Goal: Task Accomplishment & Management: Use online tool/utility

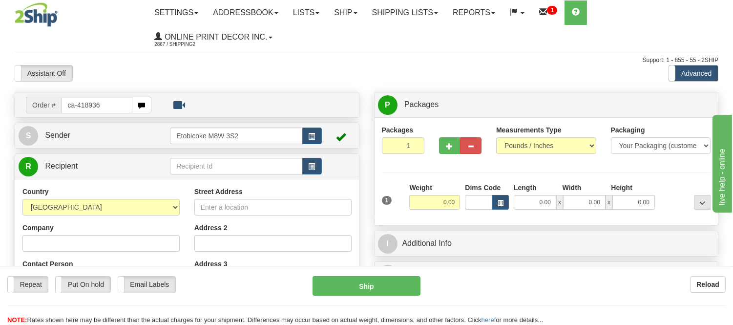
type input "ca-418936"
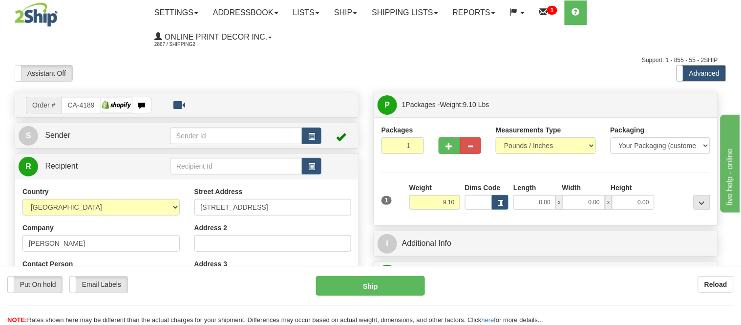
type input "NEPEAN"
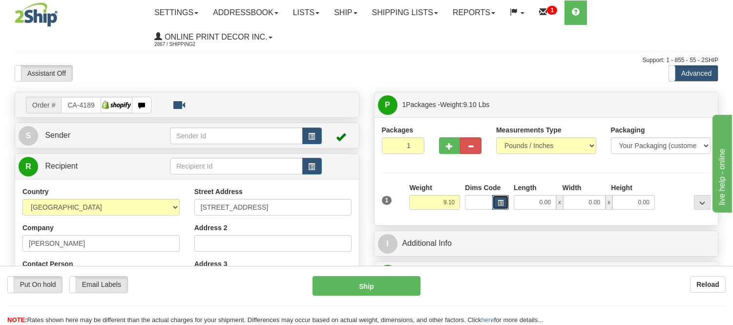
click at [498, 204] on span "button" at bounding box center [501, 202] width 6 height 5
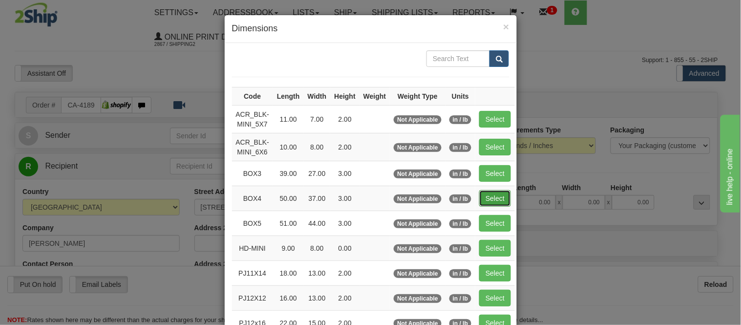
click at [489, 191] on button "Select" at bounding box center [495, 198] width 32 height 17
type input "BOX4"
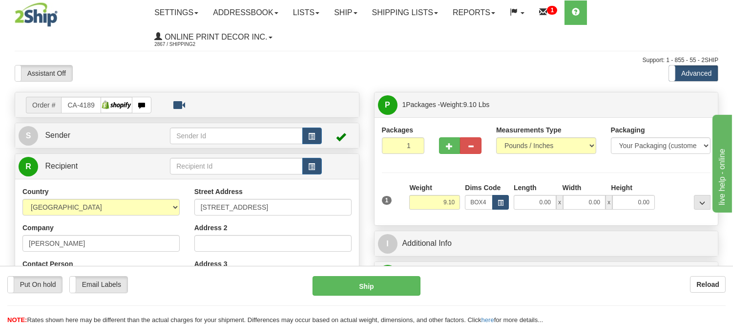
type input "50.00"
type input "37.00"
type input "3.00"
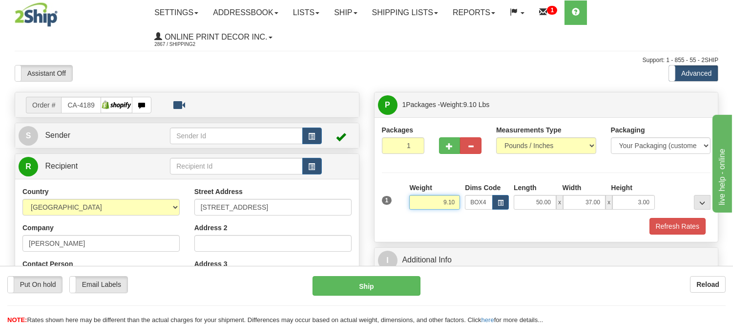
drag, startPoint x: 460, startPoint y: 199, endPoint x: 402, endPoint y: 211, distance: 58.8
click at [402, 211] on div "1 Weight 9.10 Dims Code BOX4" at bounding box center [546, 200] width 334 height 35
type input "17.98"
click at [676, 233] on button "Refresh Rates" at bounding box center [677, 226] width 56 height 17
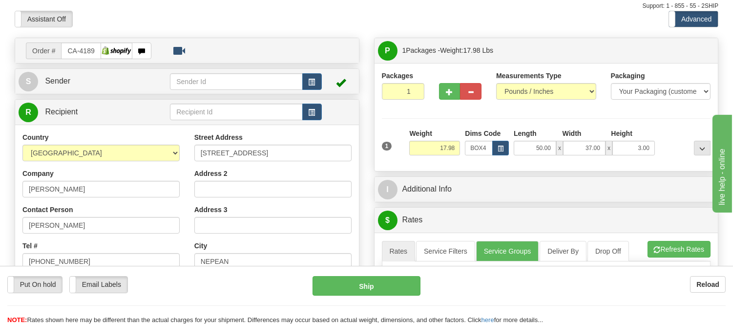
scroll to position [163, 0]
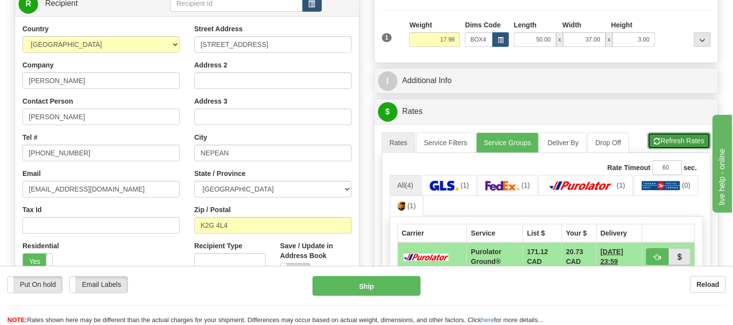
click at [672, 147] on button "Refresh Rates" at bounding box center [678, 140] width 63 height 17
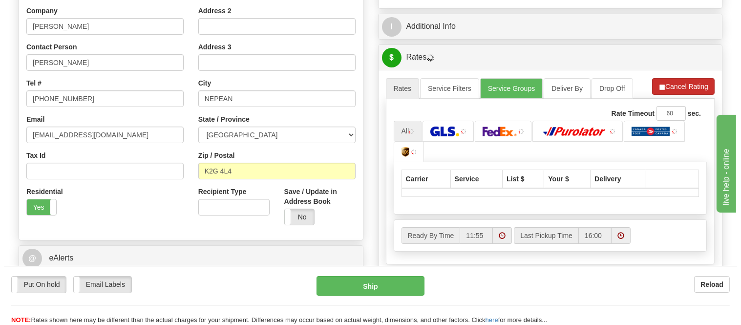
scroll to position [271, 0]
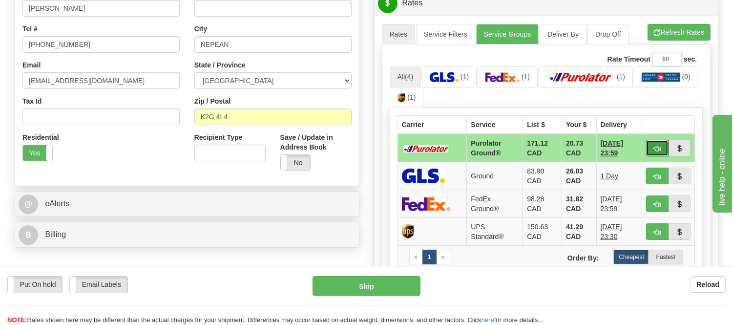
click at [656, 149] on span "button" at bounding box center [657, 149] width 7 height 6
type input "260"
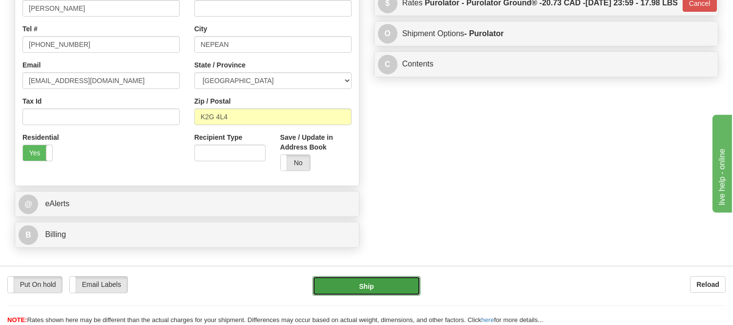
click at [375, 292] on button "Ship" at bounding box center [365, 286] width 107 height 20
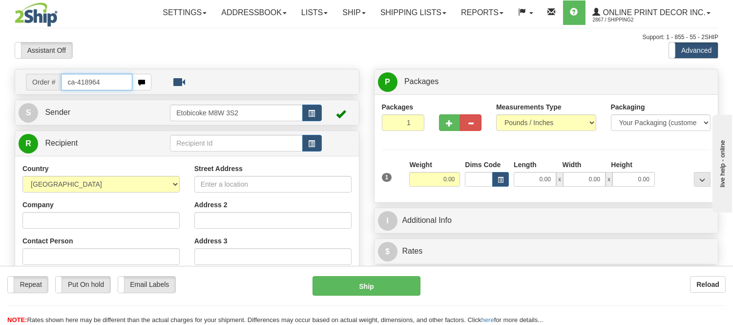
type input "ca-418964"
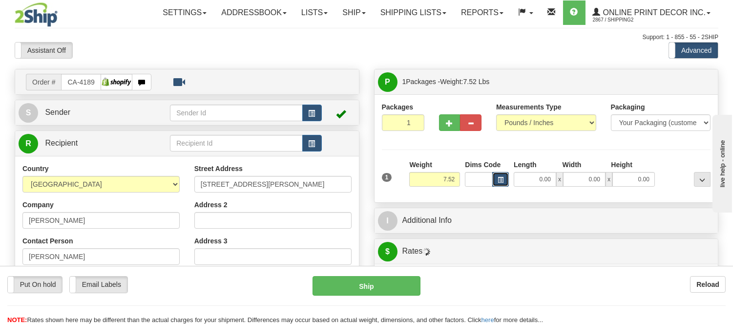
click at [498, 179] on span "button" at bounding box center [501, 179] width 6 height 5
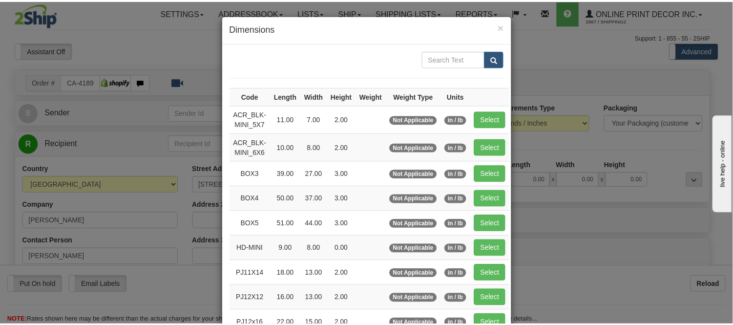
scroll to position [108, 0]
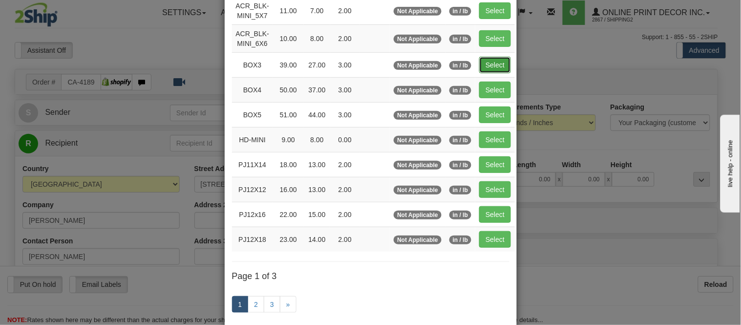
click at [490, 57] on button "Select" at bounding box center [495, 65] width 32 height 17
type input "BOX3"
type input "39.00"
type input "27.00"
type input "3.00"
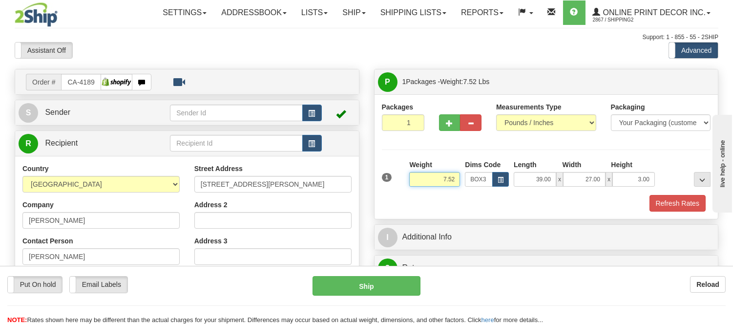
drag, startPoint x: 459, startPoint y: 179, endPoint x: 379, endPoint y: 167, distance: 81.4
click at [379, 167] on div "1 Weight 7.52 Dims Code BOX3" at bounding box center [546, 177] width 334 height 35
type input "8.98"
click at [445, 126] on button "button" at bounding box center [449, 122] width 21 height 17
radio input "true"
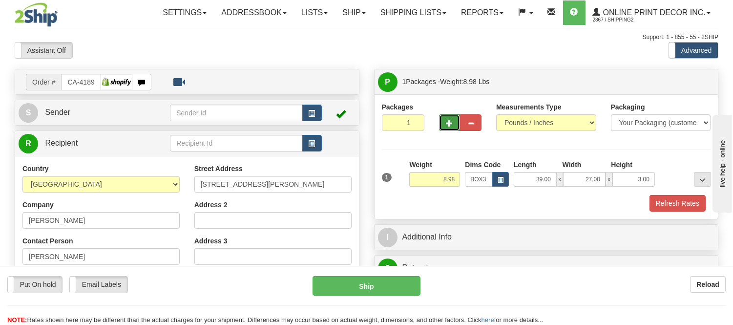
type input "2"
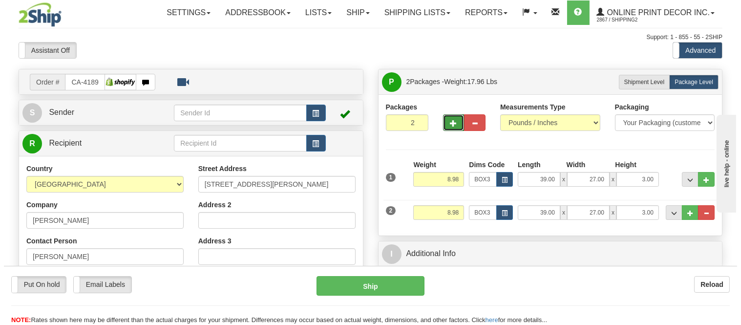
scroll to position [54, 0]
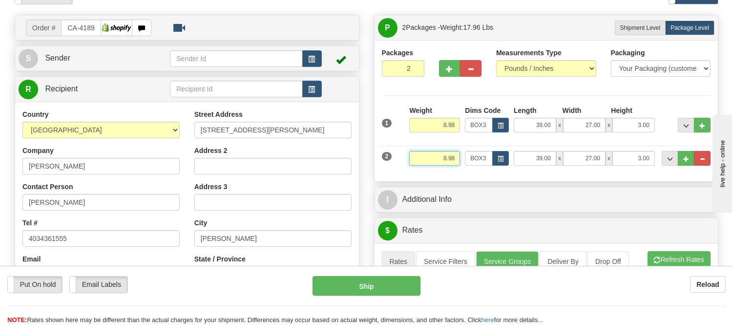
drag, startPoint x: 456, startPoint y: 157, endPoint x: 391, endPoint y: 160, distance: 65.0
click at [391, 160] on div "2 Weight 8.98 Dims Code BOX3 Length Width x" at bounding box center [546, 157] width 334 height 33
type input "3.98"
click at [498, 163] on button "button" at bounding box center [500, 158] width 17 height 15
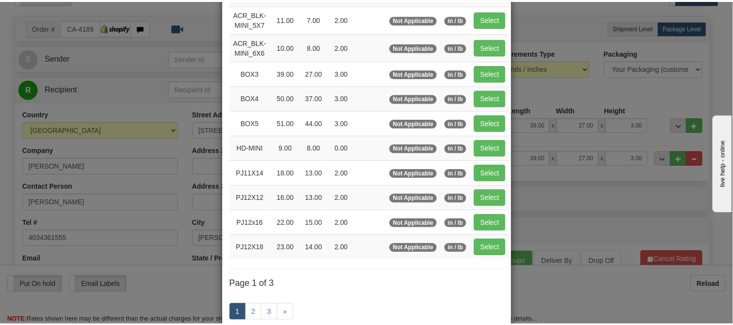
scroll to position [108, 0]
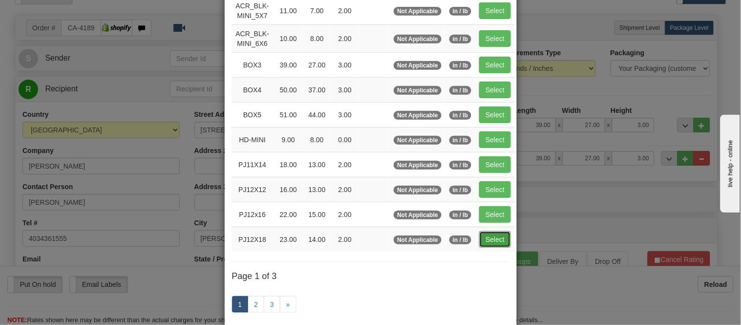
click at [498, 240] on button "Select" at bounding box center [495, 239] width 32 height 17
type input "PJ12X18"
type input "23.00"
type input "14.00"
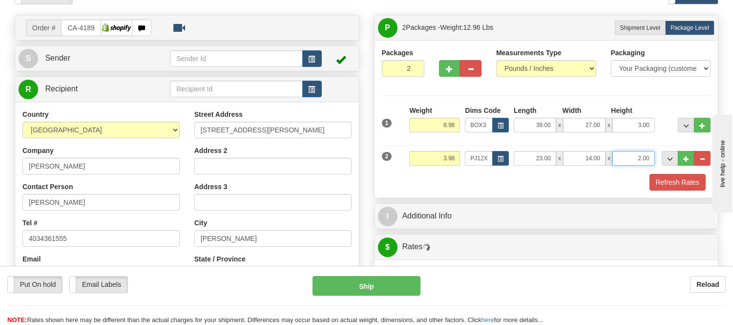
drag, startPoint x: 648, startPoint y: 157, endPoint x: 601, endPoint y: 168, distance: 49.0
click at [601, 168] on div "2 Weight 3.98 Dims Code PJ12X18 Length Width" at bounding box center [546, 157] width 334 height 33
click button "Delete" at bounding box center [0, 0] width 0 height 0
type input "6.00"
click at [677, 182] on button "Refresh Rates" at bounding box center [677, 182] width 56 height 17
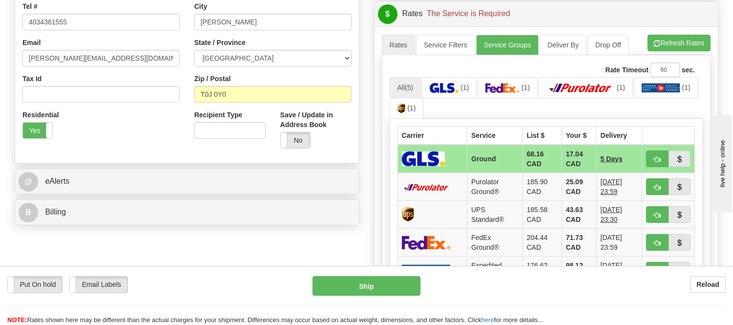
scroll to position [271, 0]
click at [651, 162] on button "button" at bounding box center [657, 158] width 22 height 17
type input "1"
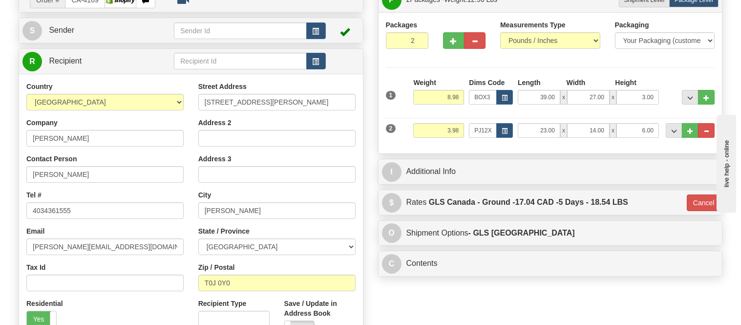
scroll to position [54, 0]
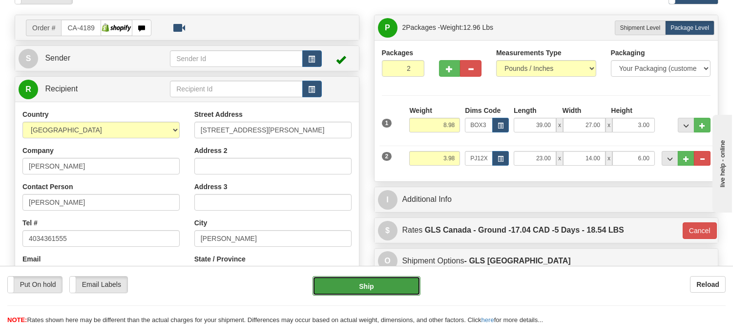
click at [398, 279] on button "Ship" at bounding box center [365, 286] width 107 height 20
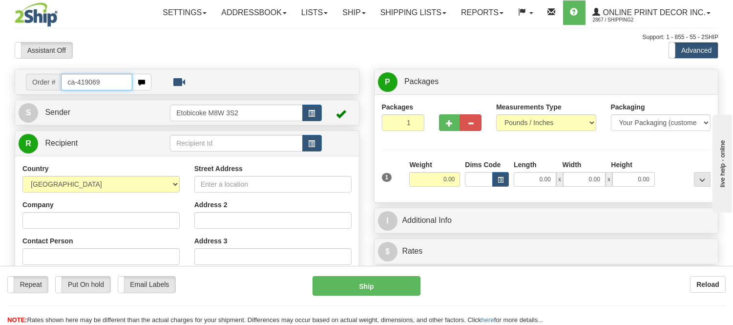
type input "ca-419069"
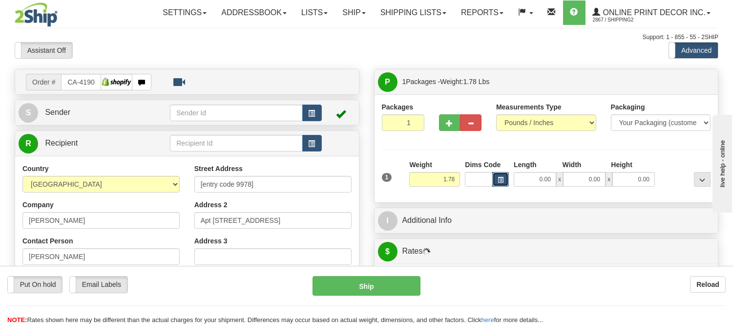
click at [506, 176] on button "button" at bounding box center [500, 179] width 17 height 15
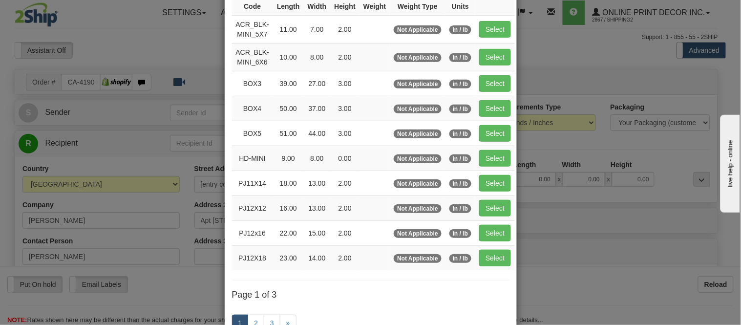
scroll to position [108, 0]
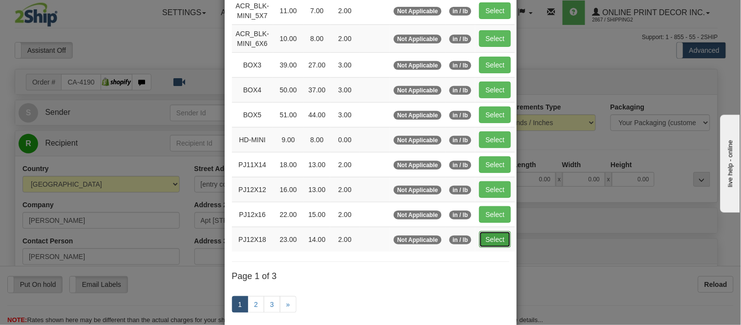
click at [482, 241] on button "Select" at bounding box center [495, 239] width 32 height 17
type input "PJ12X18"
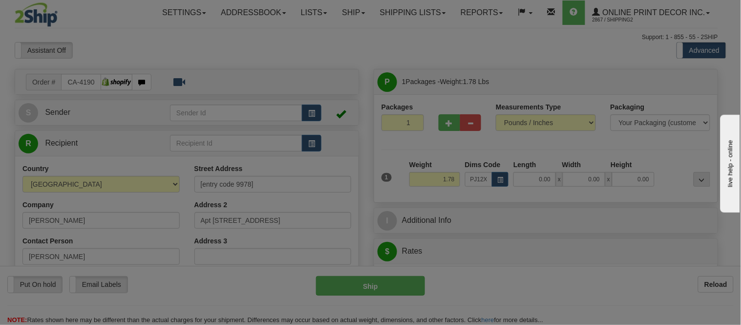
type input "23.00"
type input "14.00"
type input "2.00"
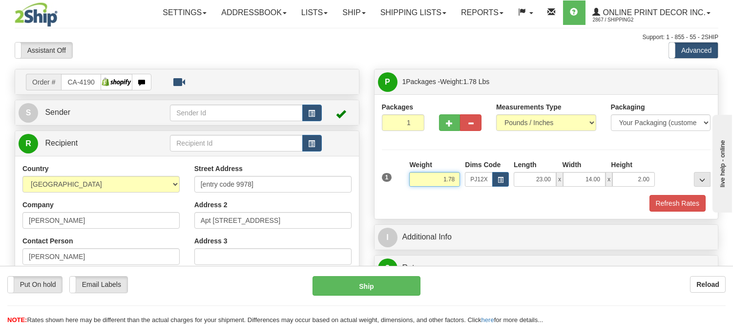
drag, startPoint x: 457, startPoint y: 177, endPoint x: 423, endPoint y: 182, distance: 34.0
click at [423, 182] on input "1.78" at bounding box center [434, 179] width 51 height 15
click button "Delete" at bounding box center [0, 0] width 0 height 0
type input "2.00"
click at [498, 183] on span "button" at bounding box center [501, 179] width 6 height 5
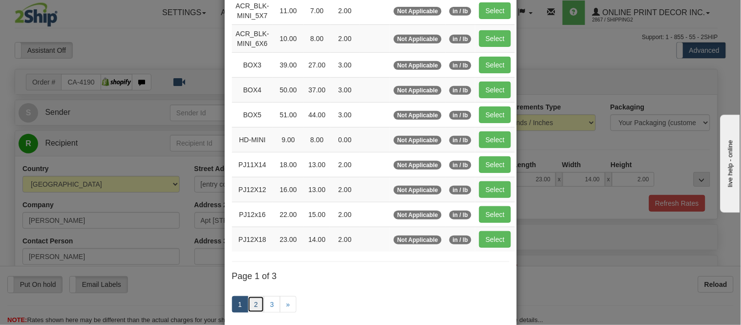
click at [248, 301] on link "2" at bounding box center [256, 304] width 17 height 17
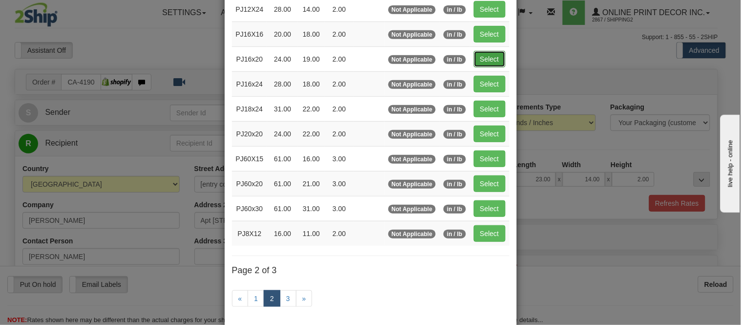
click at [476, 61] on button "Select" at bounding box center [490, 59] width 32 height 17
type input "PJ16x20"
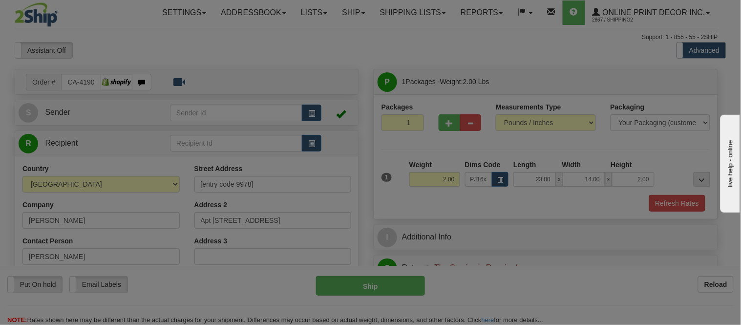
type input "24.00"
type input "19.00"
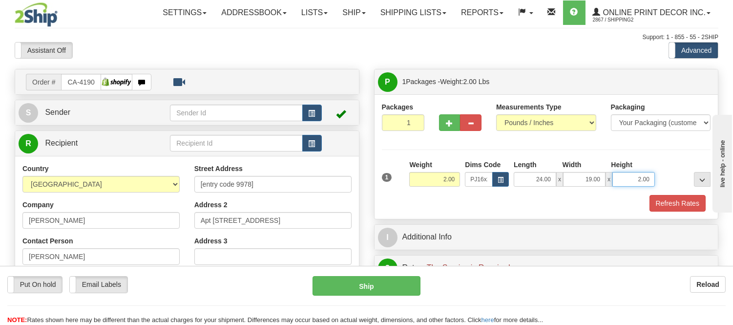
drag, startPoint x: 653, startPoint y: 178, endPoint x: 615, endPoint y: 179, distance: 38.1
click at [615, 179] on input "2.00" at bounding box center [633, 179] width 42 height 15
click button "Delete" at bounding box center [0, 0] width 0 height 0
type input "3.00"
click at [666, 198] on button "Refresh Rates" at bounding box center [677, 203] width 56 height 17
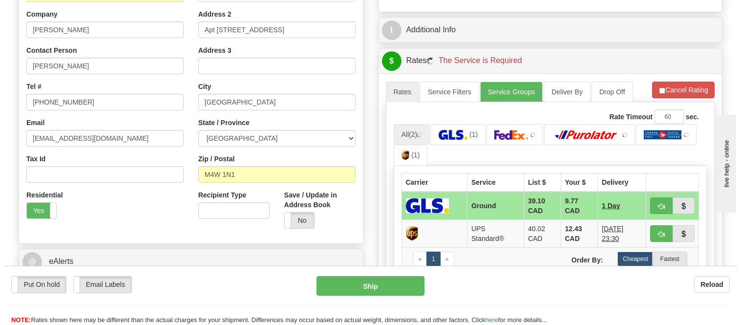
scroll to position [217, 0]
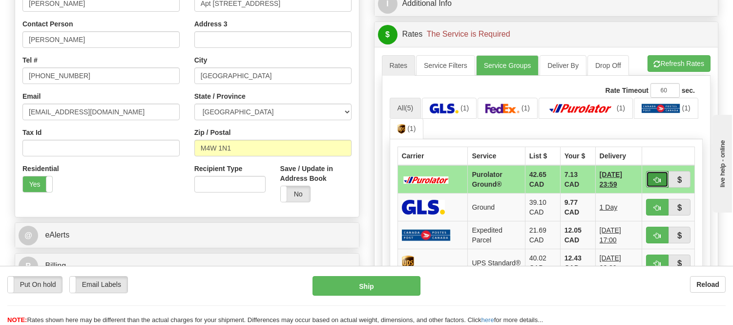
click at [654, 178] on span "button" at bounding box center [657, 180] width 7 height 6
type input "260"
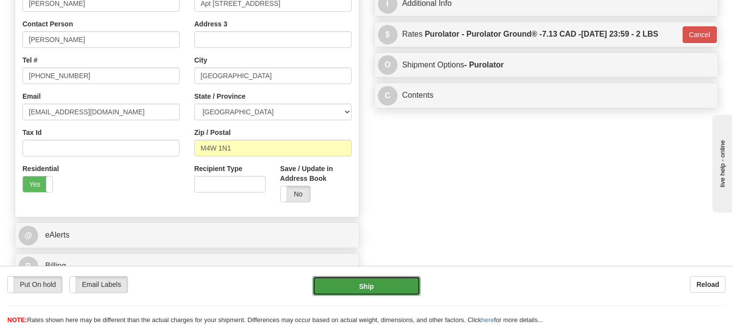
click at [392, 286] on button "Ship" at bounding box center [365, 286] width 107 height 20
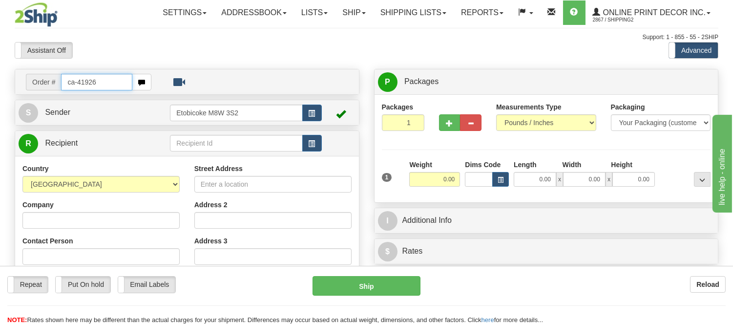
type input "ca-419266"
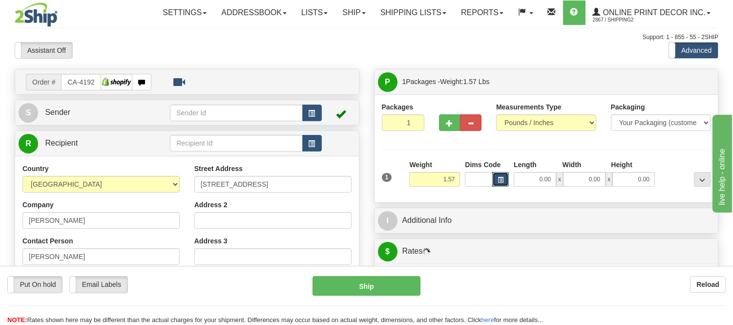
click at [504, 182] on button "button" at bounding box center [500, 179] width 17 height 15
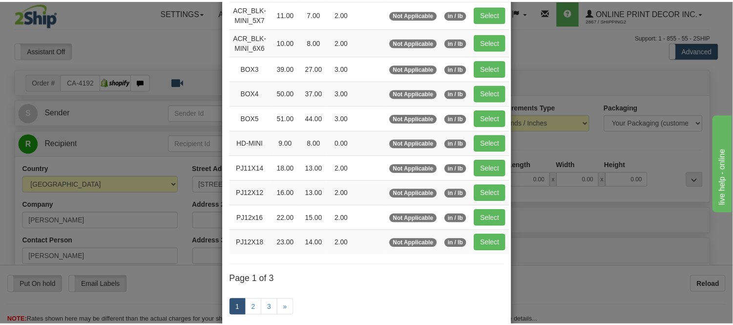
scroll to position [108, 0]
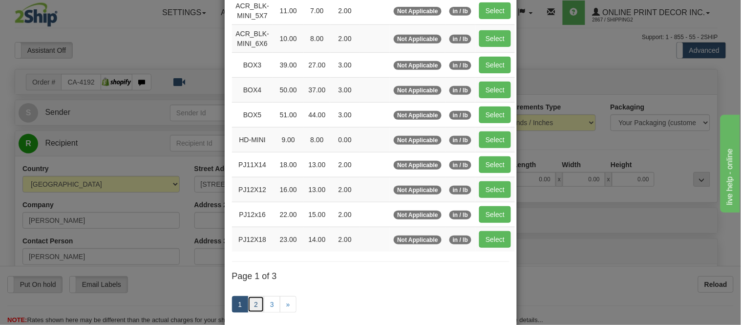
click at [251, 305] on link "2" at bounding box center [256, 304] width 17 height 17
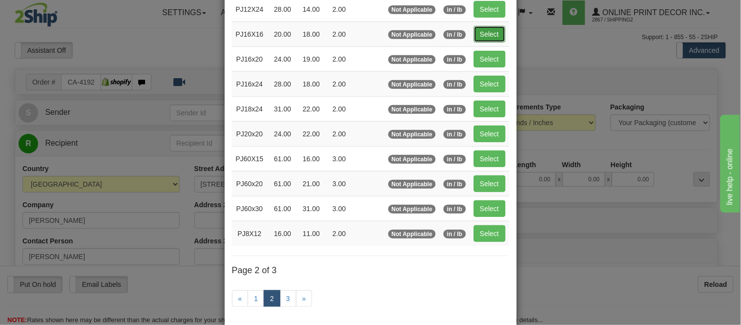
click at [491, 34] on button "Select" at bounding box center [490, 34] width 32 height 17
type input "PJ16X16"
type input "20.00"
type input "18.00"
type input "2.00"
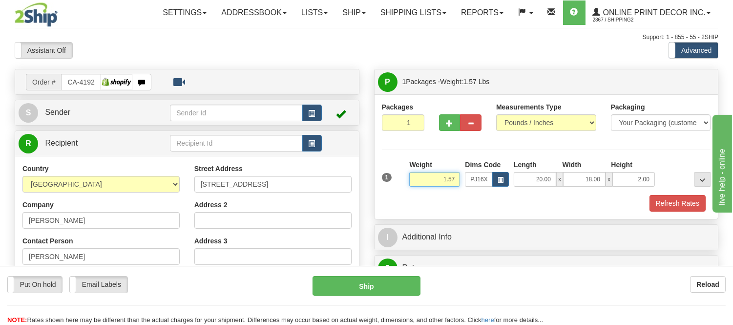
drag, startPoint x: 458, startPoint y: 177, endPoint x: 394, endPoint y: 183, distance: 63.7
click at [394, 183] on div "1 Weight 1.57 Dims Code x x" at bounding box center [546, 177] width 334 height 35
click button "Delete" at bounding box center [0, 0] width 0 height 0
type input "2.00"
drag, startPoint x: 649, startPoint y: 180, endPoint x: 609, endPoint y: 192, distance: 42.0
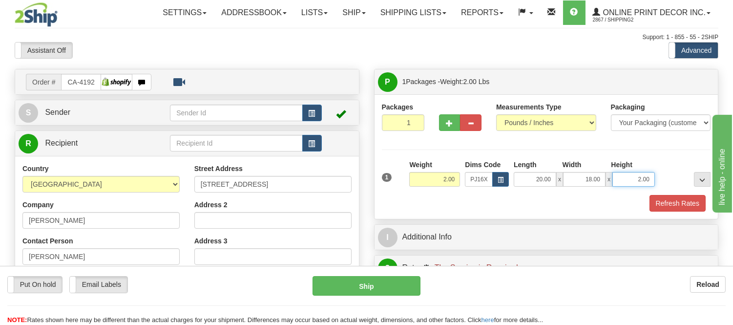
click at [609, 192] on div "1 Weight 2.00 Dims Code x x" at bounding box center [546, 177] width 334 height 35
click button "Delete" at bounding box center [0, 0] width 0 height 0
type input "3.00"
click at [689, 204] on button "Refresh Rates" at bounding box center [677, 203] width 56 height 17
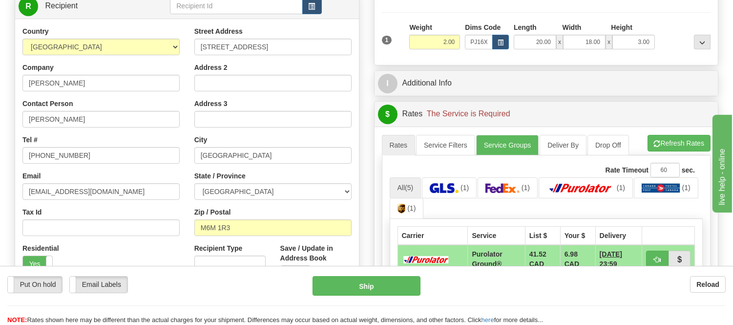
scroll to position [163, 0]
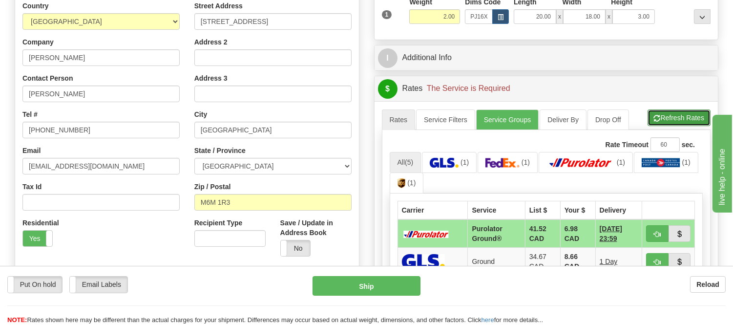
click at [670, 118] on button "Refresh Rates" at bounding box center [678, 117] width 63 height 17
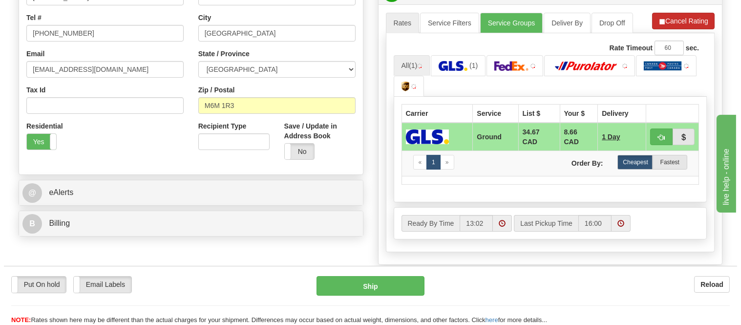
scroll to position [271, 0]
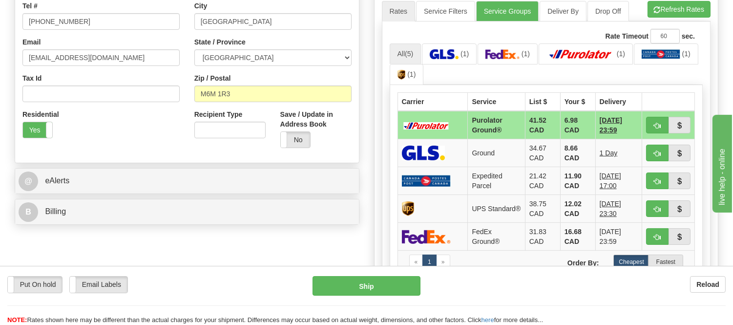
click at [655, 125] on span "button" at bounding box center [657, 126] width 7 height 6
type input "260"
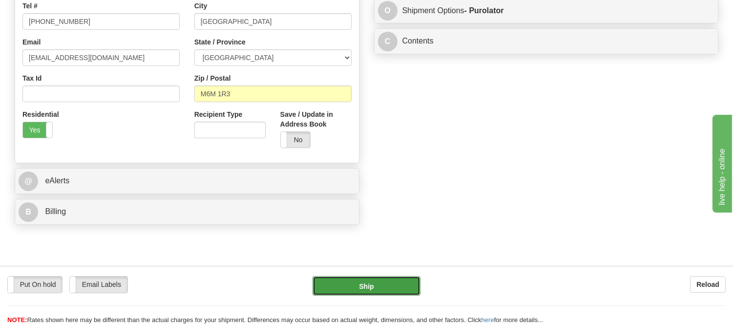
click at [387, 285] on button "Ship" at bounding box center [365, 286] width 107 height 20
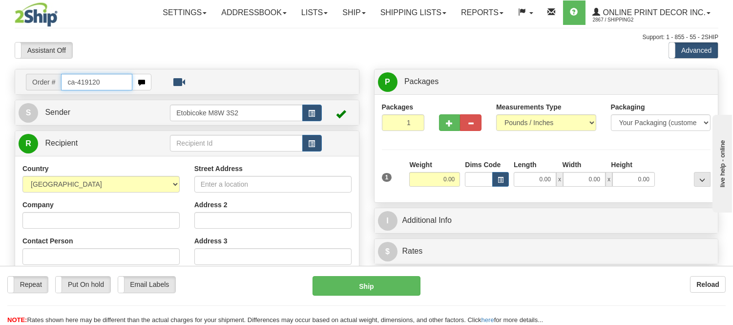
type input "ca-419120"
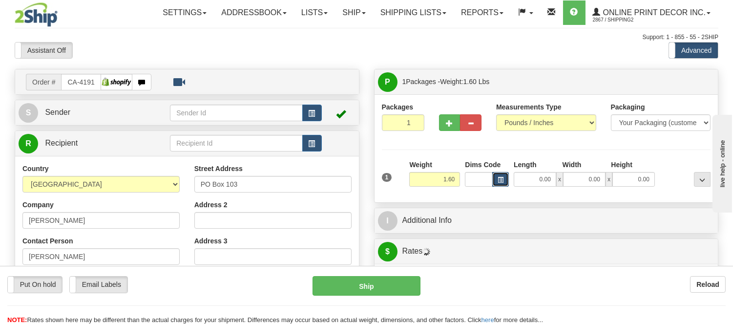
click at [498, 177] on span "button" at bounding box center [501, 179] width 6 height 5
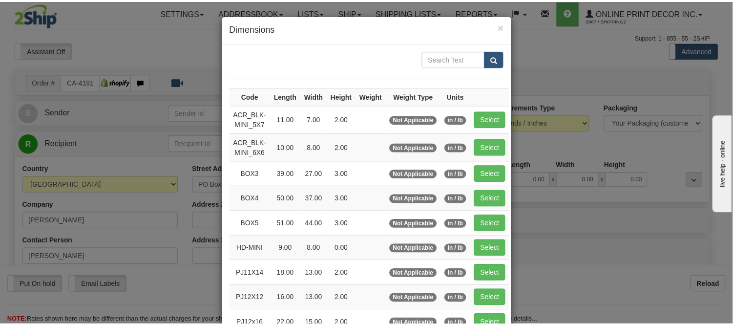
scroll to position [54, 0]
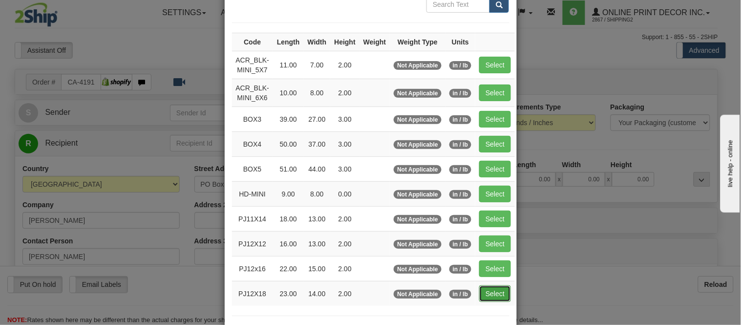
click at [487, 290] on button "Select" at bounding box center [495, 293] width 32 height 17
type input "PJ12X18"
type input "23.00"
type input "14.00"
type input "2.00"
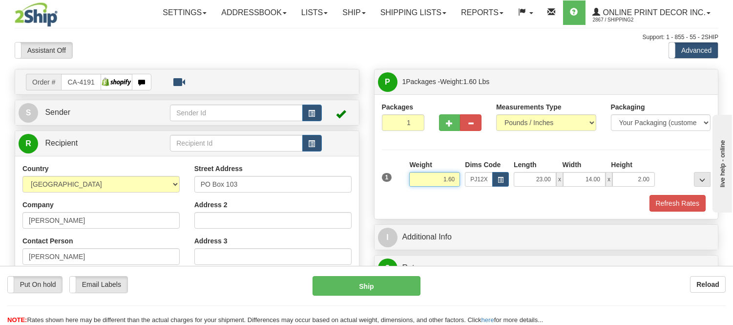
drag, startPoint x: 459, startPoint y: 178, endPoint x: 391, endPoint y: 187, distance: 68.4
click at [391, 187] on div "1 Weight 1.60 Dims Code x x" at bounding box center [546, 177] width 334 height 35
click button "Delete" at bounding box center [0, 0] width 0 height 0
type input "3.00"
drag, startPoint x: 652, startPoint y: 179, endPoint x: 603, endPoint y: 182, distance: 48.9
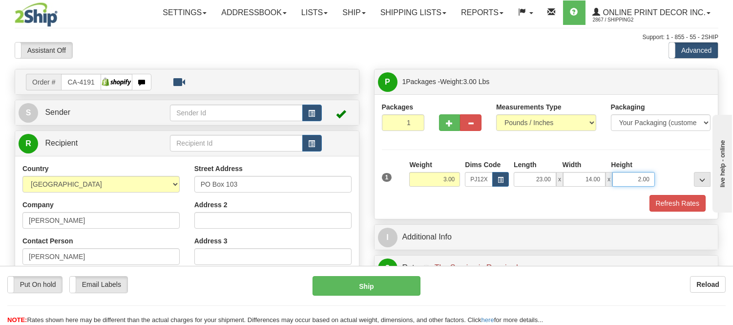
click at [603, 182] on div "23.00 x 14.00 x 2.00" at bounding box center [584, 179] width 141 height 15
click button "Delete" at bounding box center [0, 0] width 0 height 0
type input "5.00"
click at [697, 199] on button "Refresh Rates" at bounding box center [677, 203] width 56 height 17
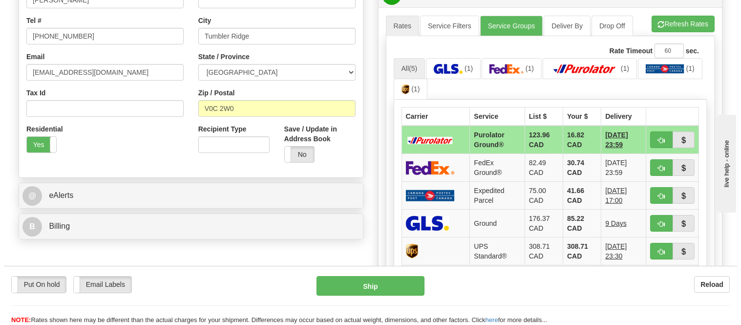
scroll to position [271, 0]
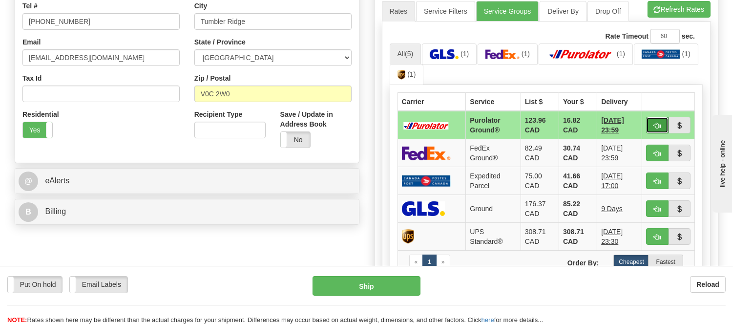
click at [656, 125] on span "button" at bounding box center [657, 126] width 7 height 6
type input "260"
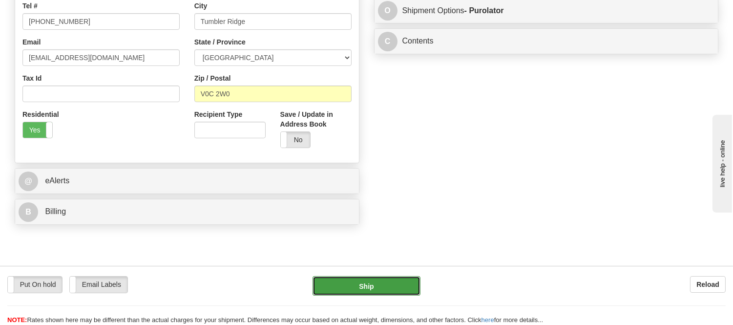
click at [389, 289] on button "Ship" at bounding box center [365, 286] width 107 height 20
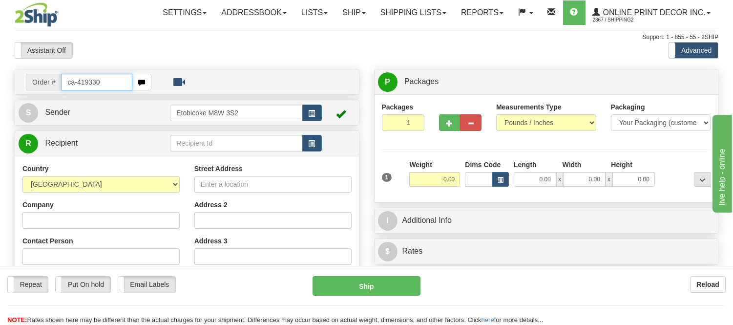
type input "ca-419330"
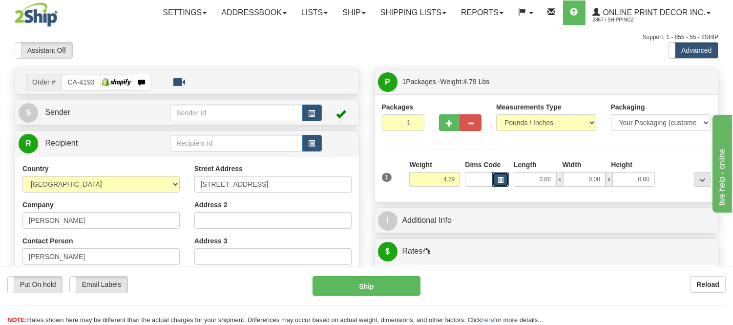
click at [499, 185] on button "button" at bounding box center [500, 179] width 17 height 15
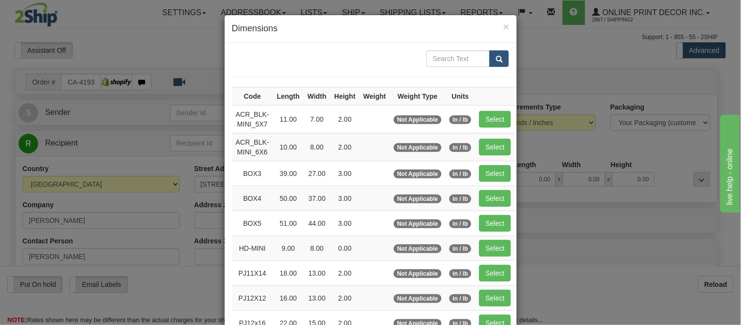
scroll to position [163, 0]
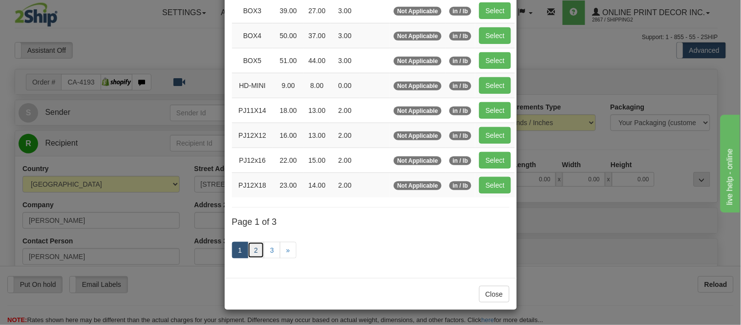
click at [257, 250] on link "2" at bounding box center [256, 250] width 17 height 17
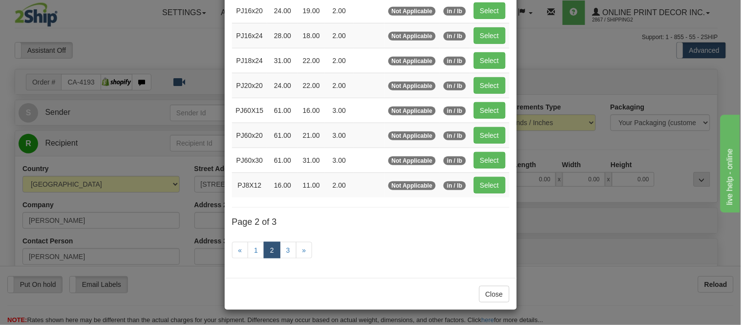
scroll to position [159, 0]
click at [482, 31] on button "Select" at bounding box center [490, 35] width 32 height 17
type input "PJ16x24"
type input "28.00"
type input "18.00"
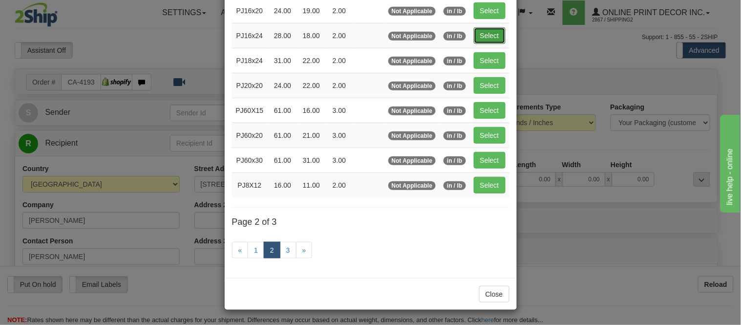
type input "2.00"
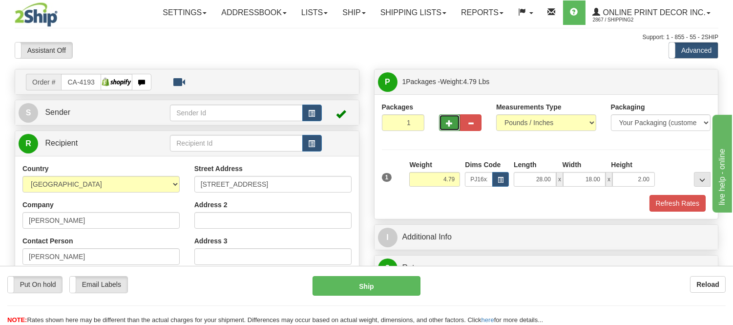
click at [450, 121] on span "button" at bounding box center [449, 123] width 7 height 6
radio input "true"
type input "2"
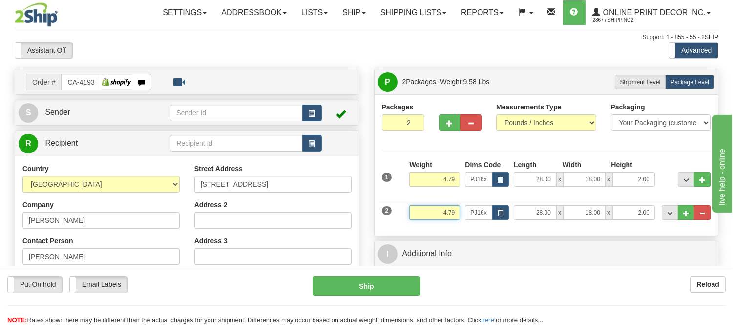
drag, startPoint x: 457, startPoint y: 208, endPoint x: 416, endPoint y: 215, distance: 41.3
click at [416, 215] on input "4.79" at bounding box center [434, 212] width 51 height 15
type input "2.98"
click at [500, 208] on button "button" at bounding box center [500, 212] width 17 height 15
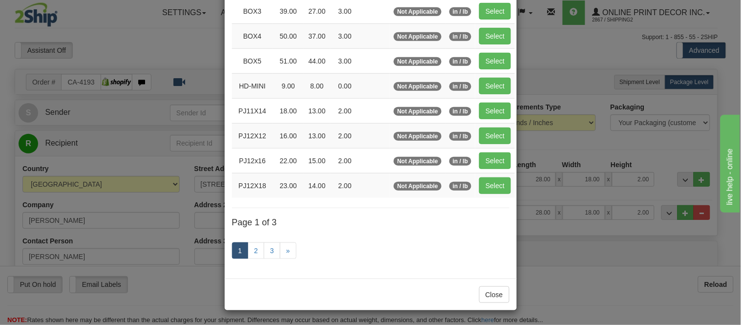
scroll to position [163, 0]
click at [264, 249] on link "3" at bounding box center [272, 250] width 17 height 17
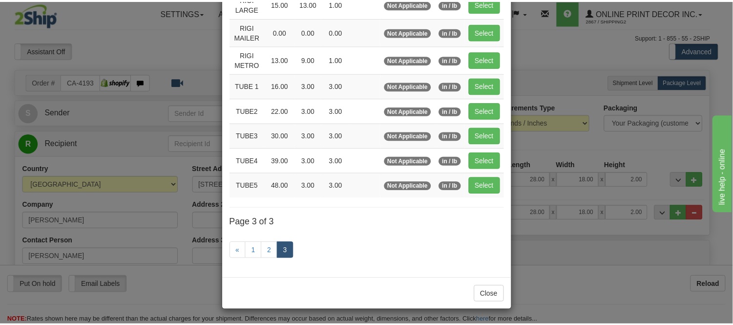
scroll to position [117, 0]
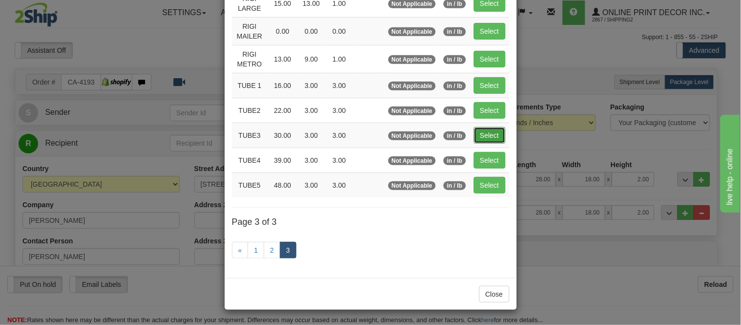
click at [477, 136] on button "Select" at bounding box center [490, 135] width 32 height 17
type input "TUBE3"
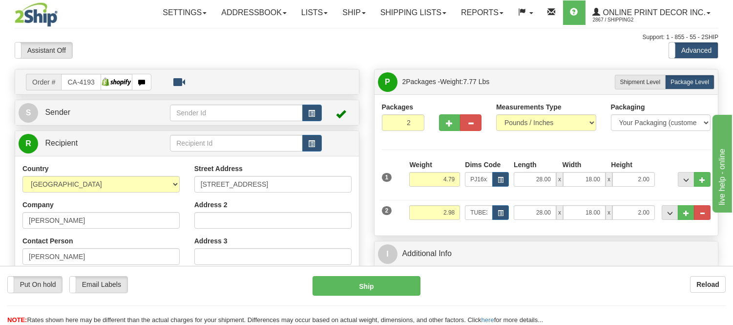
type input "30.00"
type input "3.00"
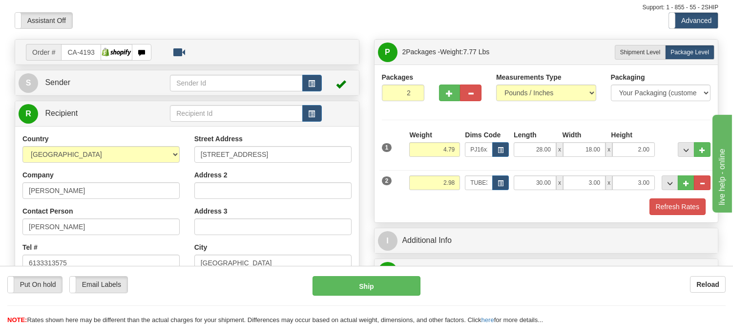
scroll to position [54, 0]
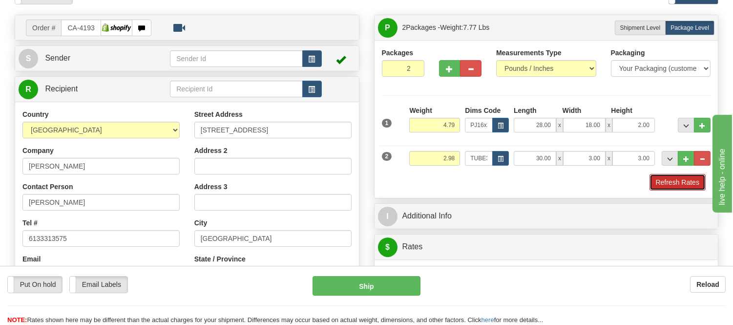
click at [661, 182] on button "Refresh Rates" at bounding box center [677, 182] width 56 height 17
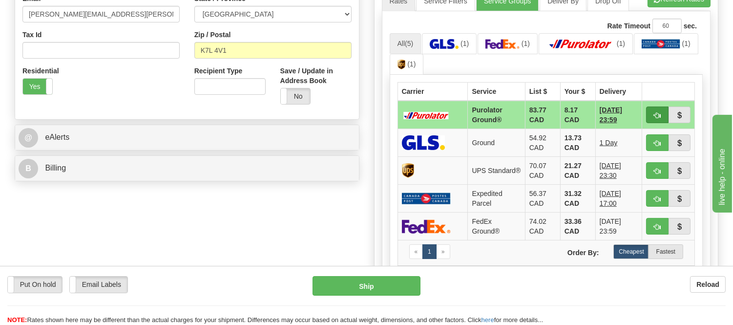
scroll to position [325, 0]
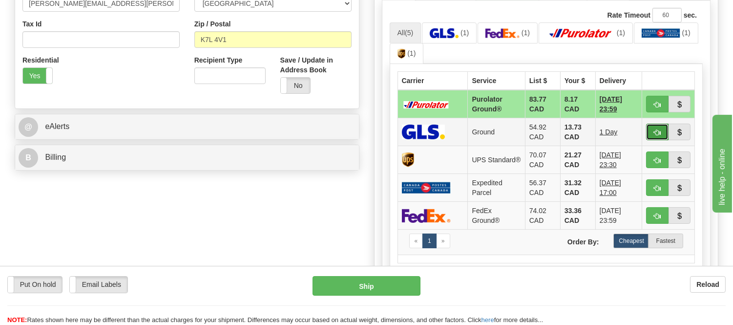
click at [652, 129] on button "button" at bounding box center [657, 132] width 22 height 17
type input "1"
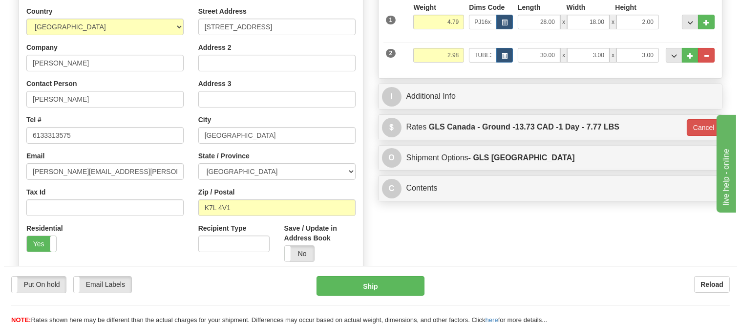
scroll to position [108, 0]
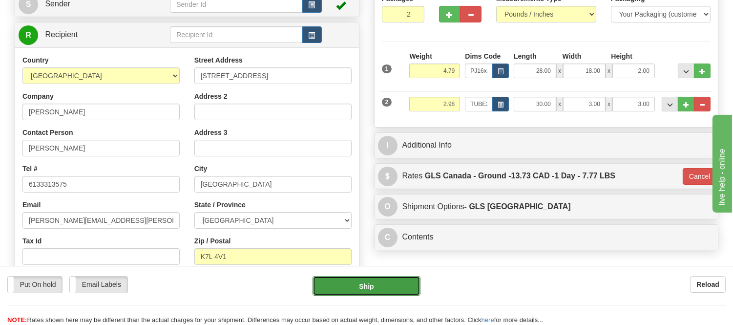
click at [390, 290] on button "Ship" at bounding box center [365, 286] width 107 height 20
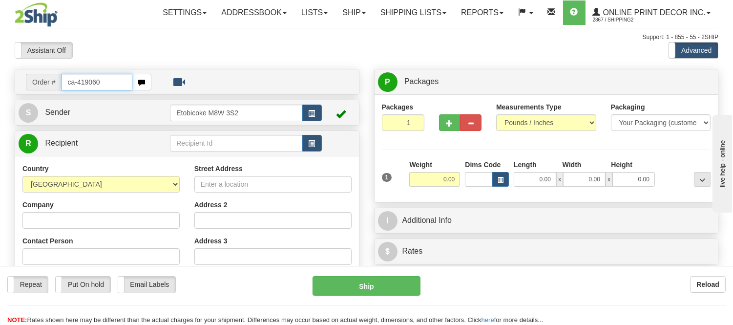
type input "ca-419060"
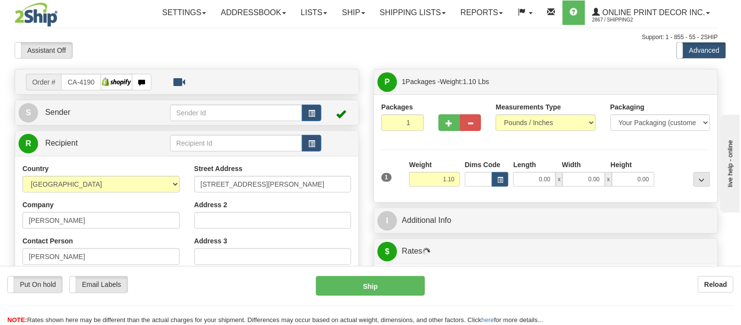
type input "YORK"
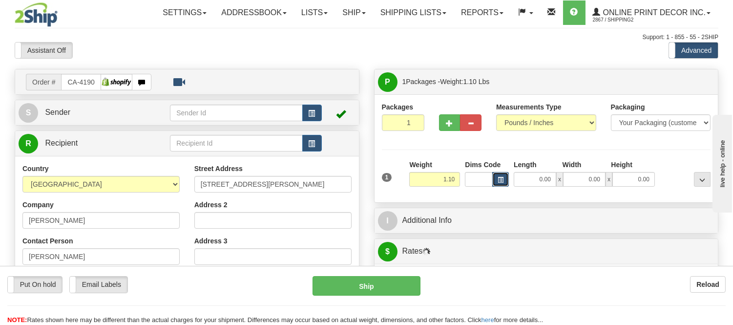
click at [504, 187] on button "button" at bounding box center [500, 179] width 17 height 15
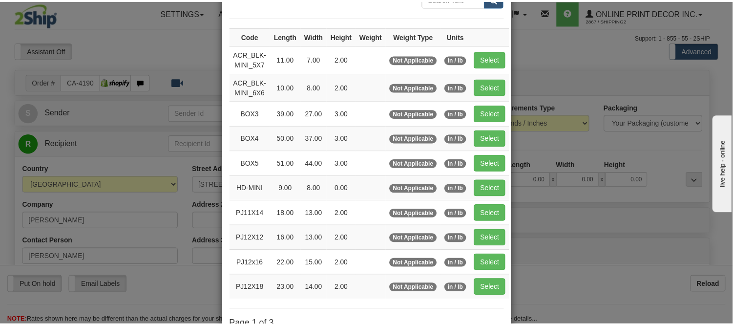
scroll to position [108, 0]
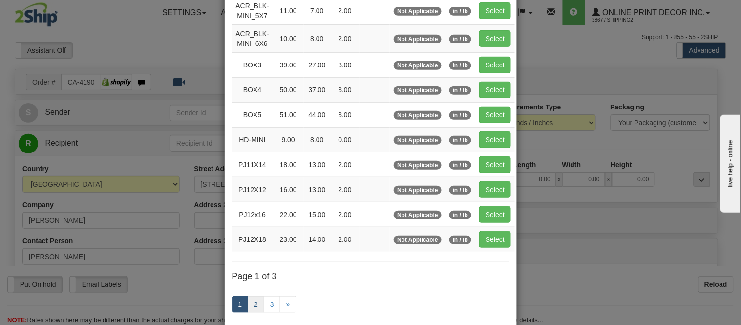
click at [244, 306] on link "1" at bounding box center [240, 304] width 17 height 17
click at [251, 311] on link "2" at bounding box center [256, 304] width 17 height 17
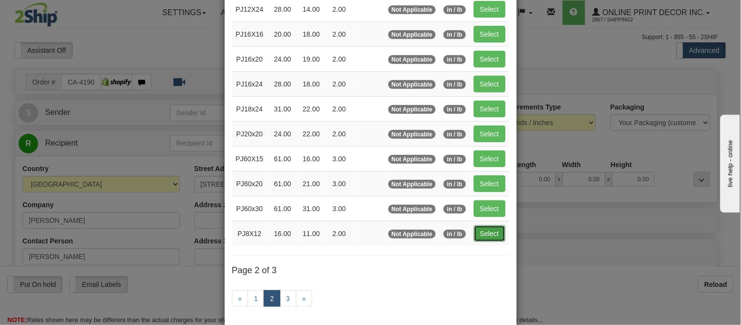
click at [474, 233] on button "Select" at bounding box center [490, 233] width 32 height 17
type input "PJ8X12"
type input "16.00"
type input "11.00"
type input "2.00"
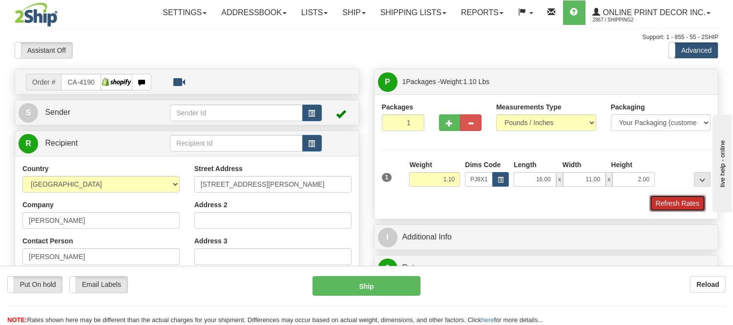
click at [672, 206] on button "Refresh Rates" at bounding box center [677, 203] width 56 height 17
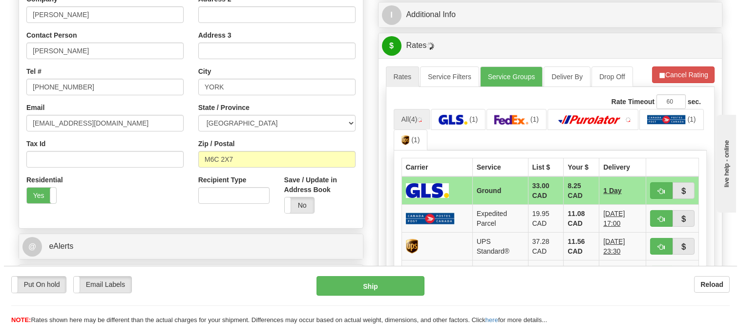
scroll to position [217, 0]
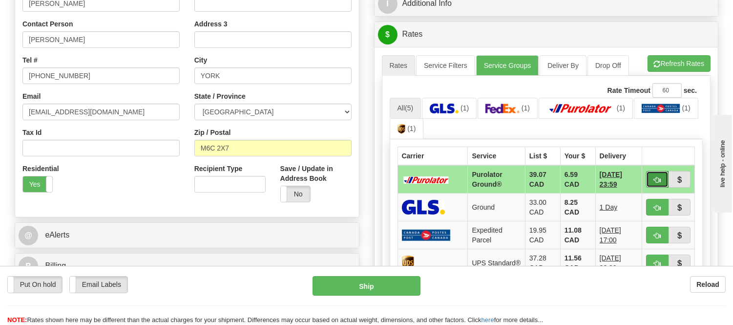
click at [655, 172] on button "button" at bounding box center [657, 179] width 22 height 17
type input "260"
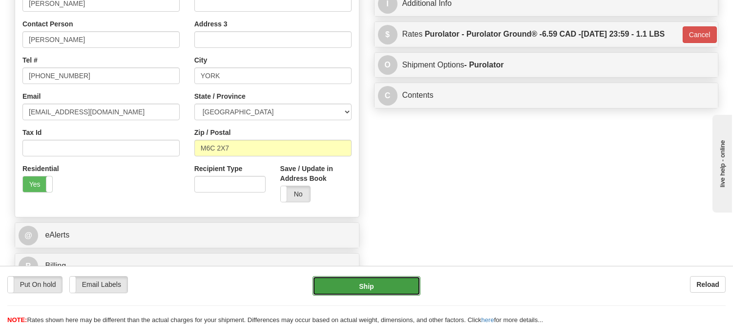
click at [391, 282] on button "Ship" at bounding box center [365, 286] width 107 height 20
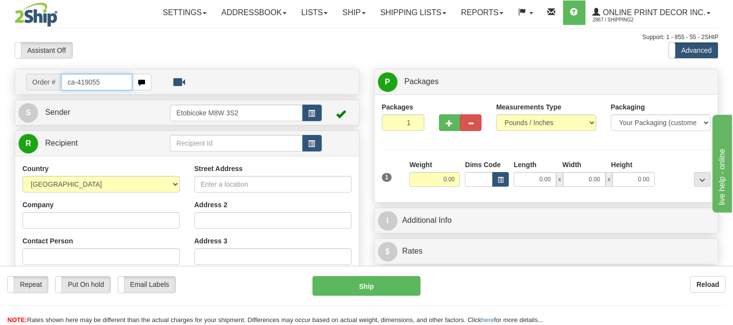
type input "ca-419055"
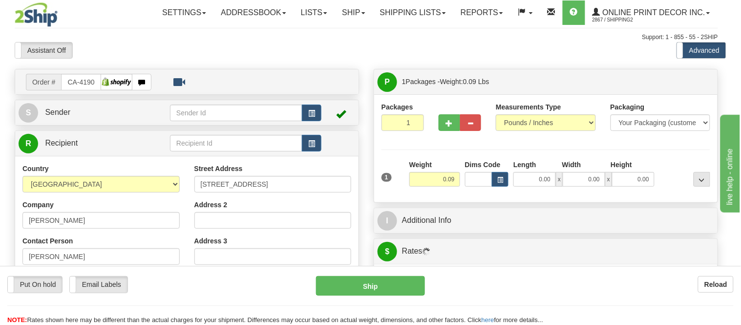
type input "[GEOGRAPHIC_DATA]"
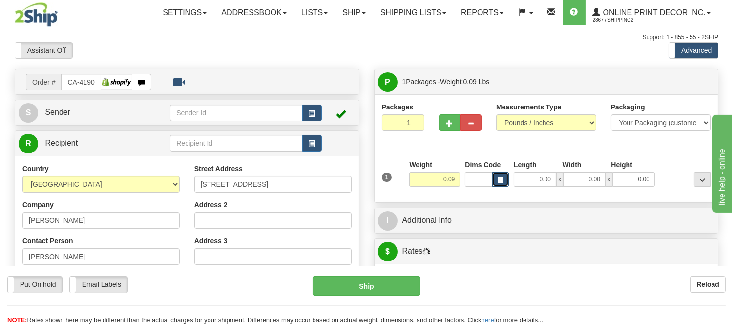
click at [497, 176] on button "button" at bounding box center [500, 179] width 17 height 15
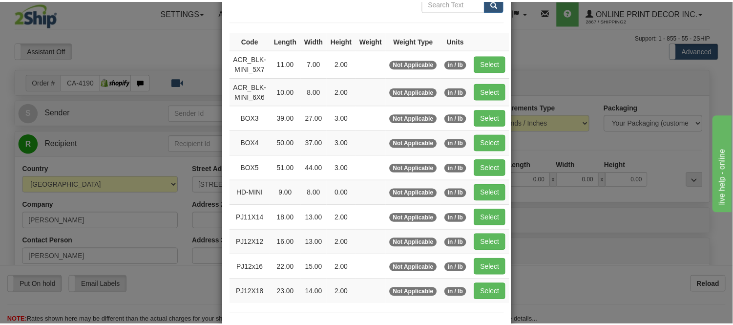
scroll to position [108, 0]
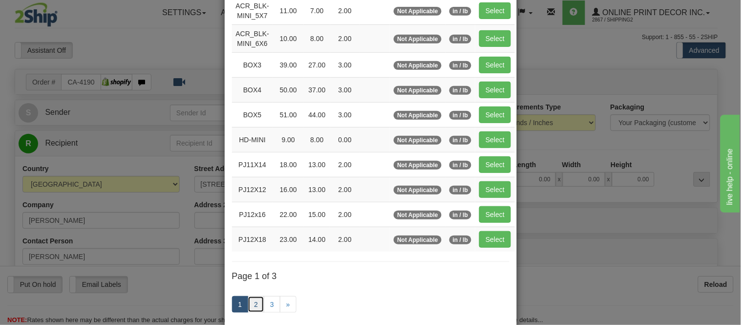
click at [259, 306] on link "2" at bounding box center [256, 304] width 17 height 17
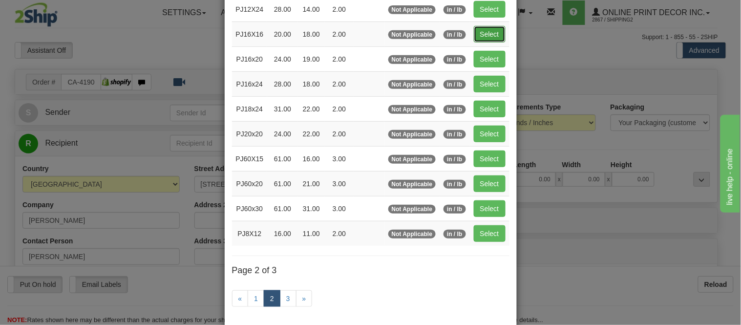
click at [487, 35] on button "Select" at bounding box center [490, 34] width 32 height 17
type input "PJ16X16"
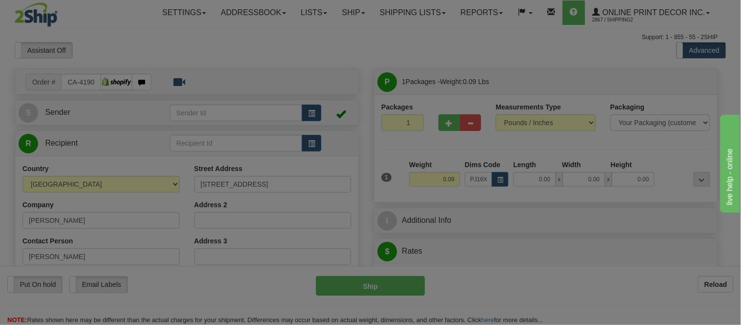
type input "20.00"
type input "18.00"
type input "2.00"
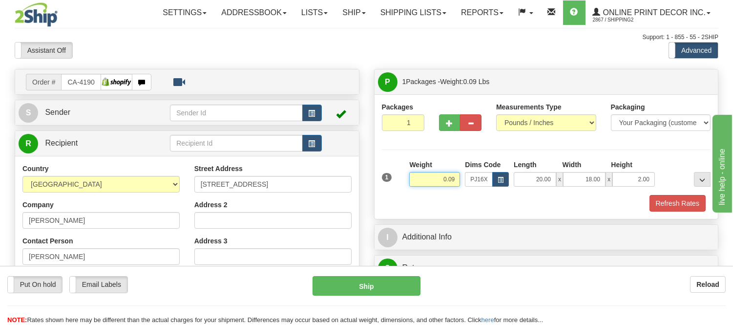
drag, startPoint x: 456, startPoint y: 179, endPoint x: 391, endPoint y: 169, distance: 65.2
click at [391, 169] on div "1 Weight 0.09 Dims Code x x" at bounding box center [546, 177] width 334 height 35
type input "3.98"
click at [656, 206] on button "Refresh Rates" at bounding box center [677, 203] width 56 height 17
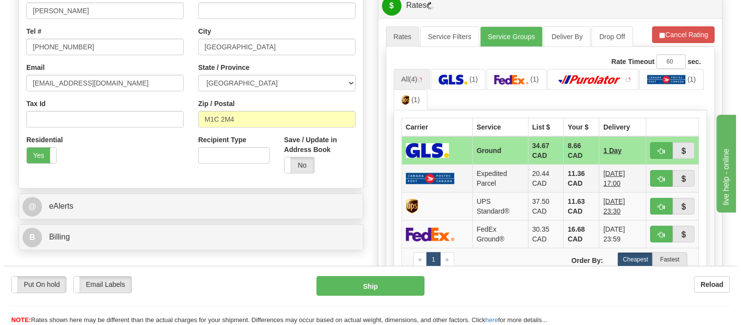
scroll to position [271, 0]
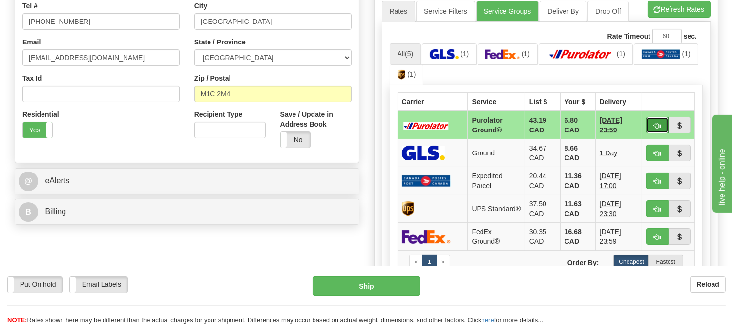
click at [654, 123] on span "button" at bounding box center [657, 126] width 7 height 6
type input "260"
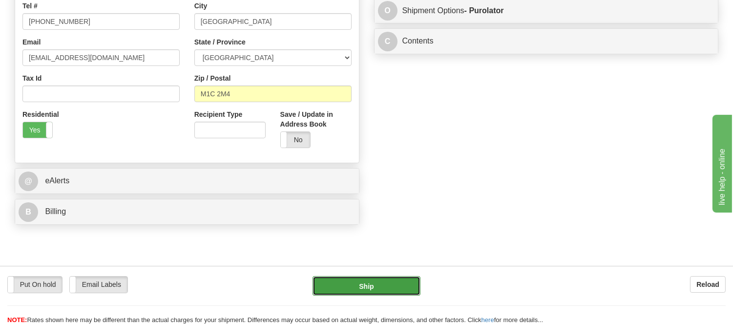
click at [385, 282] on button "Ship" at bounding box center [365, 286] width 107 height 20
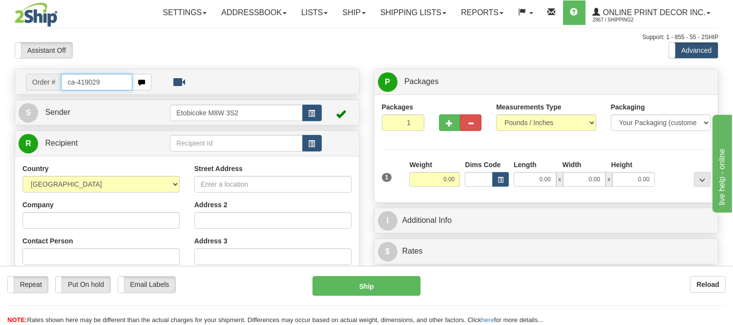
type input "ca-419029"
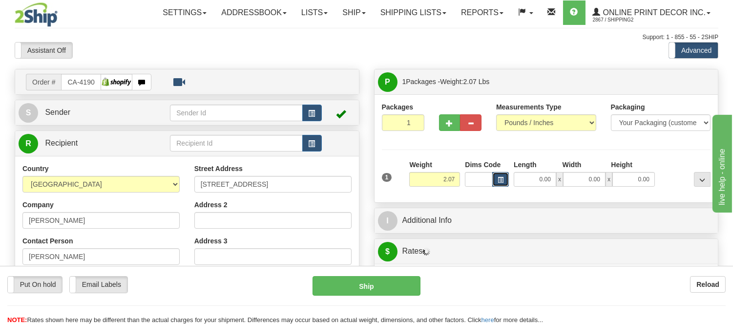
click at [500, 179] on span "button" at bounding box center [501, 179] width 6 height 5
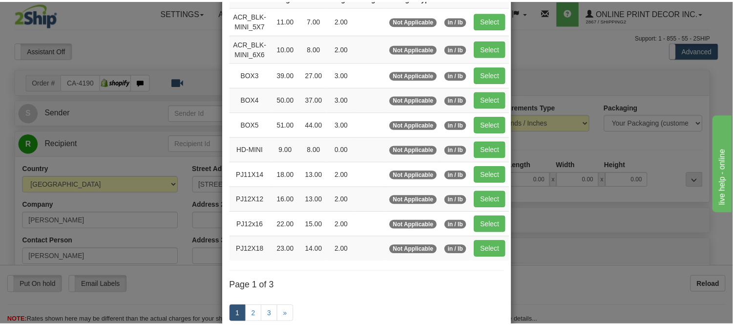
scroll to position [108, 0]
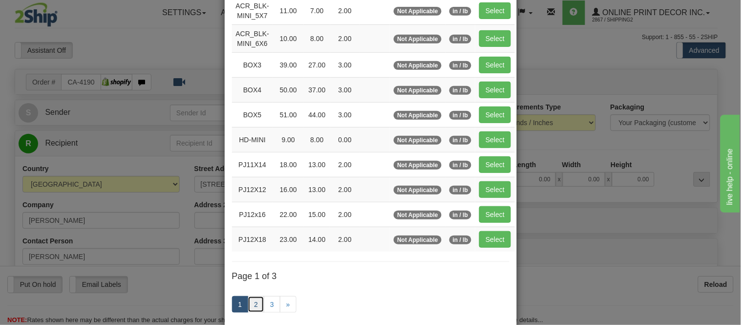
click at [256, 299] on link "2" at bounding box center [256, 304] width 17 height 17
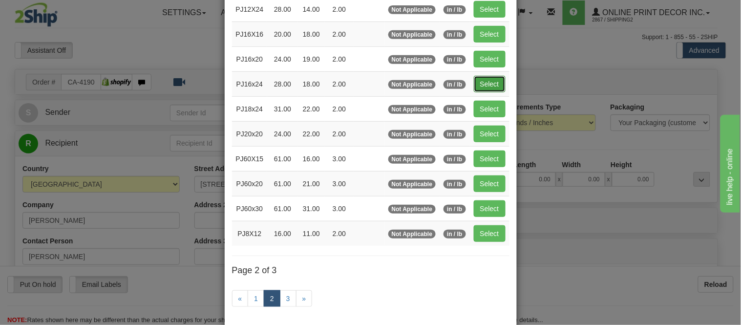
click at [489, 82] on button "Select" at bounding box center [490, 84] width 32 height 17
type input "PJ16x24"
type input "28.00"
type input "18.00"
type input "2.00"
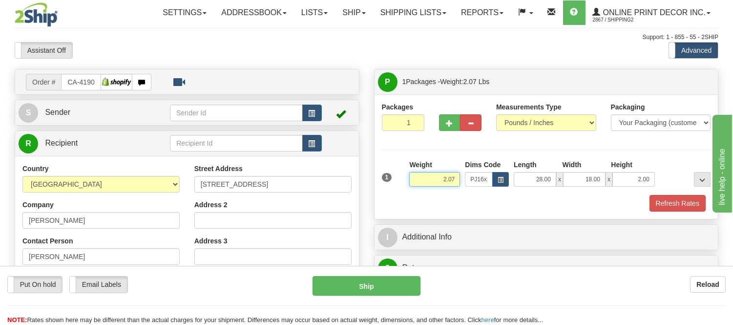
drag, startPoint x: 458, startPoint y: 179, endPoint x: 409, endPoint y: 187, distance: 49.1
click at [409, 187] on div "Weight 2.07" at bounding box center [435, 177] width 56 height 34
type input "3.98"
click at [681, 208] on button "Refresh Rates" at bounding box center [677, 203] width 56 height 17
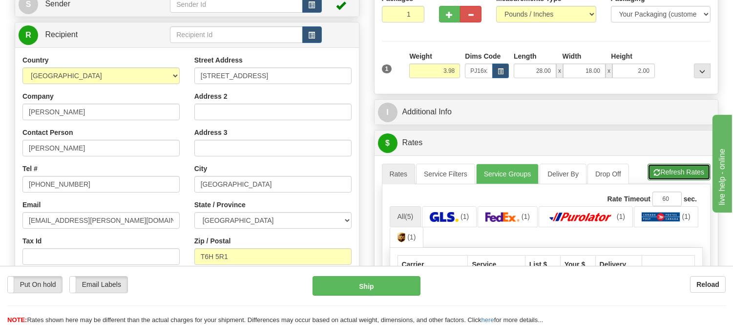
click at [660, 174] on button "Refresh Rates" at bounding box center [678, 172] width 63 height 17
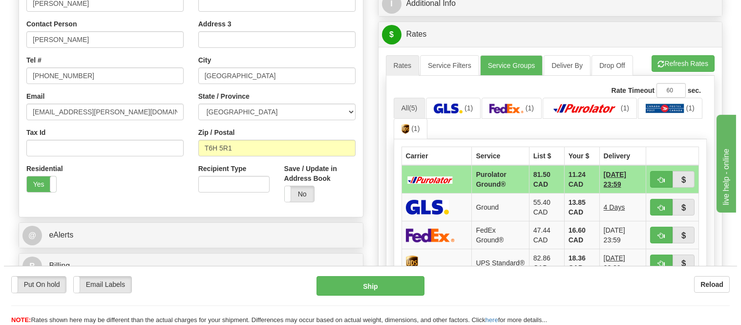
scroll to position [271, 0]
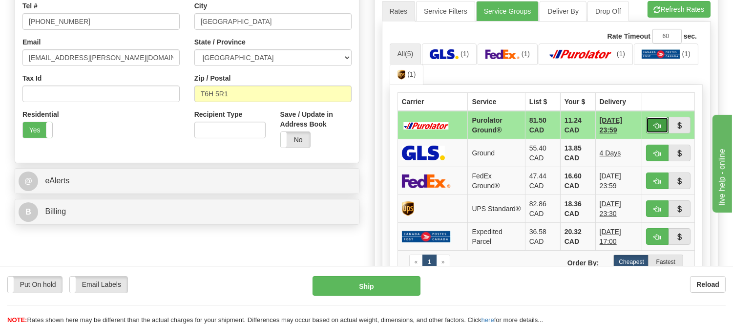
click at [660, 119] on button "button" at bounding box center [657, 125] width 22 height 17
type input "260"
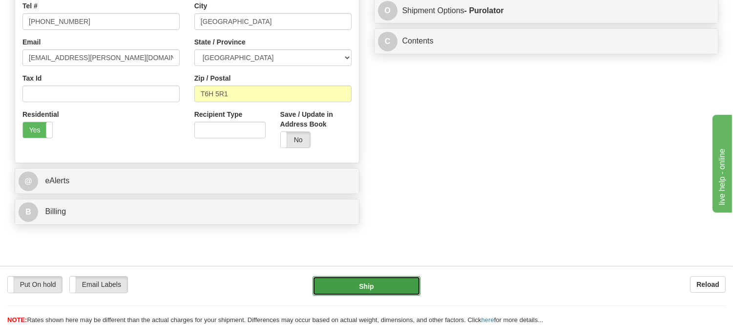
click at [368, 293] on button "Ship" at bounding box center [365, 286] width 107 height 20
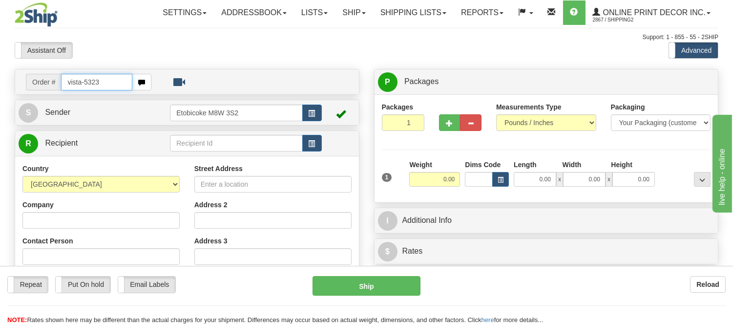
type input "vista-5323"
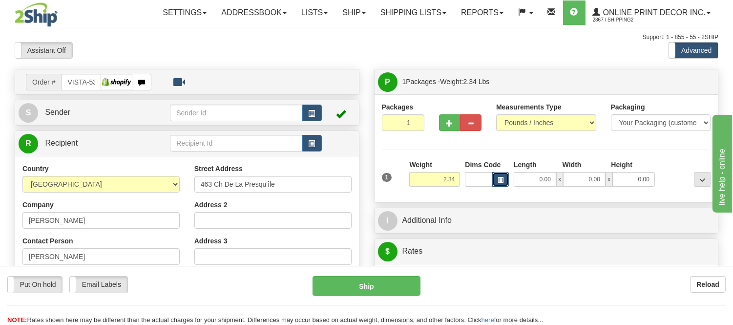
click at [499, 178] on span "button" at bounding box center [501, 179] width 6 height 5
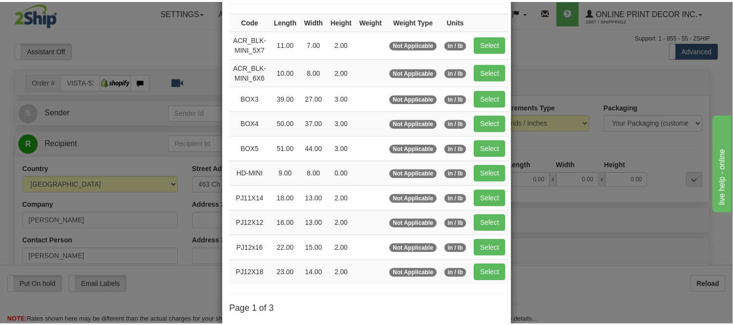
scroll to position [108, 0]
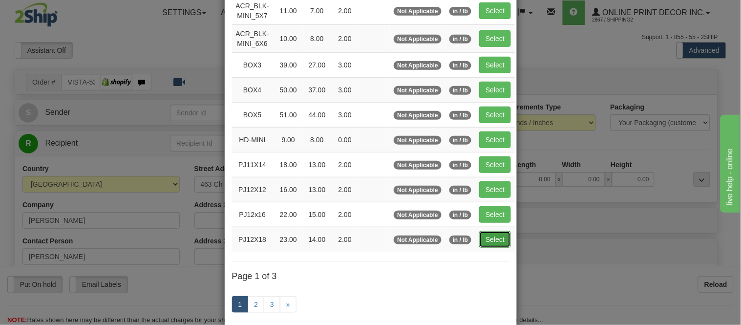
click at [489, 240] on button "Select" at bounding box center [495, 239] width 32 height 17
type input "PJ12X18"
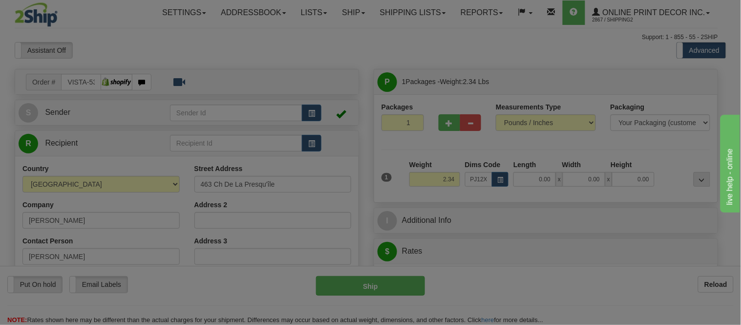
type input "23.00"
type input "14.00"
type input "2.00"
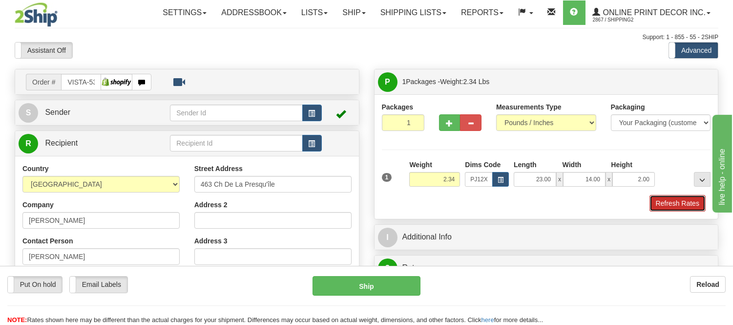
click at [689, 199] on button "Refresh Rates" at bounding box center [677, 203] width 56 height 17
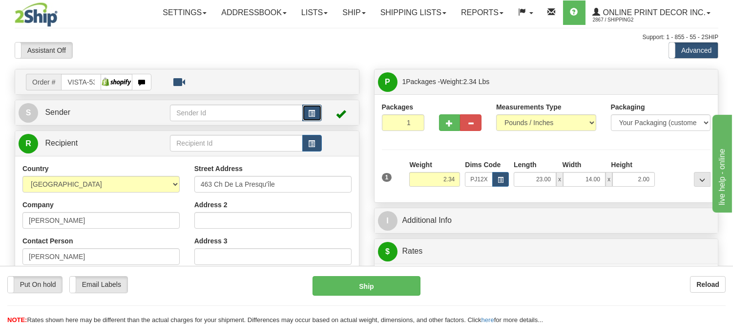
click at [313, 111] on span "button" at bounding box center [312, 113] width 7 height 6
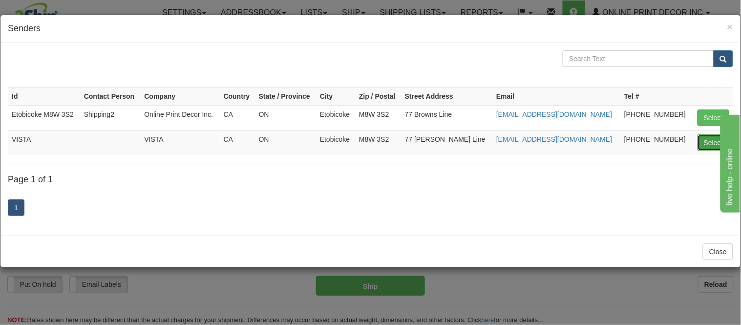
click at [704, 137] on button "Select" at bounding box center [713, 142] width 32 height 17
type input "VISTA"
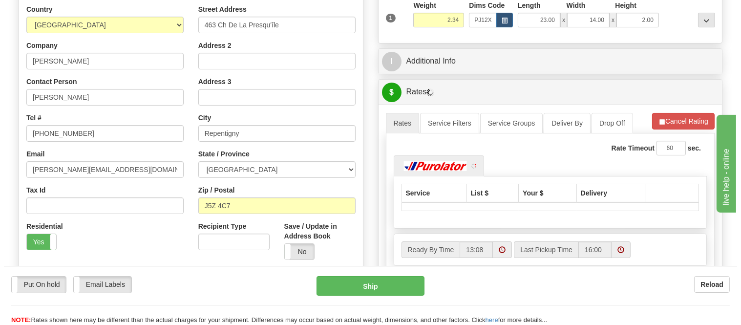
scroll to position [217, 0]
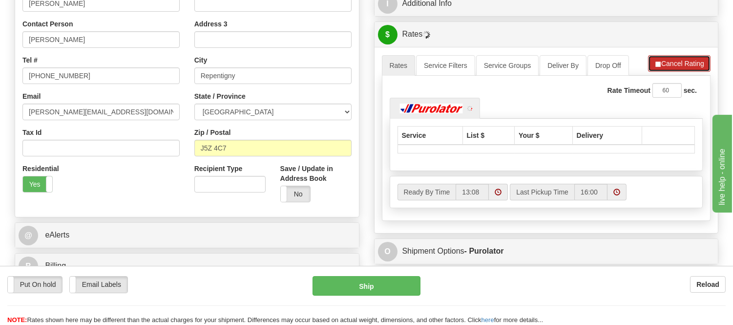
click at [685, 65] on button "Cancel Rating" at bounding box center [679, 63] width 62 height 17
click at [685, 65] on button "Refresh Rates" at bounding box center [678, 63] width 63 height 17
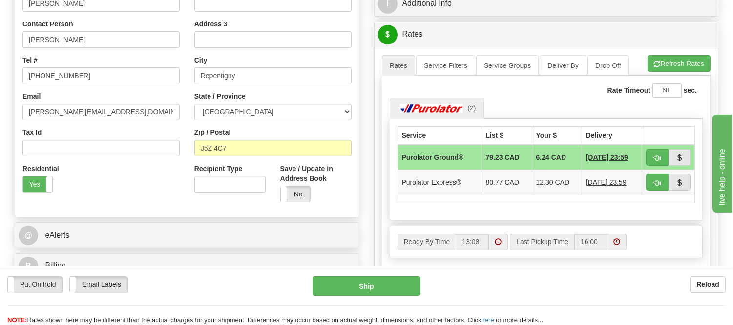
click at [655, 147] on td at bounding box center [668, 157] width 53 height 25
click at [652, 152] on button "button" at bounding box center [657, 157] width 22 height 17
type input "260"
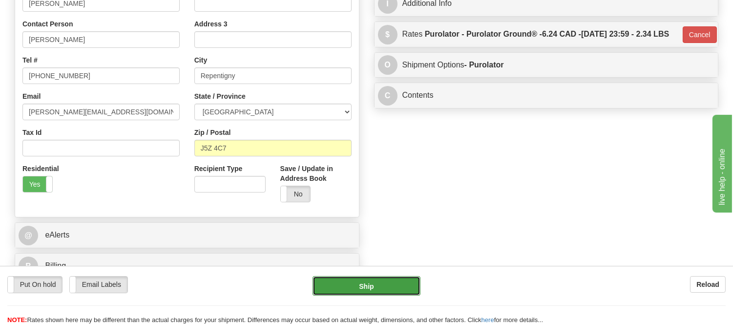
click at [388, 280] on button "Ship" at bounding box center [365, 286] width 107 height 20
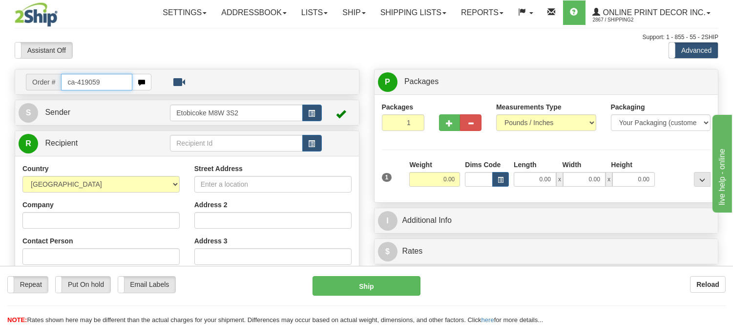
type input "ca-419059"
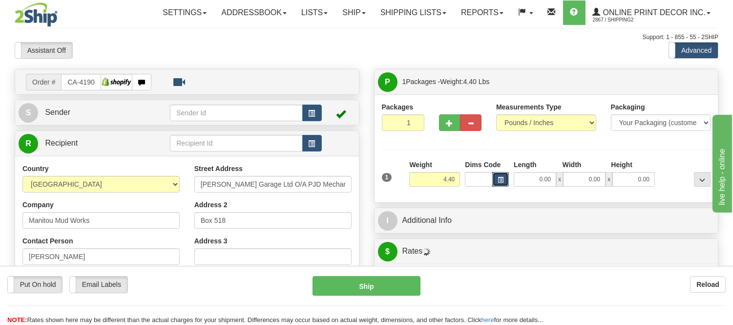
click at [504, 176] on button "button" at bounding box center [500, 179] width 17 height 15
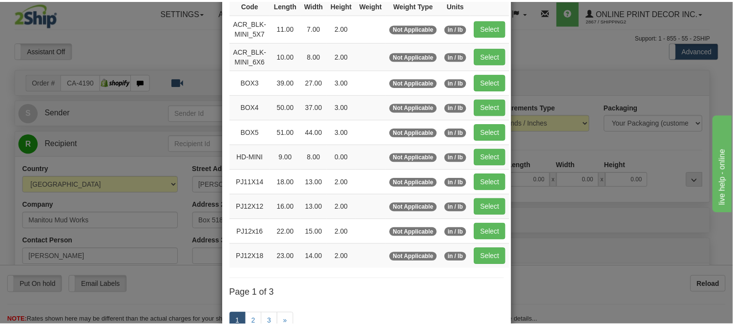
scroll to position [108, 0]
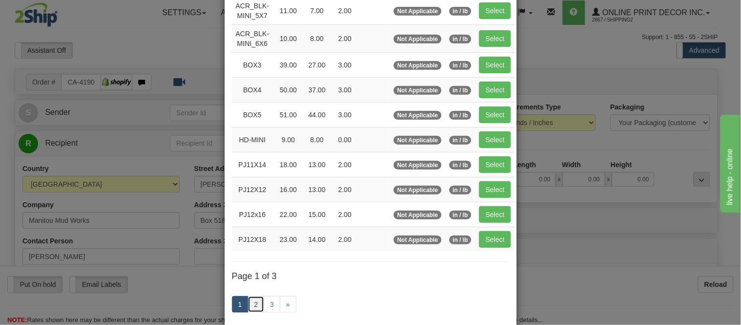
click at [254, 306] on link "2" at bounding box center [256, 304] width 17 height 17
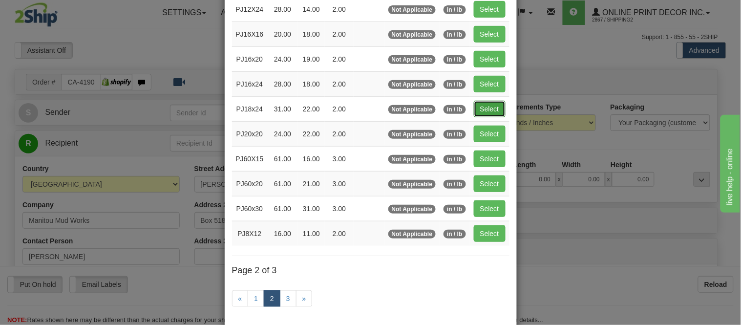
click at [491, 105] on button "Select" at bounding box center [490, 109] width 32 height 17
type input "PJ18x24"
type input "31.00"
type input "22.00"
type input "2.00"
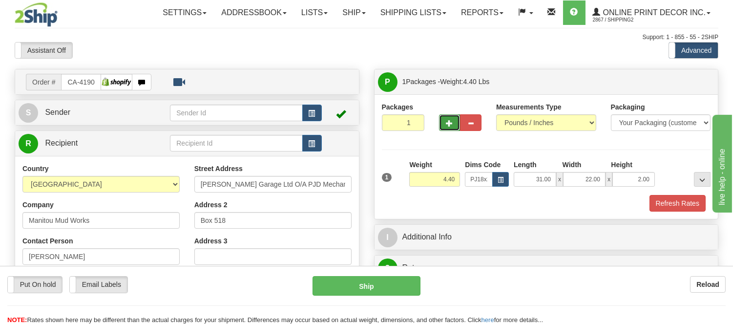
click at [446, 121] on span "button" at bounding box center [449, 123] width 7 height 6
radio input "true"
type input "2"
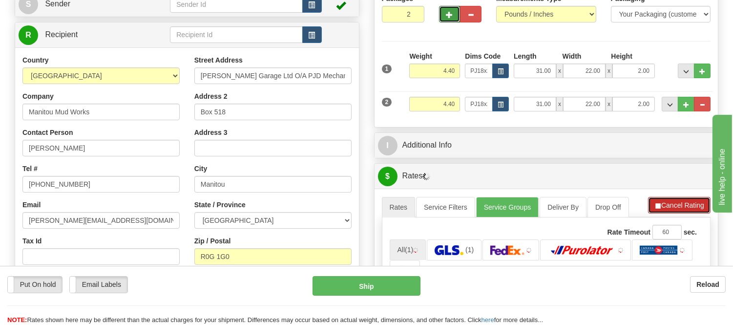
click at [651, 206] on button "Cancel Rating" at bounding box center [679, 205] width 62 height 17
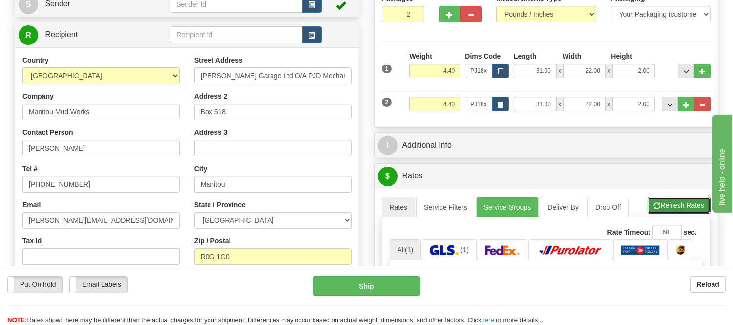
click at [651, 206] on button "Refresh Rates" at bounding box center [678, 205] width 63 height 17
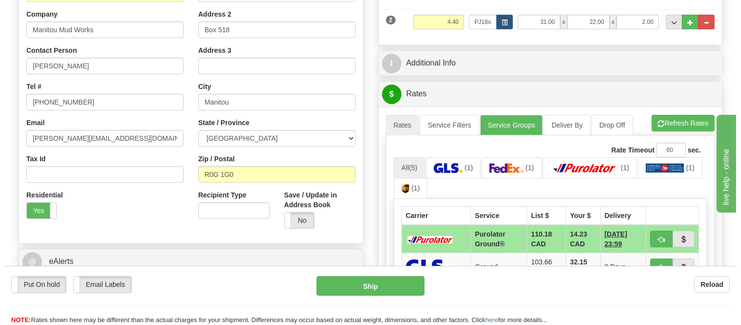
scroll to position [217, 0]
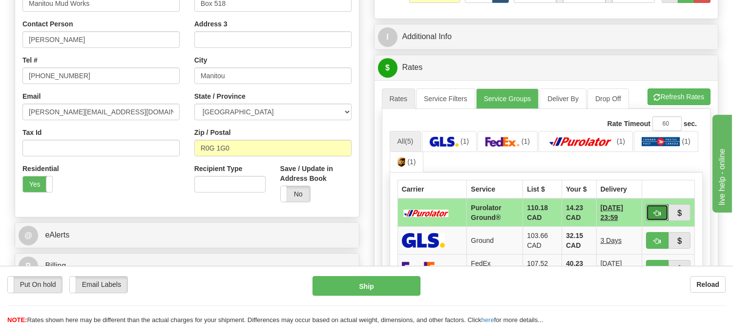
click at [658, 213] on span "button" at bounding box center [657, 213] width 7 height 6
type input "260"
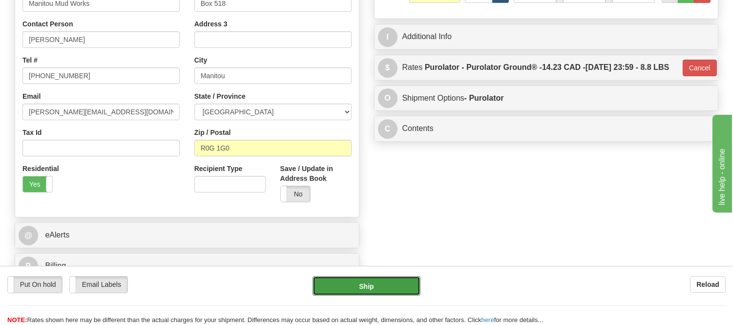
click at [402, 284] on button "Ship" at bounding box center [365, 286] width 107 height 20
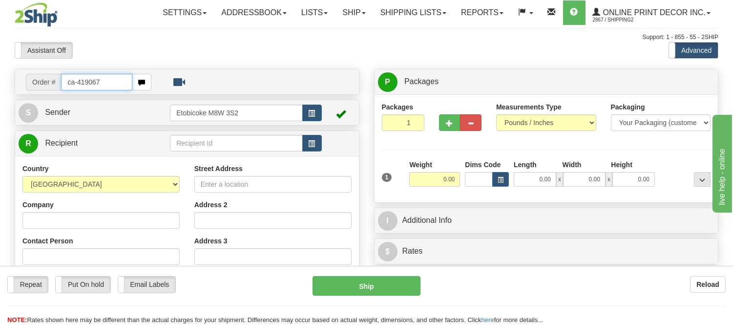
type input "ca-419067"
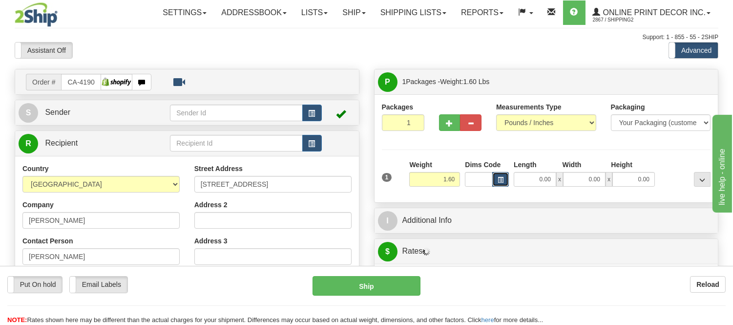
click at [500, 180] on span "button" at bounding box center [501, 179] width 6 height 5
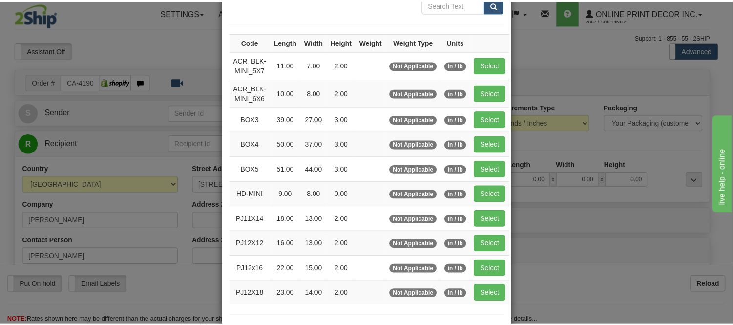
scroll to position [108, 0]
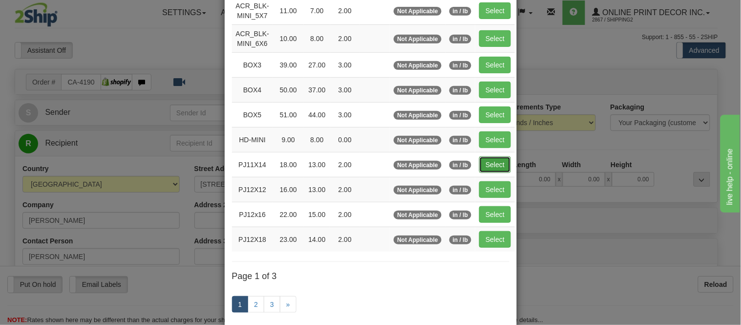
click at [492, 167] on button "Select" at bounding box center [495, 164] width 32 height 17
type input "PJ11X14"
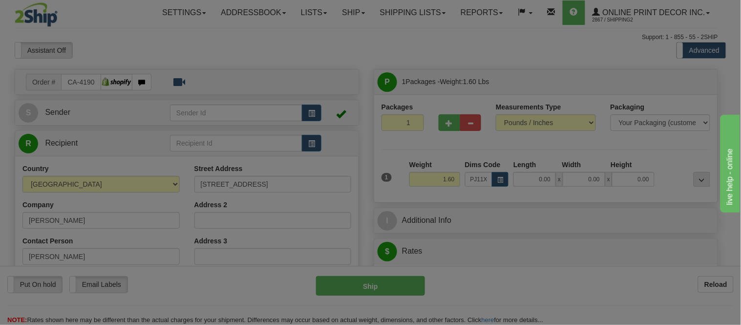
type input "18.00"
type input "13.00"
type input "2.00"
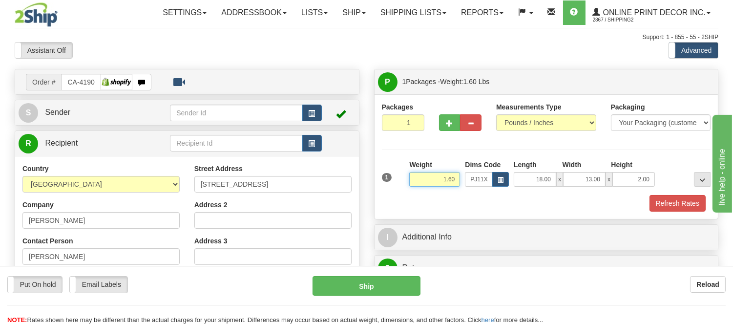
drag, startPoint x: 457, startPoint y: 178, endPoint x: 388, endPoint y: 197, distance: 71.6
click at [412, 182] on input "1.60" at bounding box center [434, 179] width 51 height 15
type input "0.98"
click at [661, 202] on button "Refresh Rates" at bounding box center [677, 203] width 56 height 17
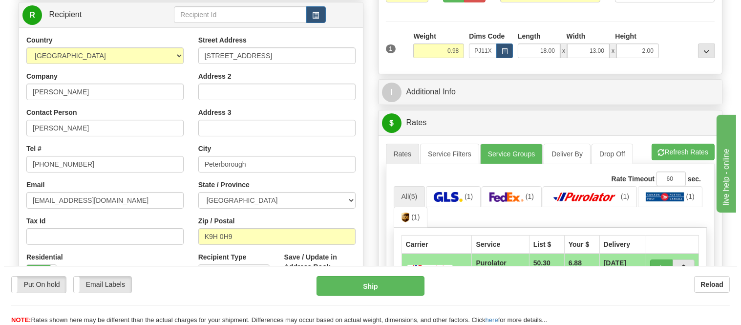
scroll to position [217, 0]
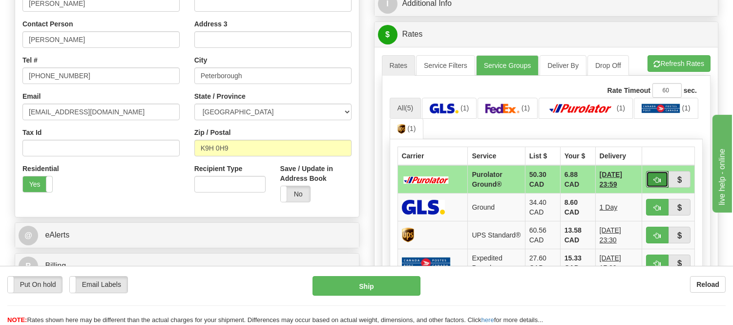
drag, startPoint x: 659, startPoint y: 179, endPoint x: 641, endPoint y: 178, distance: 18.1
click at [658, 178] on span "button" at bounding box center [657, 180] width 7 height 6
type input "260"
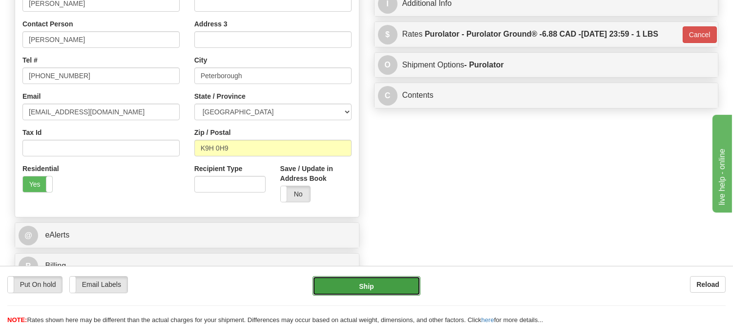
click at [375, 283] on button "Ship" at bounding box center [365, 286] width 107 height 20
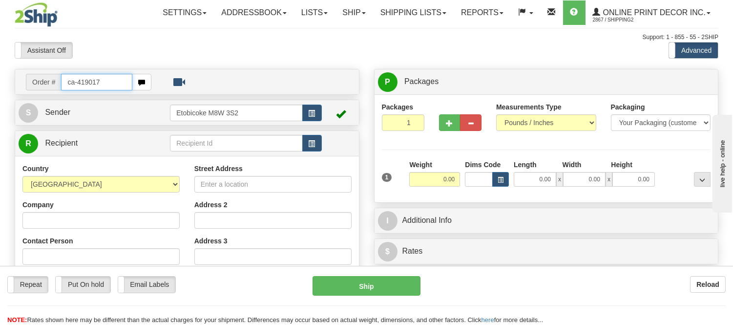
type input "ca-419017"
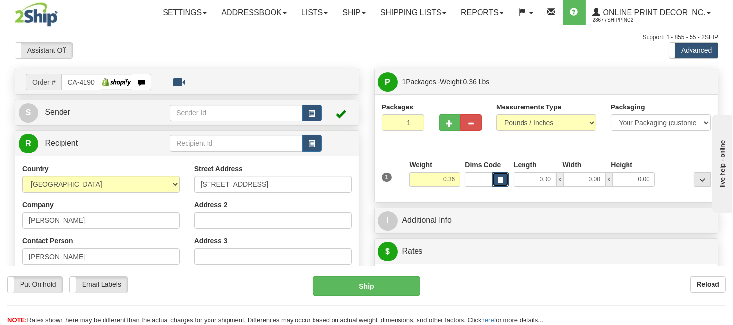
drag, startPoint x: 0, startPoint y: 0, endPoint x: 500, endPoint y: 179, distance: 530.7
click at [500, 179] on span "button" at bounding box center [501, 179] width 6 height 5
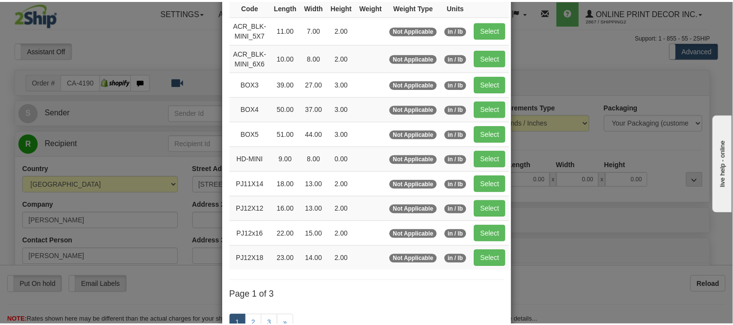
scroll to position [108, 0]
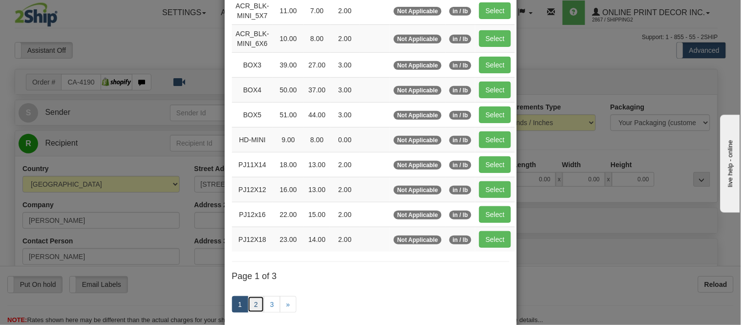
click at [248, 305] on link "2" at bounding box center [256, 304] width 17 height 17
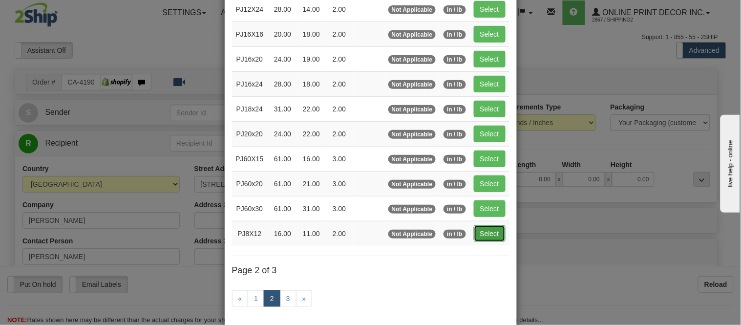
click at [491, 229] on button "Select" at bounding box center [490, 233] width 32 height 17
type input "PJ8X12"
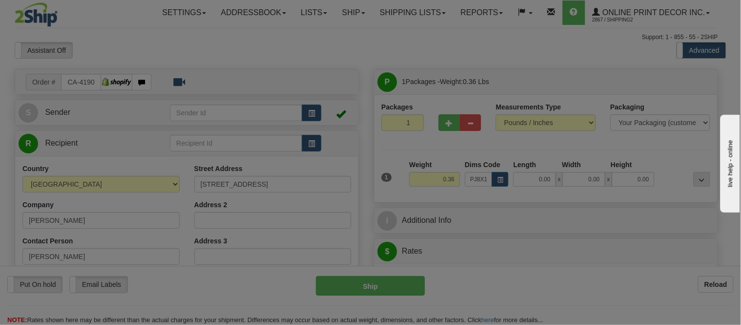
type input "16.00"
type input "11.00"
type input "2.00"
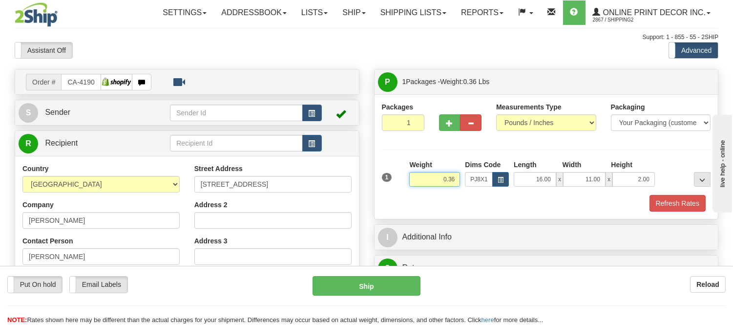
drag, startPoint x: 456, startPoint y: 175, endPoint x: 412, endPoint y: 181, distance: 44.3
click at [412, 181] on input "0.36" at bounding box center [434, 179] width 51 height 15
type input "3.98"
click at [671, 202] on button "Refresh Rates" at bounding box center [677, 203] width 56 height 17
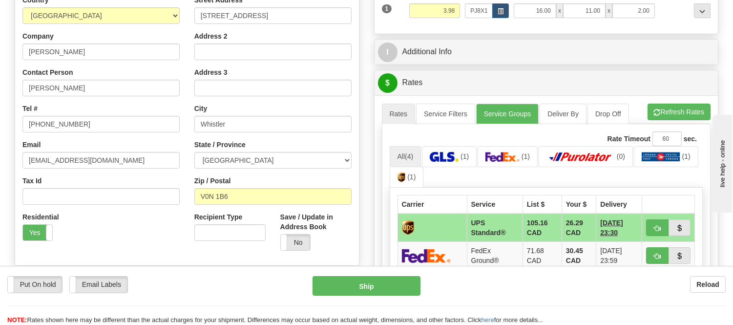
scroll to position [217, 0]
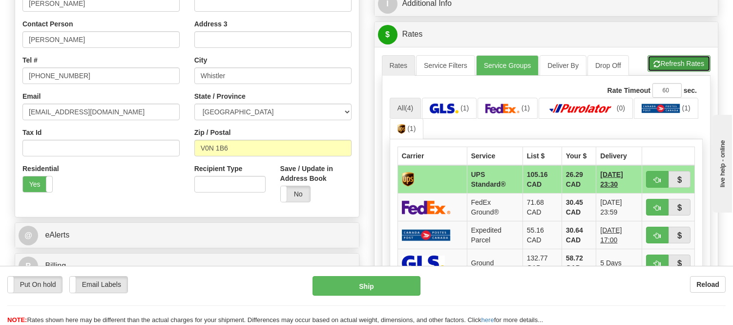
click at [683, 61] on button "Refresh Rates" at bounding box center [678, 63] width 63 height 17
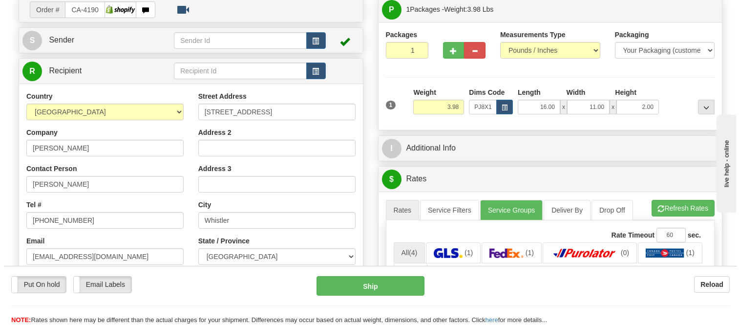
scroll to position [54, 0]
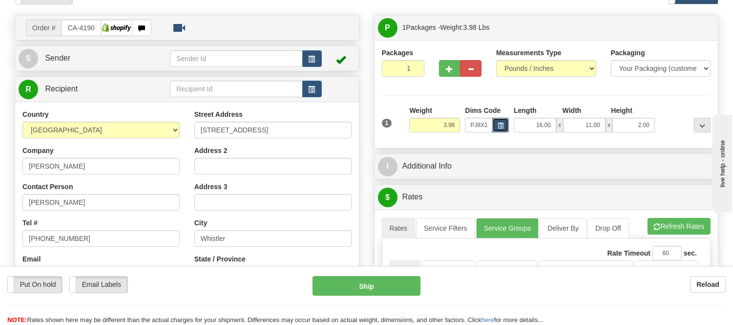
click at [496, 128] on button "button" at bounding box center [500, 125] width 17 height 15
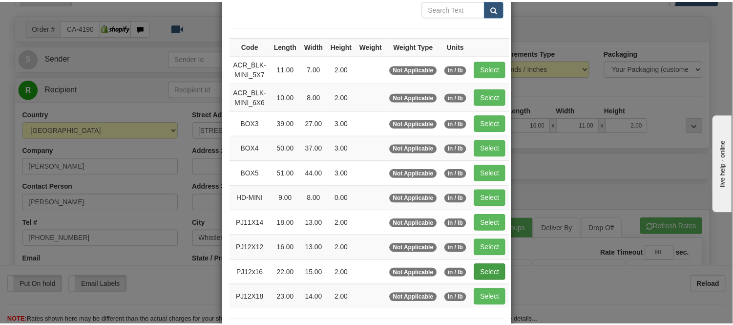
scroll to position [108, 0]
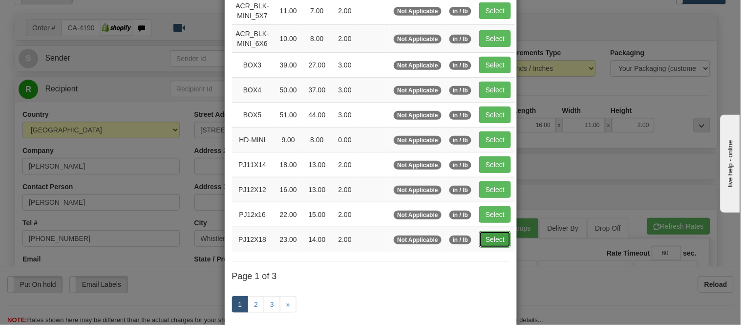
click at [500, 236] on button "Select" at bounding box center [495, 239] width 32 height 17
type input "PJ12X18"
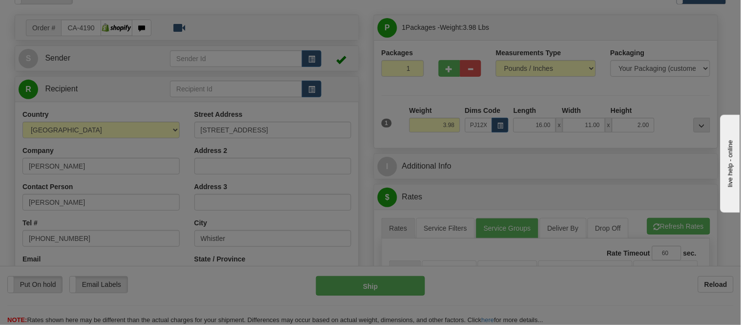
type input "23.00"
type input "14.00"
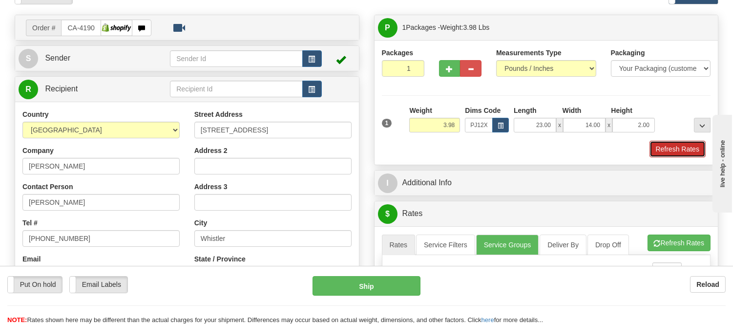
click at [678, 146] on button "Refresh Rates" at bounding box center [677, 149] width 56 height 17
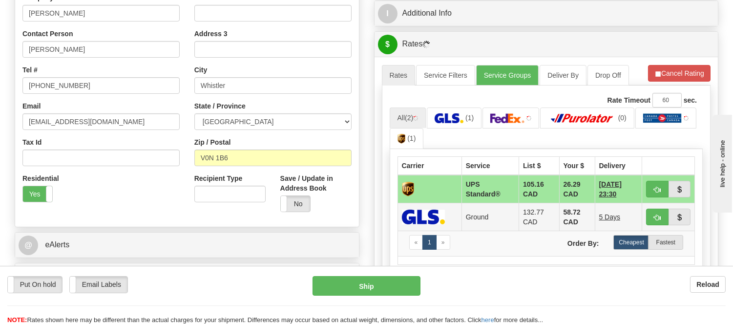
scroll to position [217, 0]
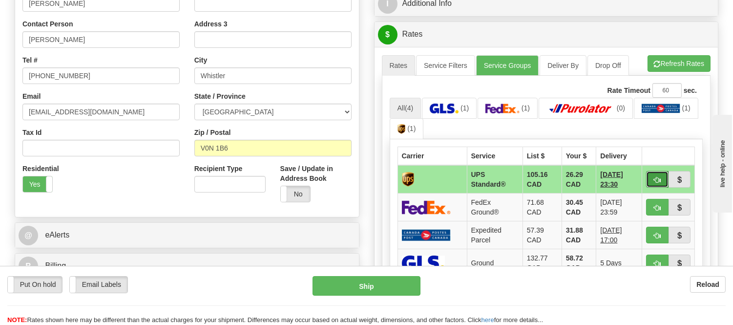
click at [654, 177] on span "button" at bounding box center [657, 180] width 7 height 6
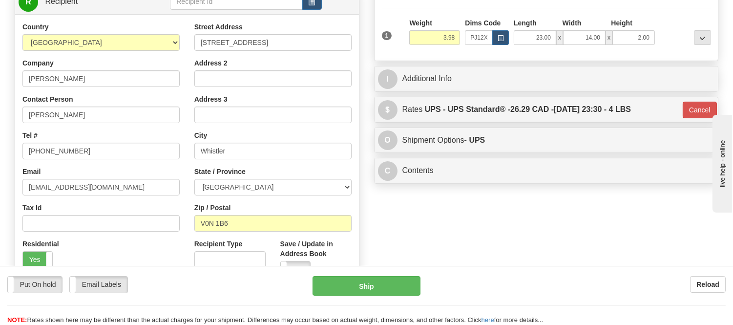
scroll to position [54, 0]
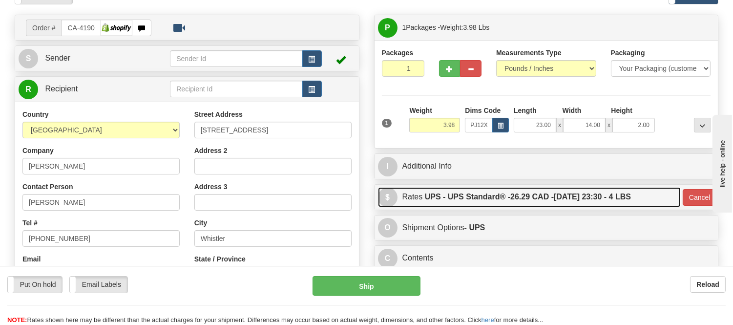
click at [524, 196] on span "26.29 CAD -" at bounding box center [531, 196] width 43 height 8
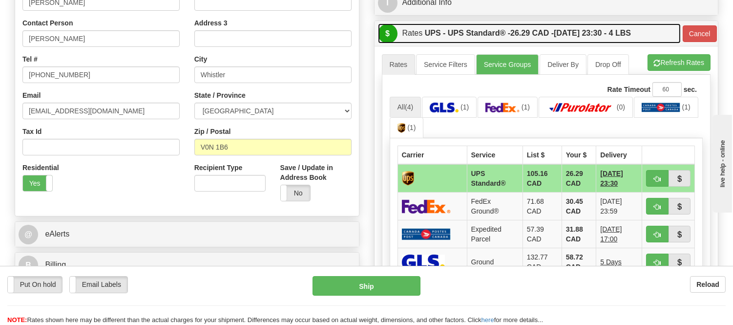
scroll to position [271, 0]
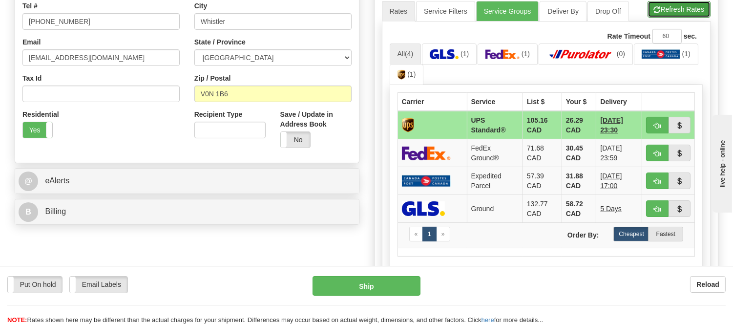
click at [682, 15] on button "Refresh Rates" at bounding box center [678, 9] width 63 height 17
type input "11"
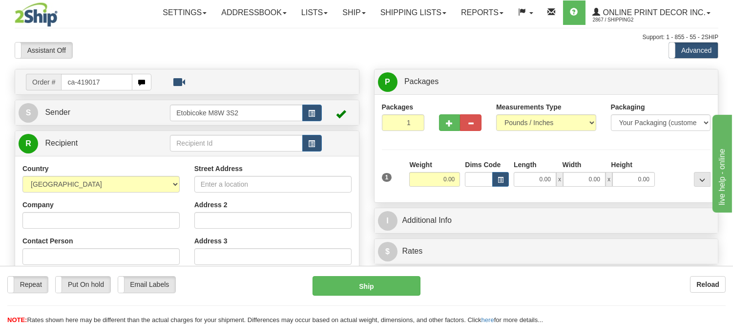
type input "ca-419017"
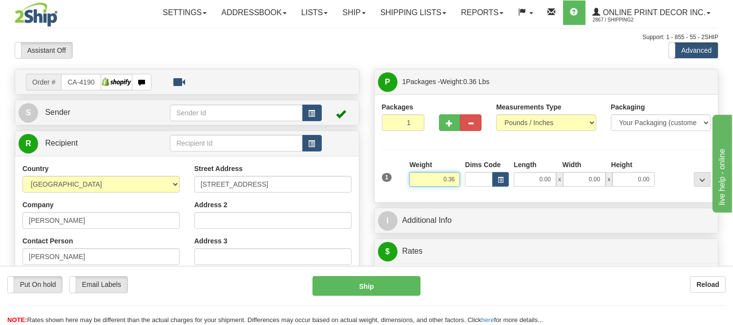
drag, startPoint x: 457, startPoint y: 175, endPoint x: 407, endPoint y: 174, distance: 49.3
click at [407, 174] on div "Weight 0.36" at bounding box center [435, 177] width 56 height 34
type input "3.98"
click at [501, 186] on button "button" at bounding box center [500, 179] width 17 height 15
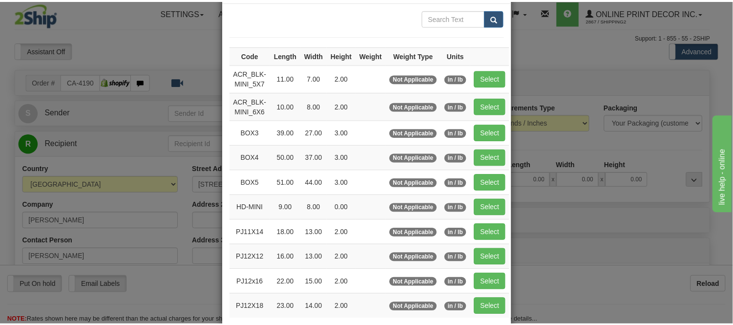
scroll to position [108, 0]
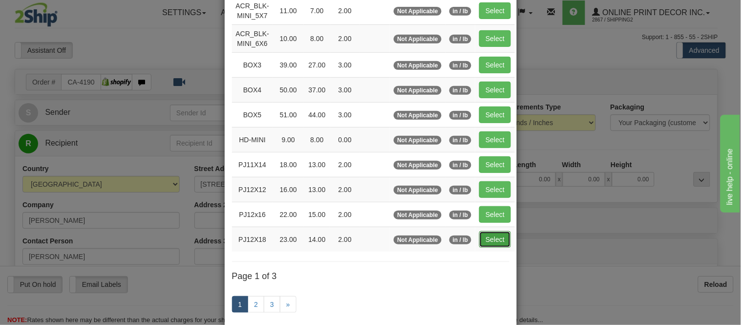
click at [503, 237] on button "Select" at bounding box center [495, 239] width 32 height 17
type input "PJ12X18"
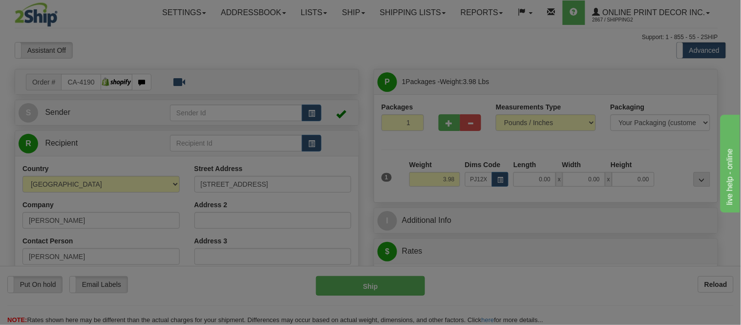
type input "23.00"
type input "14.00"
type input "2.00"
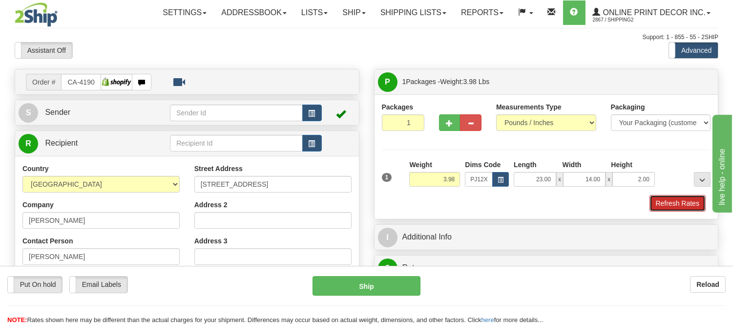
click at [669, 202] on button "Refresh Rates" at bounding box center [677, 203] width 56 height 17
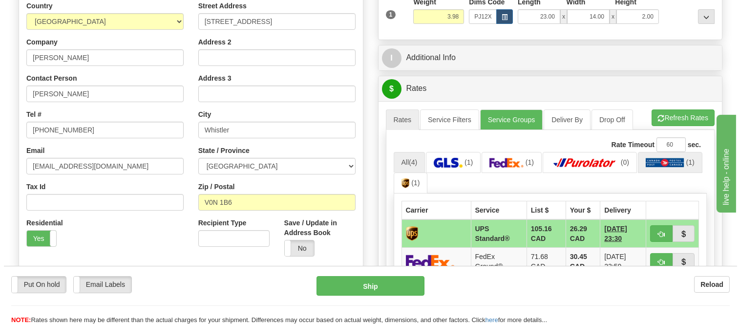
scroll to position [217, 0]
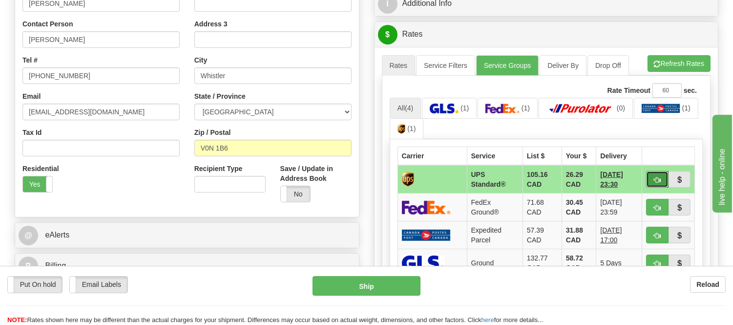
click at [651, 184] on button "button" at bounding box center [657, 179] width 22 height 17
type input "11"
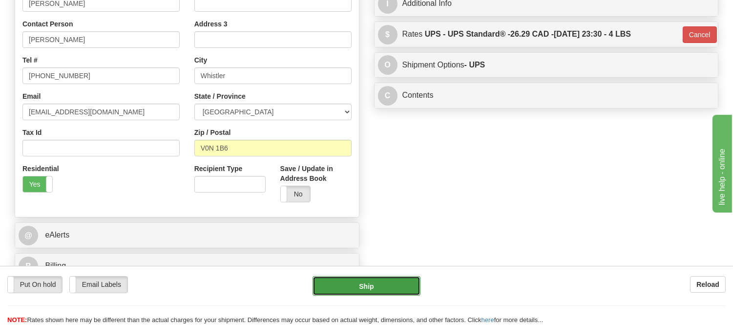
click at [365, 285] on button "Ship" at bounding box center [365, 286] width 107 height 20
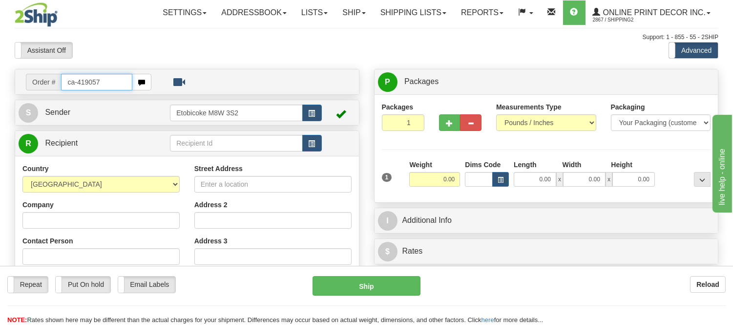
type input "ca-419057"
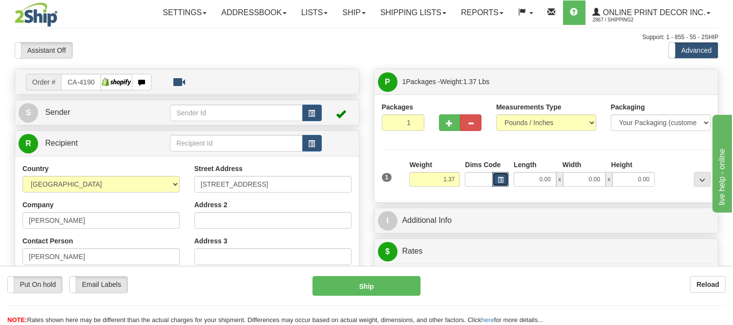
click at [501, 179] on span "button" at bounding box center [501, 179] width 6 height 5
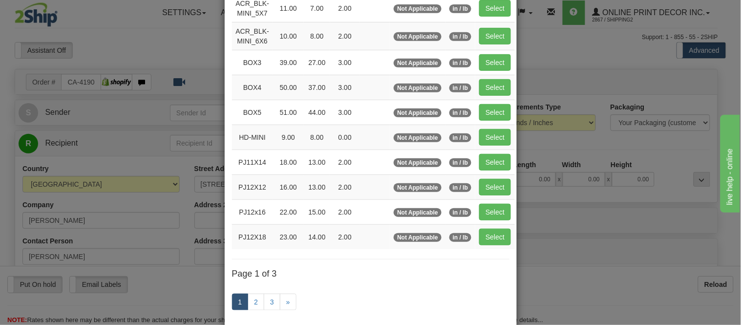
scroll to position [163, 0]
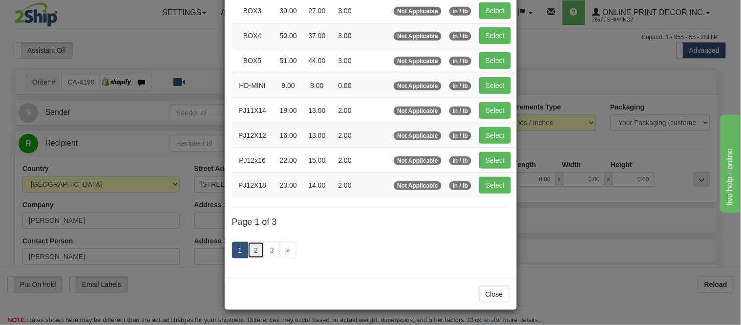
click at [259, 248] on link "2" at bounding box center [256, 250] width 17 height 17
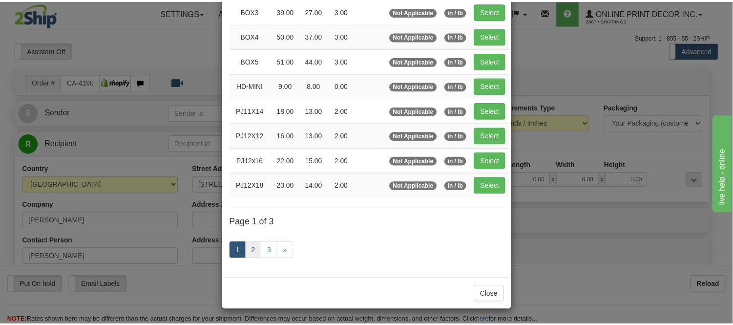
scroll to position [159, 0]
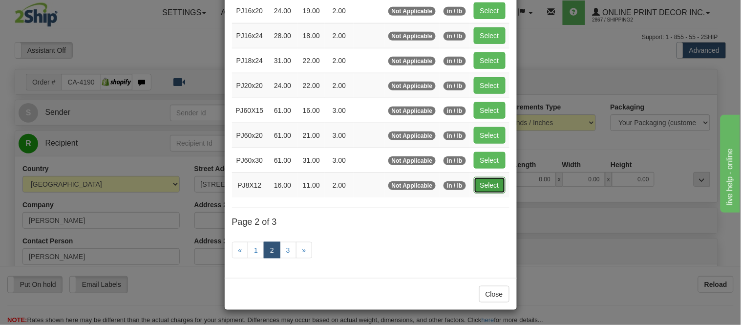
click at [494, 187] on button "Select" at bounding box center [490, 185] width 32 height 17
type input "PJ8X12"
type input "16.00"
type input "11.00"
type input "2.00"
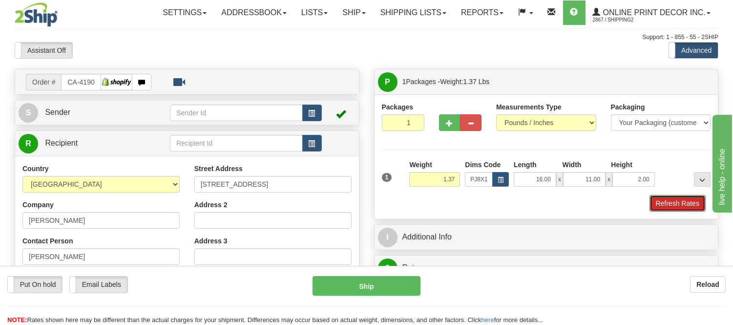
click at [671, 203] on button "Refresh Rates" at bounding box center [677, 203] width 56 height 17
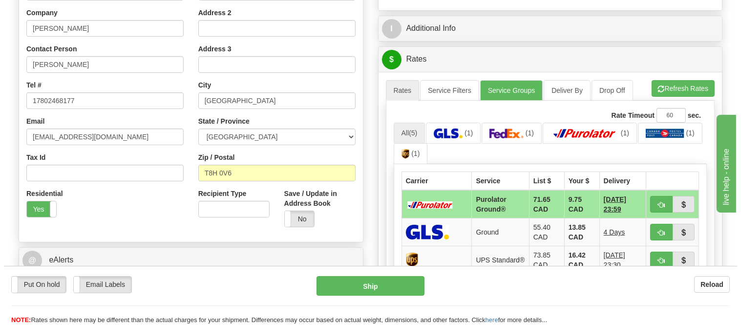
scroll to position [217, 0]
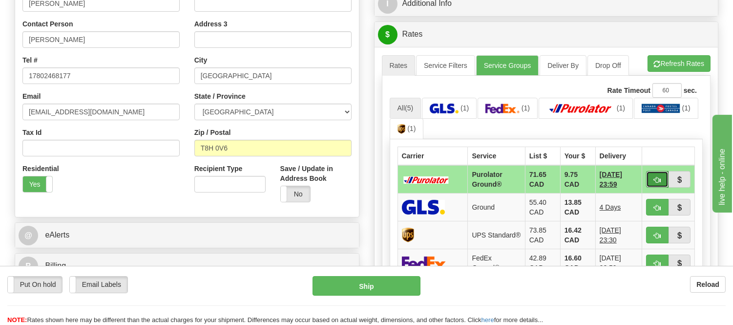
click at [654, 179] on span "button" at bounding box center [657, 180] width 7 height 6
type input "260"
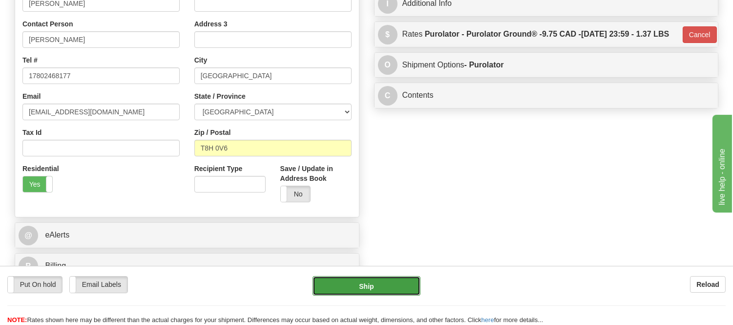
click at [361, 284] on button "Ship" at bounding box center [365, 286] width 107 height 20
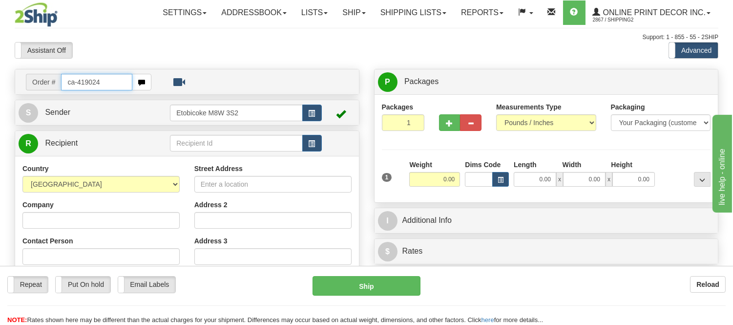
type input "ca-419024"
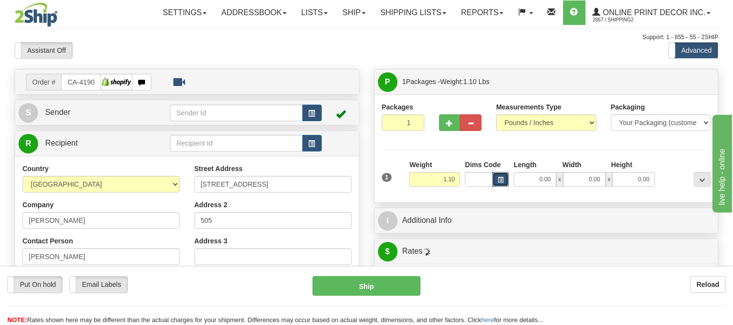
click at [494, 182] on button "button" at bounding box center [500, 179] width 17 height 15
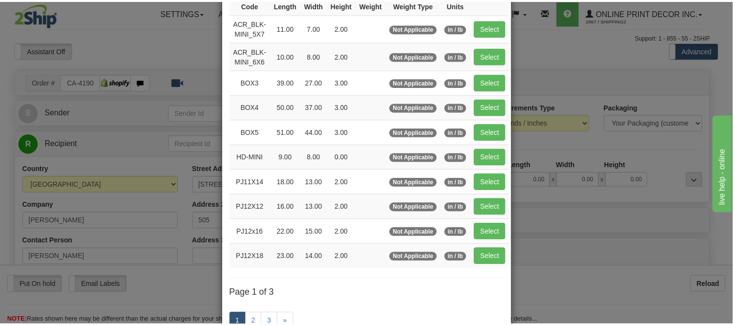
scroll to position [108, 0]
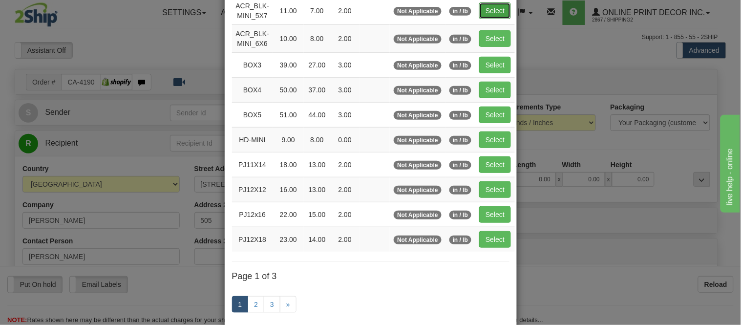
click at [490, 2] on button "Select" at bounding box center [495, 10] width 32 height 17
type input "ACR_BLK-MINI_5X7"
type input "11.00"
type input "7.00"
type input "2.00"
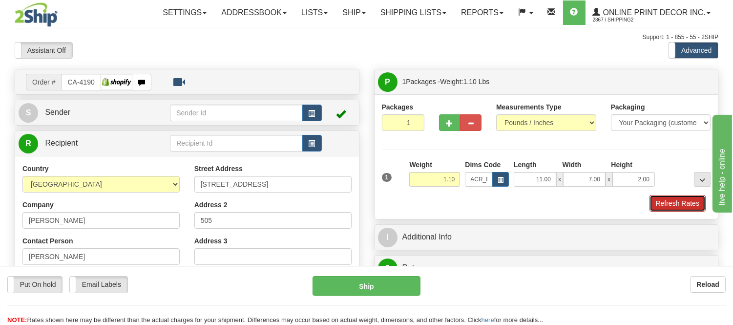
click at [687, 200] on button "Refresh Rates" at bounding box center [677, 203] width 56 height 17
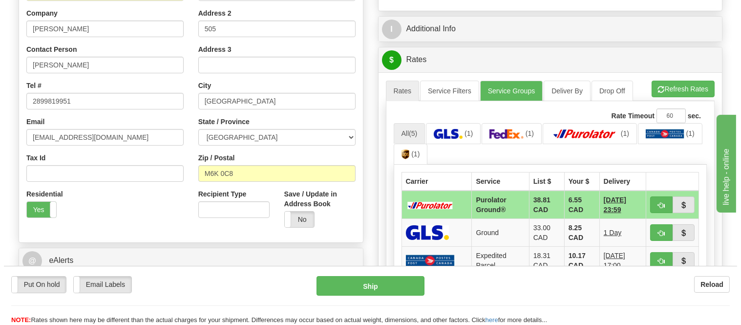
scroll to position [217, 0]
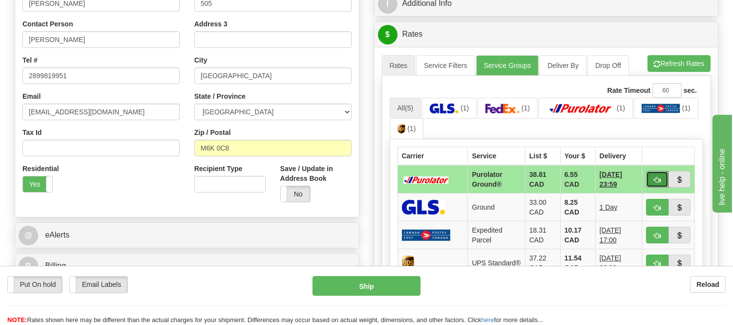
click at [656, 177] on span "button" at bounding box center [657, 180] width 7 height 6
type input "260"
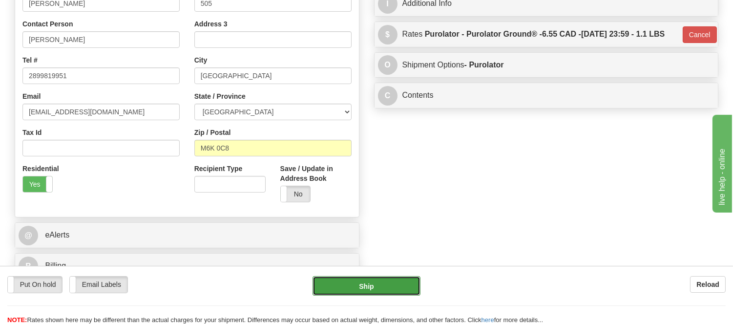
click at [357, 288] on button "Ship" at bounding box center [365, 286] width 107 height 20
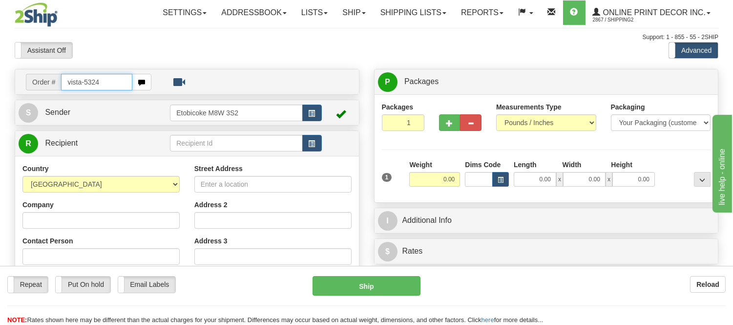
type input "vista-5324"
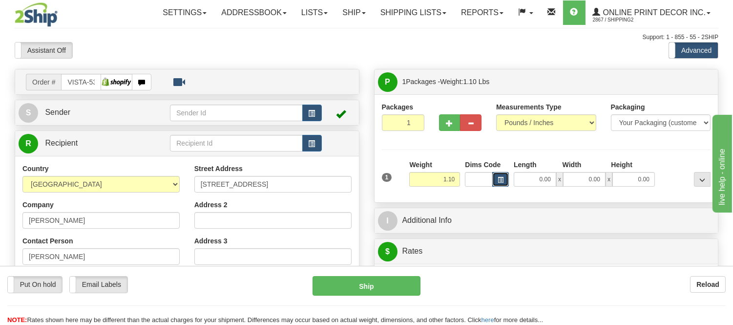
click at [494, 182] on button "button" at bounding box center [500, 179] width 17 height 15
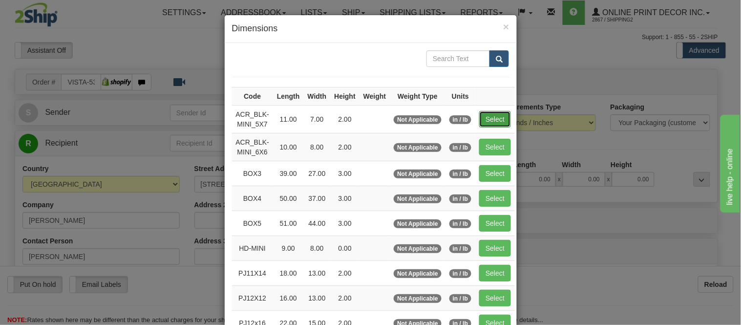
click at [487, 123] on button "Select" at bounding box center [495, 119] width 32 height 17
type input "ACR_BLK-MINI_5X7"
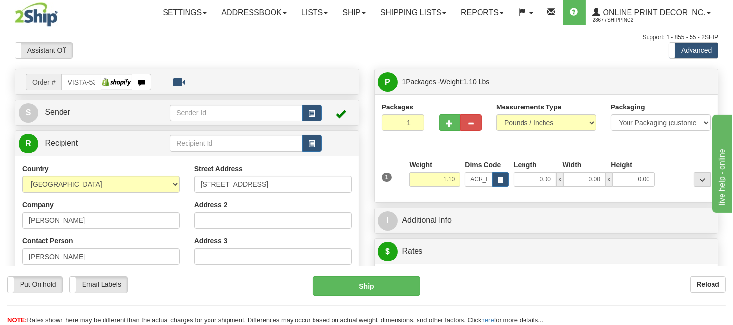
type input "11.00"
type input "7.00"
type input "2.00"
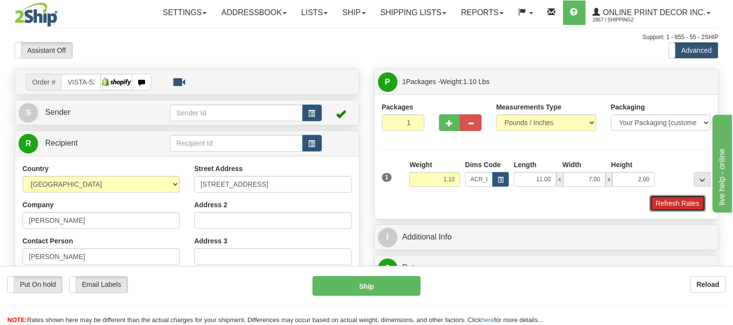
click at [678, 202] on button "Refresh Rates" at bounding box center [677, 203] width 56 height 17
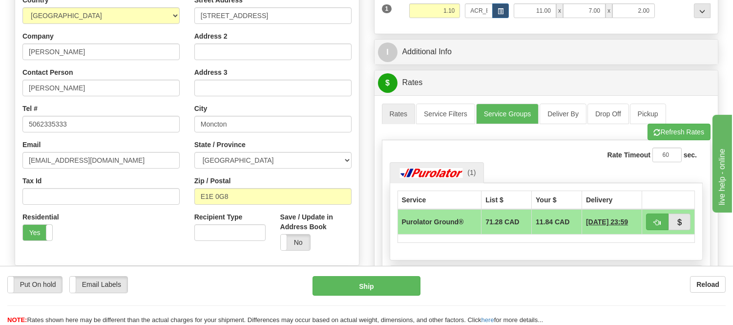
scroll to position [72, 0]
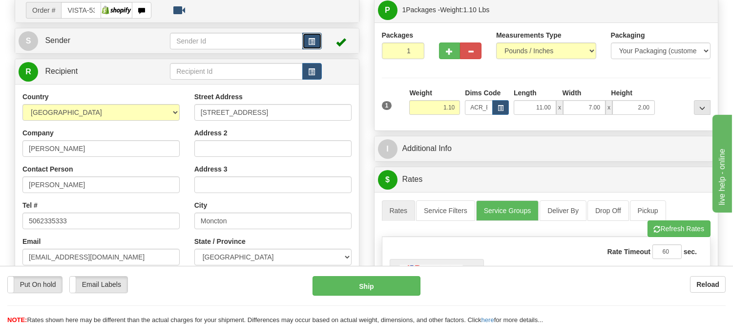
click at [306, 40] on button "button" at bounding box center [312, 41] width 20 height 17
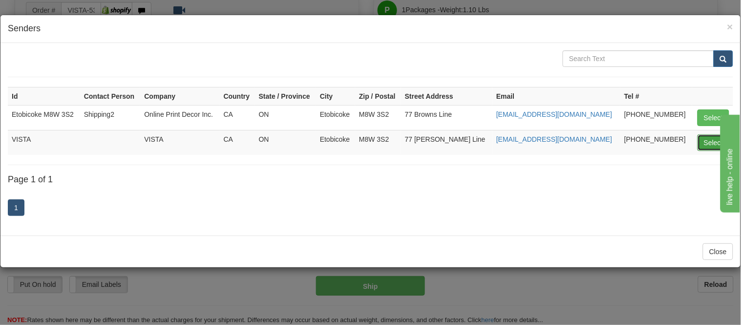
click at [714, 140] on button "Select" at bounding box center [713, 142] width 32 height 17
type input "VISTA"
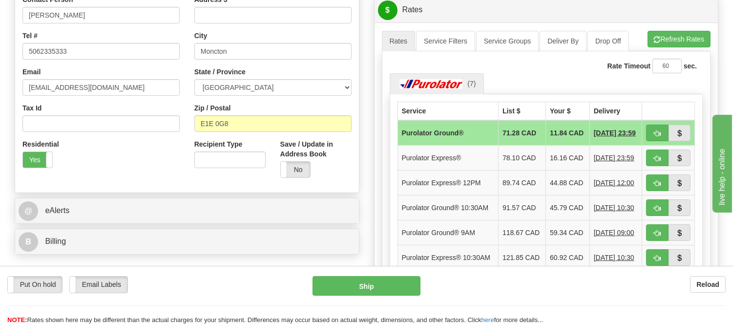
scroll to position [181, 0]
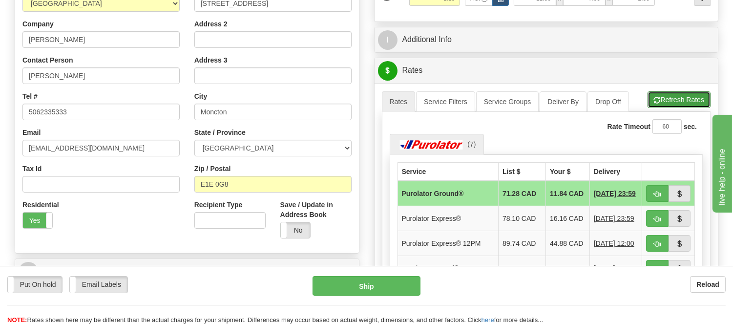
click at [674, 103] on button "Refresh Rates" at bounding box center [678, 99] width 63 height 17
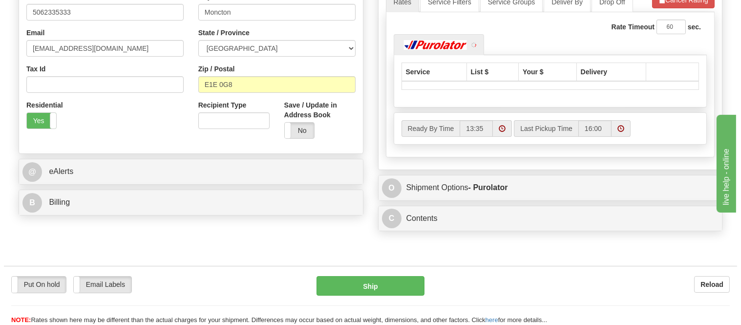
scroll to position [343, 0]
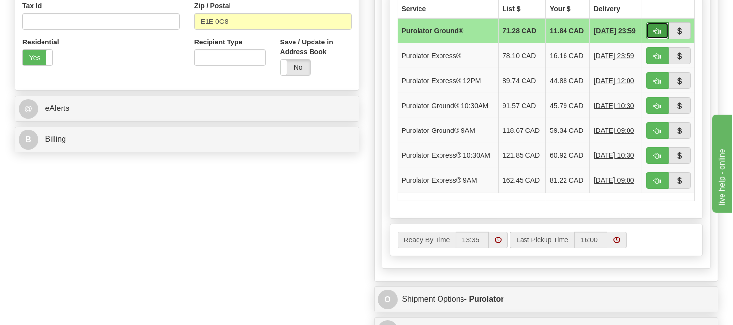
click at [653, 27] on button "button" at bounding box center [657, 30] width 22 height 17
type input "260"
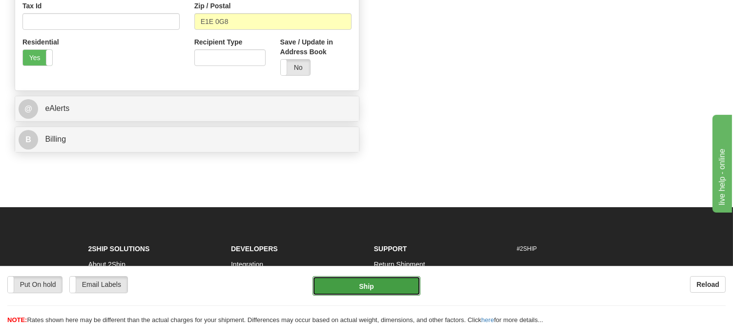
click at [375, 277] on button "Ship" at bounding box center [365, 286] width 107 height 20
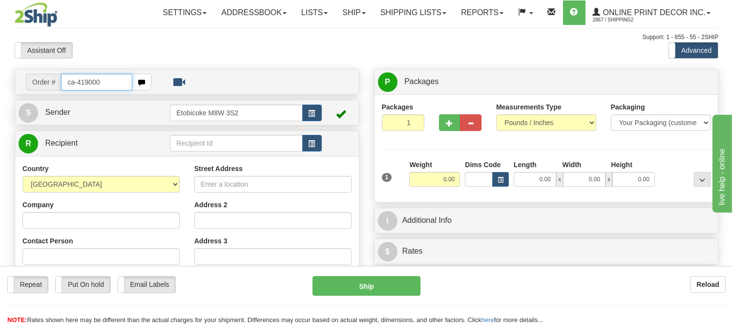
type input "ca-419000"
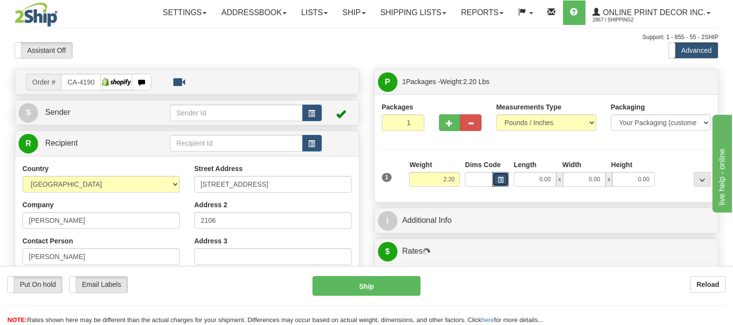
click at [499, 178] on span "button" at bounding box center [501, 179] width 6 height 5
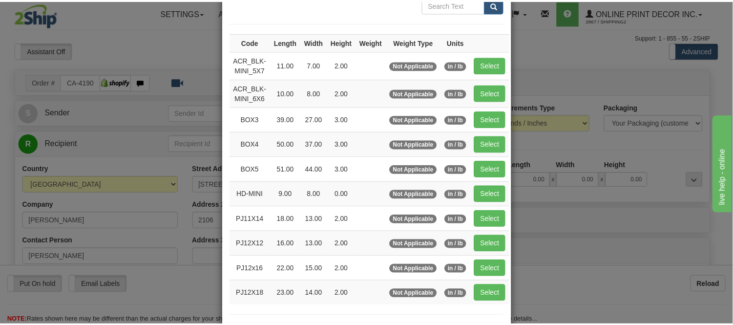
scroll to position [108, 0]
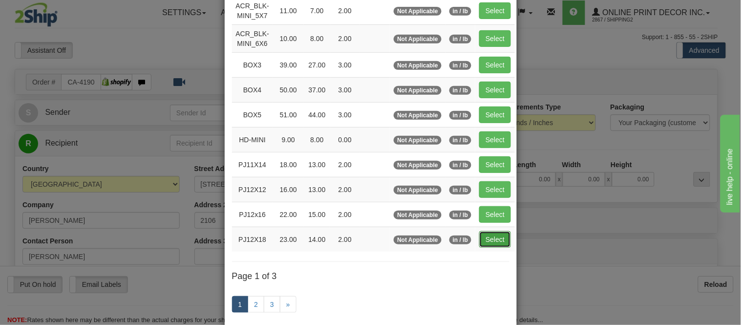
click at [492, 240] on button "Select" at bounding box center [495, 239] width 32 height 17
type input "PJ12X18"
type input "23.00"
type input "14.00"
type input "2.00"
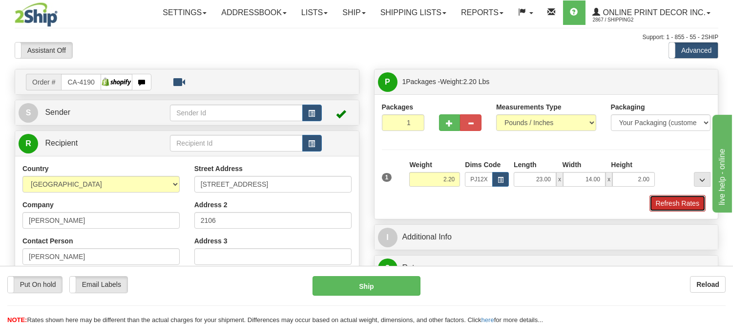
click at [670, 202] on button "Refresh Rates" at bounding box center [677, 203] width 56 height 17
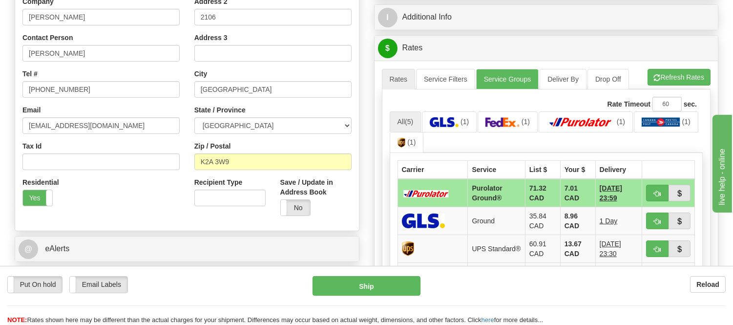
scroll to position [223, 0]
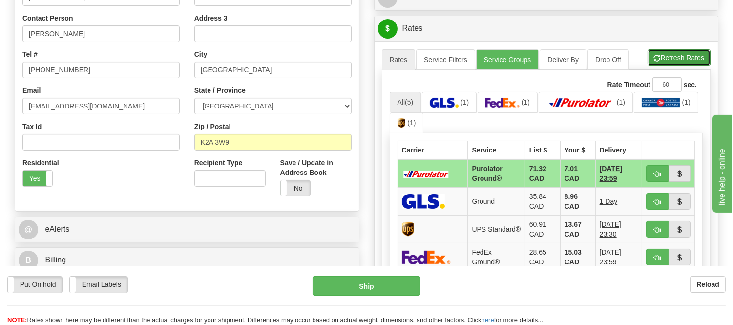
click at [689, 59] on button "Refresh Rates" at bounding box center [678, 57] width 63 height 17
click at [652, 173] on button "button" at bounding box center [657, 173] width 22 height 17
type input "260"
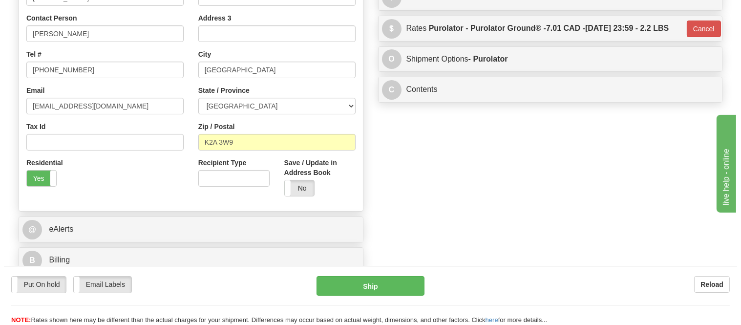
scroll to position [60, 0]
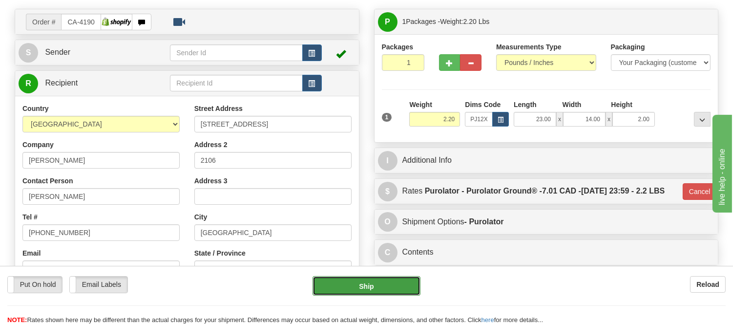
click at [386, 280] on button "Ship" at bounding box center [365, 286] width 107 height 20
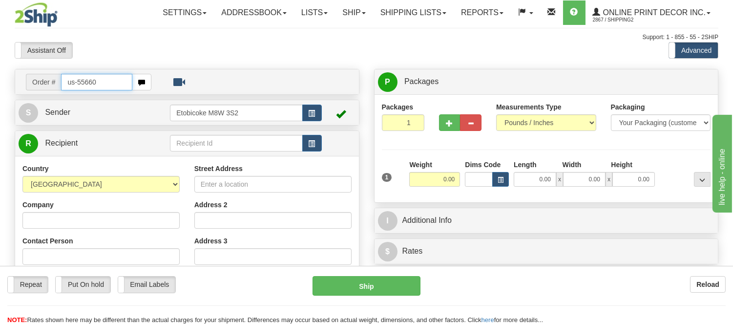
type input "us-55660"
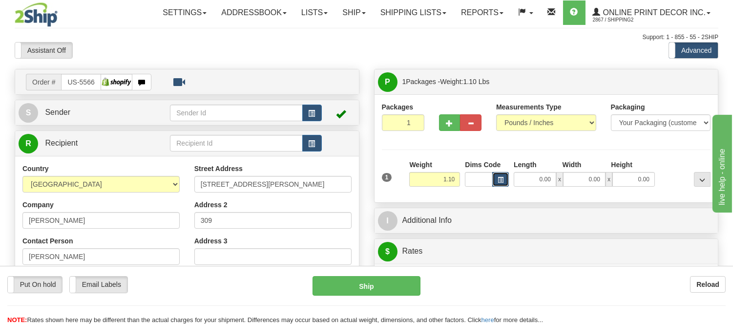
click at [495, 173] on button "button" at bounding box center [500, 179] width 17 height 15
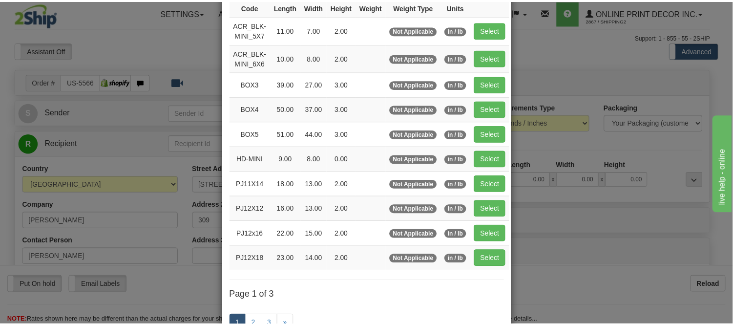
scroll to position [108, 0]
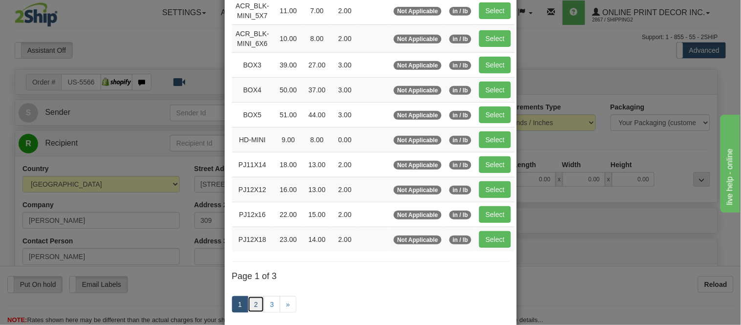
click at [251, 300] on link "2" at bounding box center [256, 304] width 17 height 17
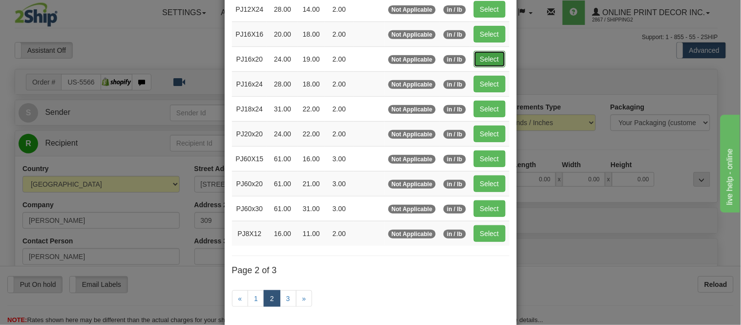
click at [489, 56] on button "Select" at bounding box center [490, 59] width 32 height 17
type input "PJ16x20"
type input "24.00"
type input "19.00"
type input "2.00"
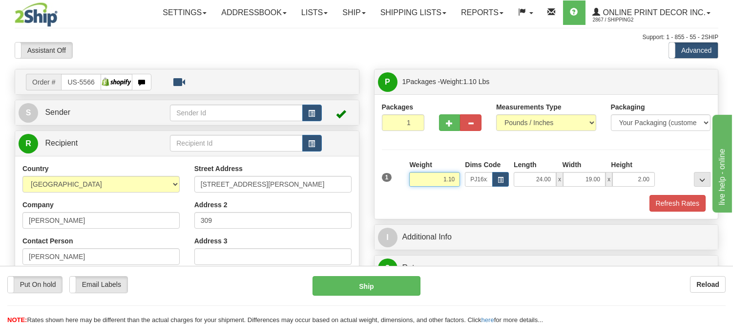
drag, startPoint x: 456, startPoint y: 180, endPoint x: 415, endPoint y: 168, distance: 42.1
click at [415, 168] on div "Weight 1.10" at bounding box center [434, 173] width 51 height 27
type input "2.20"
click at [671, 199] on button "Refresh Rates" at bounding box center [677, 203] width 56 height 17
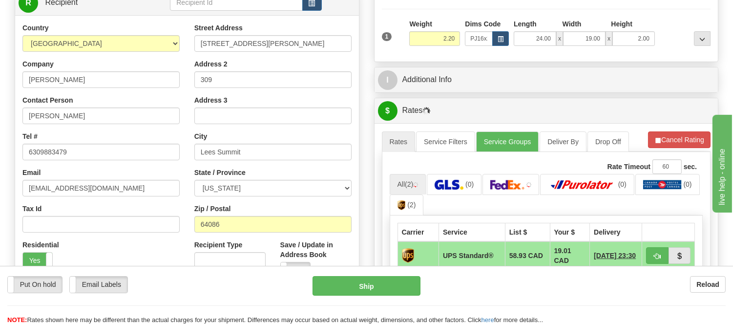
scroll to position [183, 0]
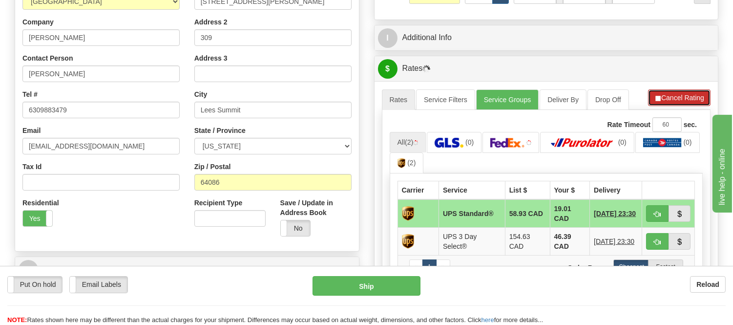
click at [664, 93] on button "Cancel Rating" at bounding box center [679, 97] width 62 height 17
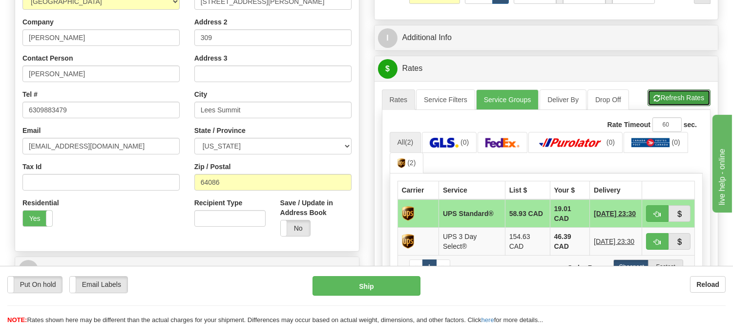
click at [664, 93] on button "Refresh Rates" at bounding box center [678, 97] width 63 height 17
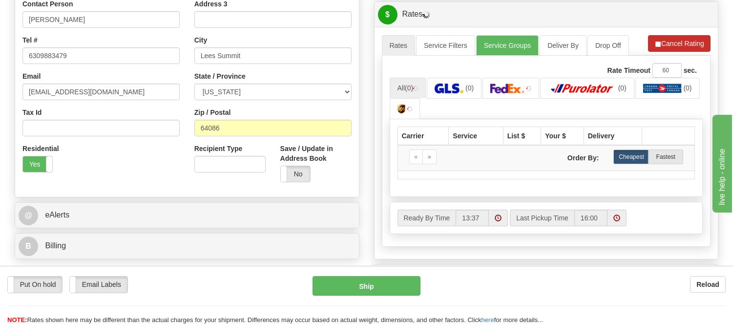
scroll to position [291, 0]
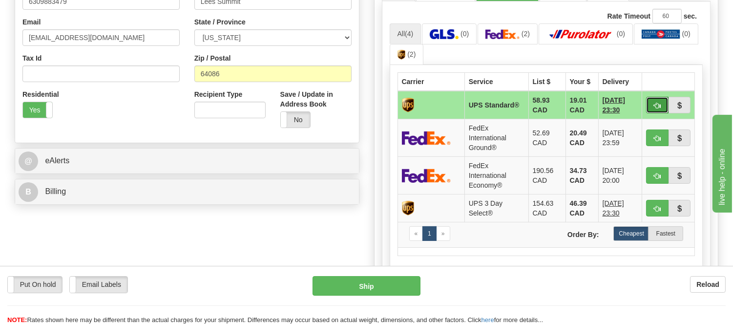
click at [655, 100] on button "button" at bounding box center [657, 105] width 22 height 17
type input "11"
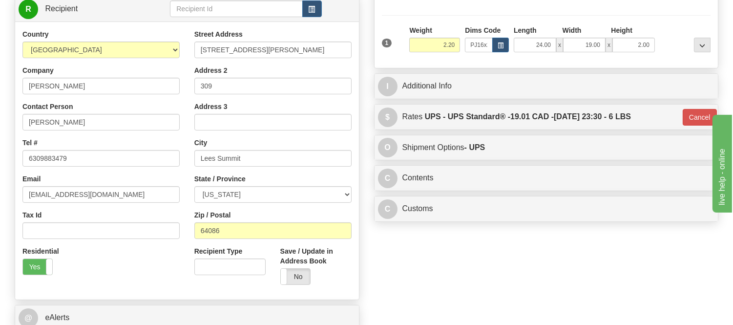
scroll to position [128, 0]
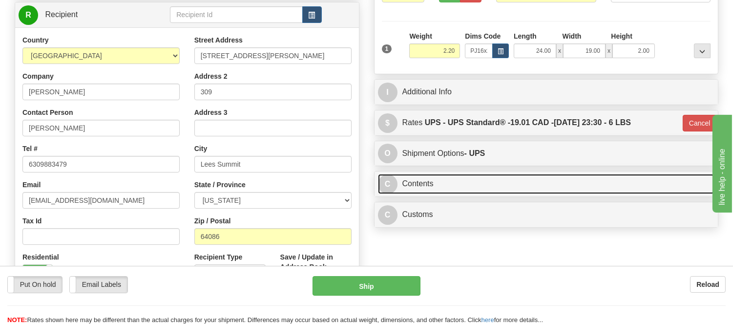
click at [513, 186] on link "C Contents" at bounding box center [546, 184] width 337 height 20
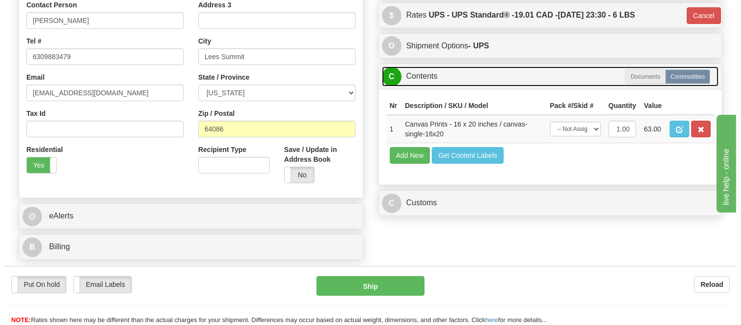
scroll to position [237, 0]
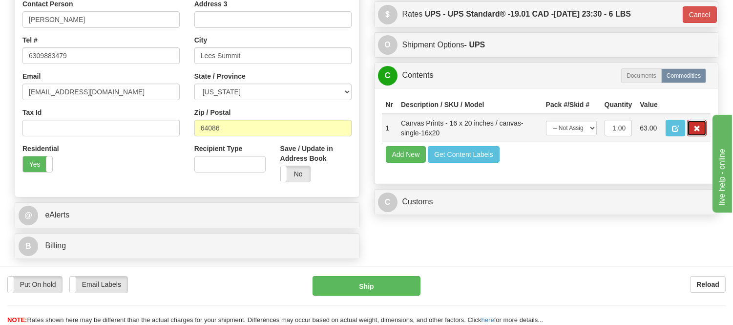
click at [696, 132] on span "button" at bounding box center [696, 128] width 7 height 6
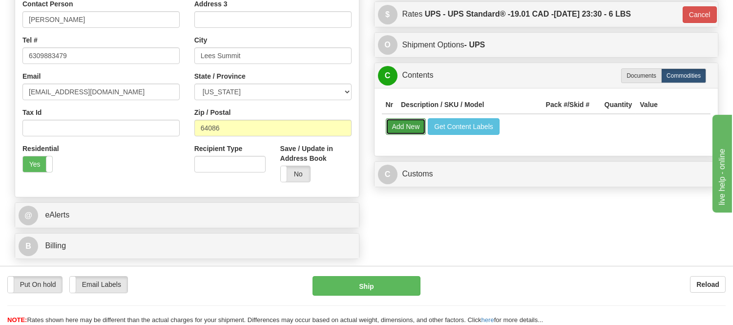
click at [417, 131] on button "Add New" at bounding box center [406, 126] width 41 height 17
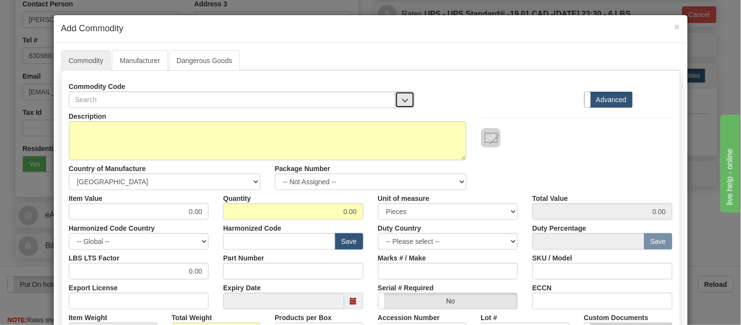
click at [402, 98] on span "button" at bounding box center [404, 100] width 7 height 6
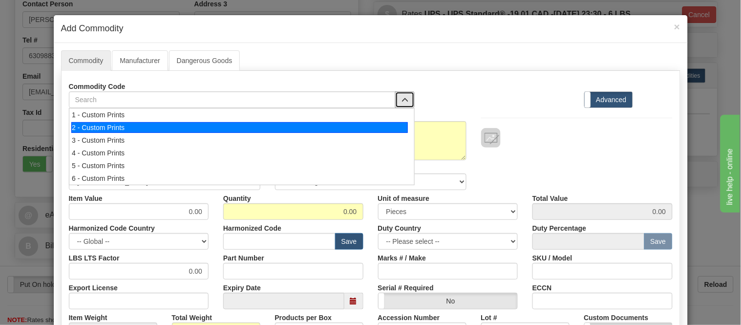
click at [396, 128] on div "2 - Custom Prints" at bounding box center [239, 127] width 336 height 11
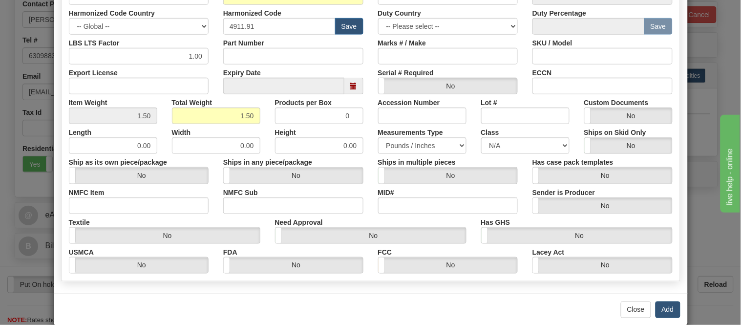
scroll to position [217, 0]
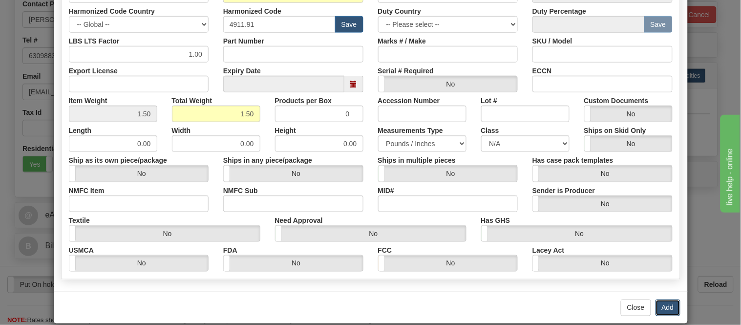
click at [675, 302] on button "Add" at bounding box center [667, 307] width 25 height 17
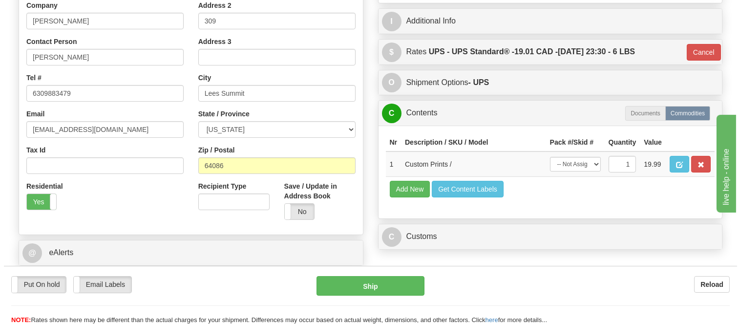
scroll to position [183, 0]
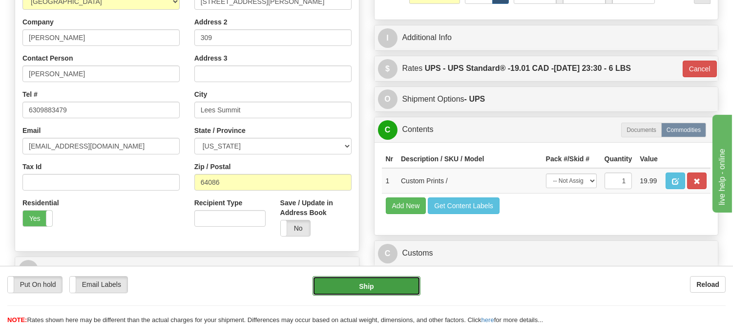
click at [375, 289] on button "Ship" at bounding box center [365, 286] width 107 height 20
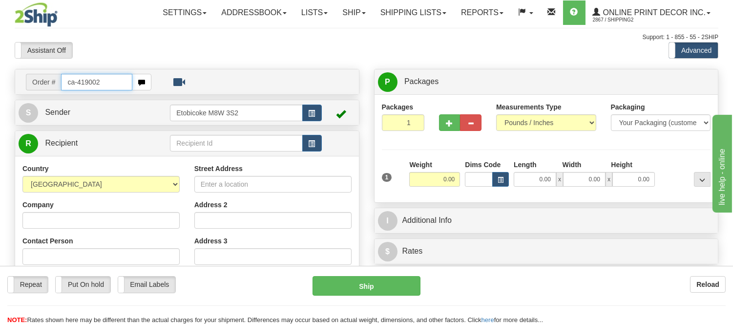
type input "ca-419002"
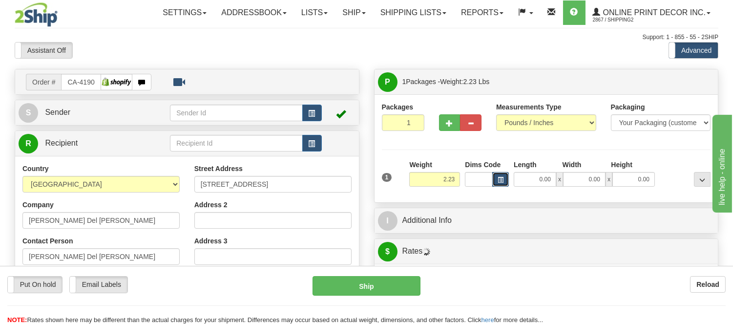
click at [503, 176] on button "button" at bounding box center [500, 179] width 17 height 15
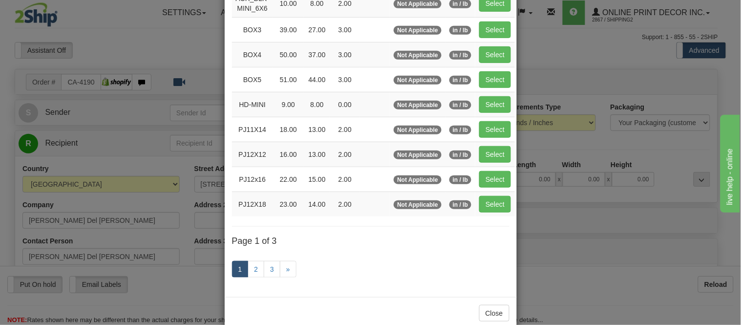
scroll to position [163, 0]
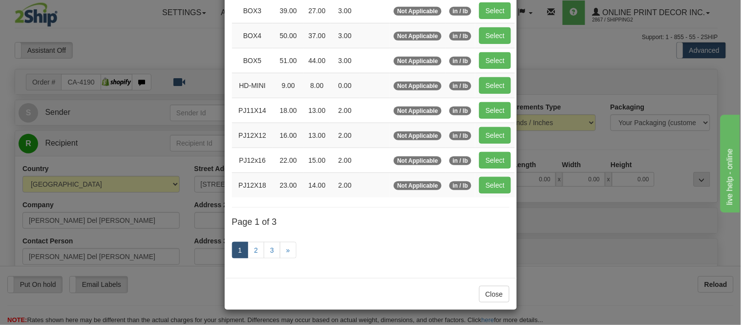
click at [244, 250] on link "1" at bounding box center [240, 250] width 17 height 17
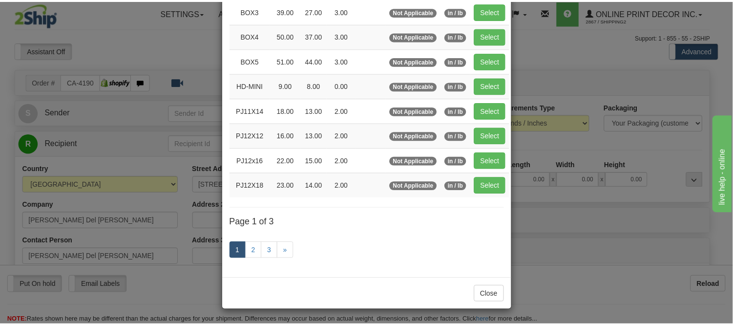
scroll to position [108, 0]
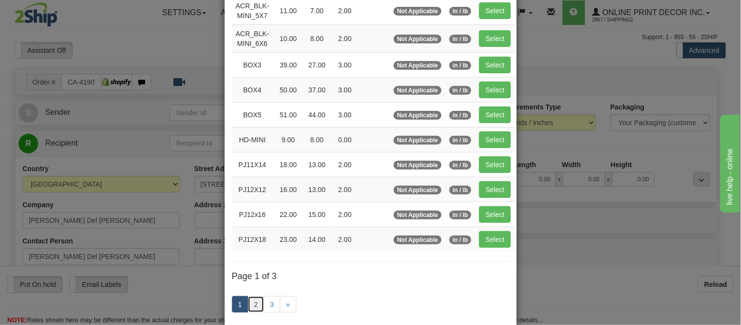
click at [250, 301] on link "2" at bounding box center [256, 304] width 17 height 17
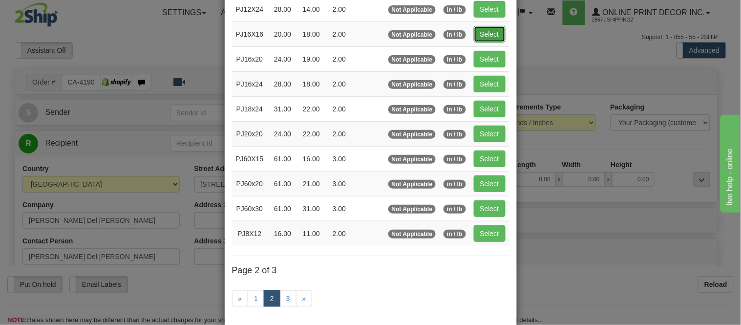
click at [491, 27] on button "Select" at bounding box center [490, 34] width 32 height 17
type input "PJ16X16"
type input "20.00"
type input "18.00"
type input "2.00"
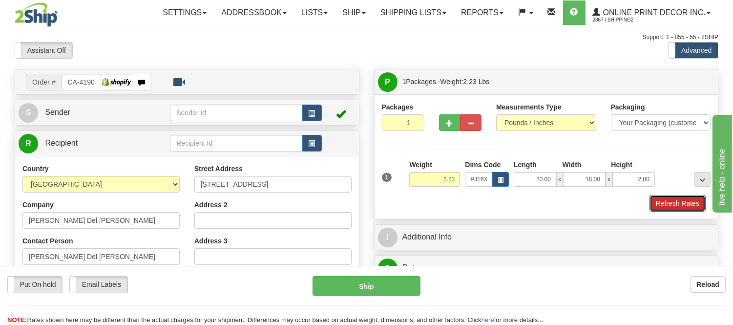
click at [692, 204] on button "Refresh Rates" at bounding box center [677, 203] width 56 height 17
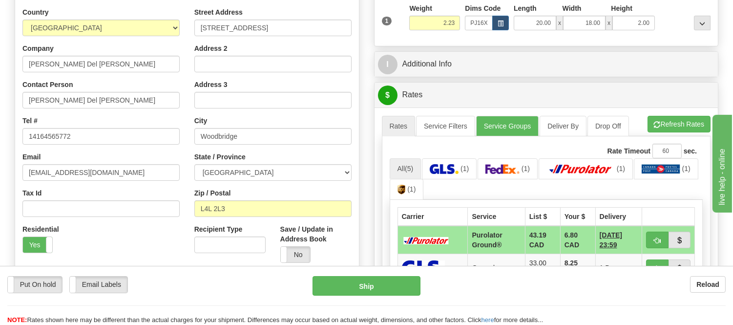
scroll to position [161, 0]
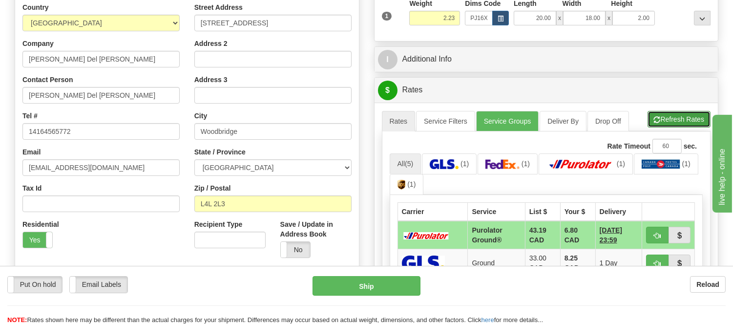
click at [685, 120] on button "Refresh Rates" at bounding box center [678, 119] width 63 height 17
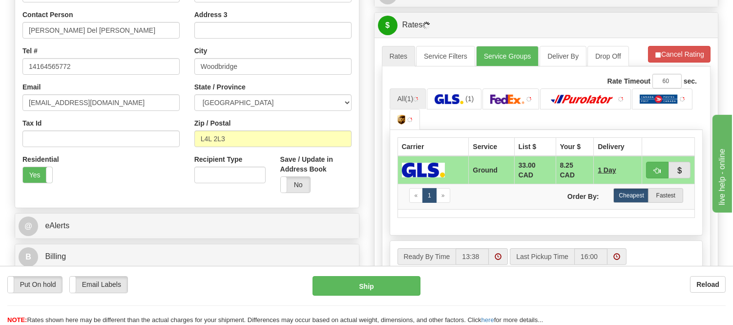
scroll to position [270, 0]
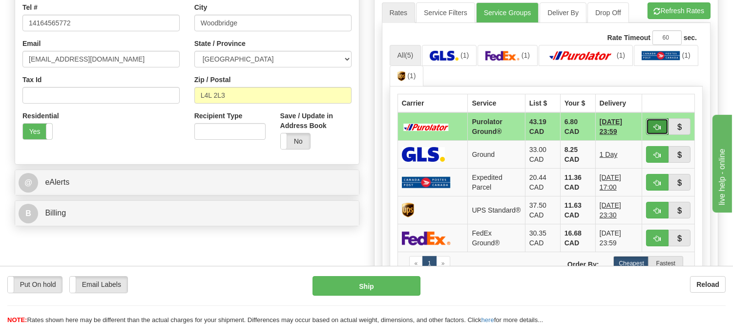
click at [650, 125] on button "button" at bounding box center [657, 126] width 22 height 17
type input "260"
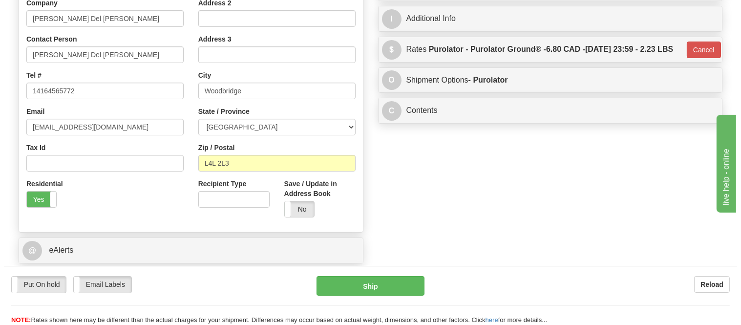
scroll to position [106, 0]
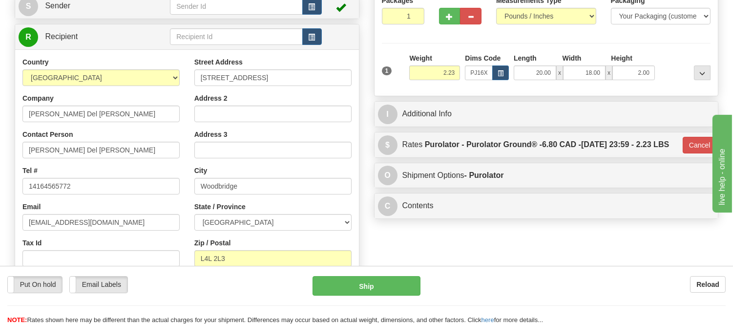
click at [353, 298] on div "Put On hold Put On hold Email Labels Email Labels Edit Reload Ship" at bounding box center [366, 300] width 733 height 49
click at [357, 286] on button "Ship" at bounding box center [365, 286] width 107 height 20
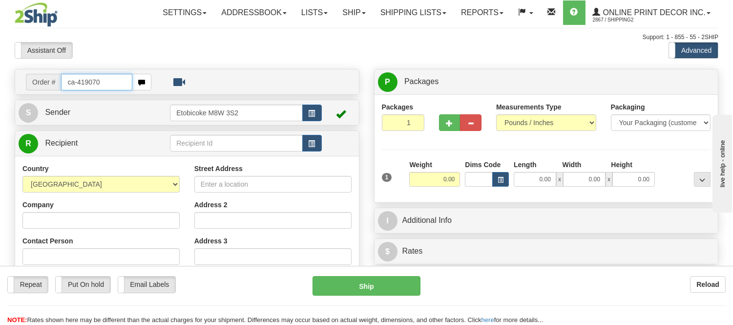
type input "ca-419070"
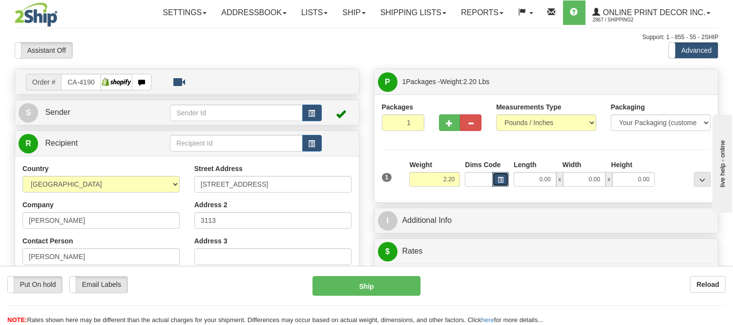
click at [500, 179] on span "button" at bounding box center [501, 179] width 6 height 5
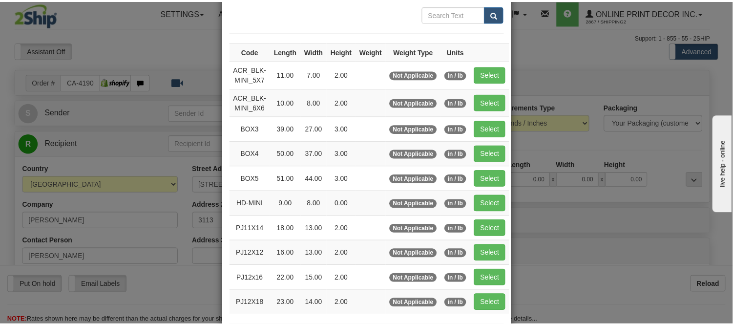
scroll to position [108, 0]
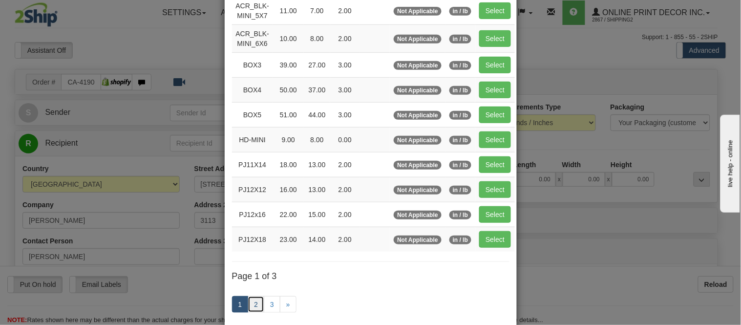
click at [248, 305] on link "2" at bounding box center [256, 304] width 17 height 17
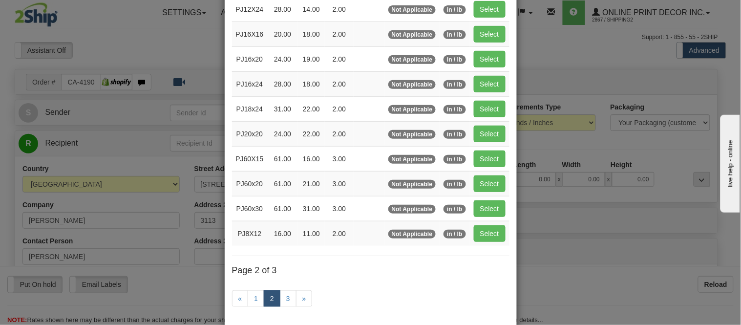
click at [501, 231] on td "Select" at bounding box center [490, 233] width 40 height 25
click at [495, 235] on button "Select" at bounding box center [490, 233] width 32 height 17
type input "PJ8X12"
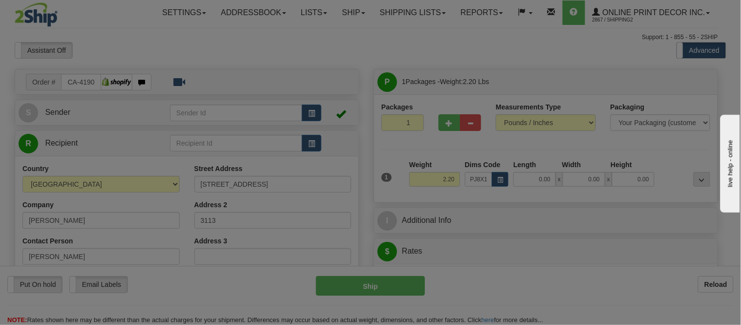
type input "16.00"
type input "11.00"
type input "2.00"
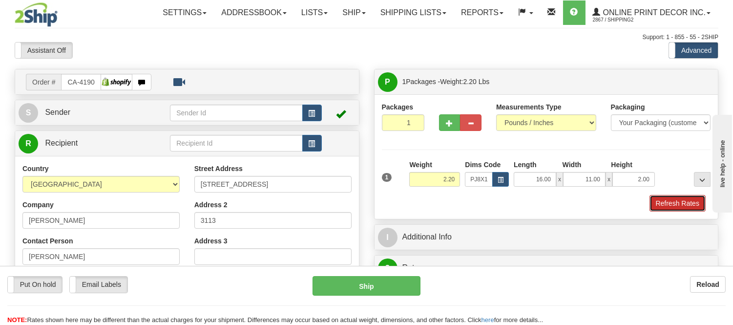
click at [694, 202] on button "Refresh Rates" at bounding box center [677, 203] width 56 height 17
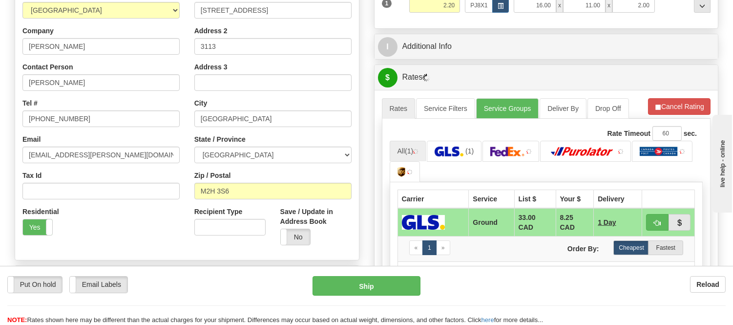
scroll to position [206, 0]
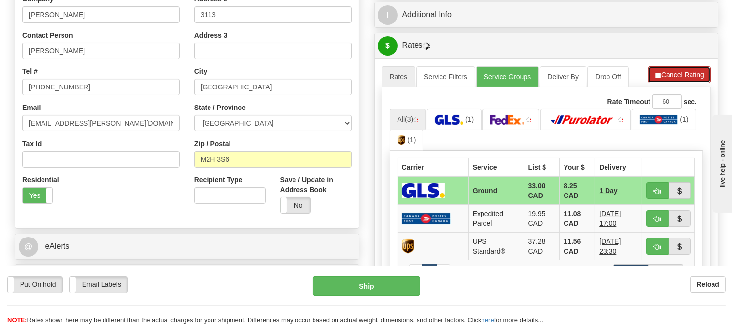
click at [679, 81] on button "Cancel Rating" at bounding box center [679, 74] width 62 height 17
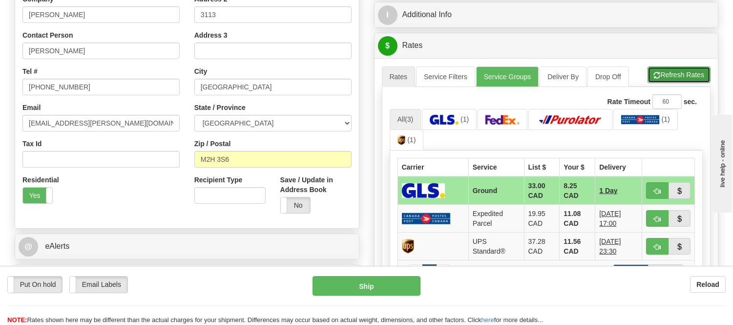
click at [679, 80] on button "Refresh Rates" at bounding box center [678, 74] width 63 height 17
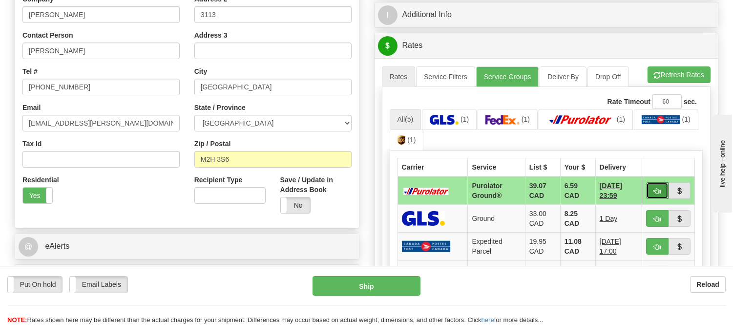
click at [650, 192] on button "button" at bounding box center [657, 190] width 22 height 17
type input "260"
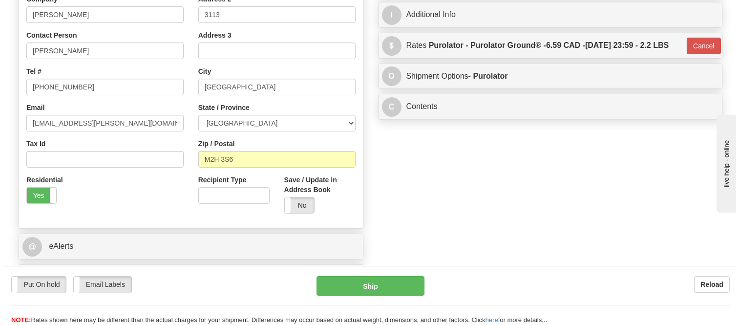
scroll to position [42, 0]
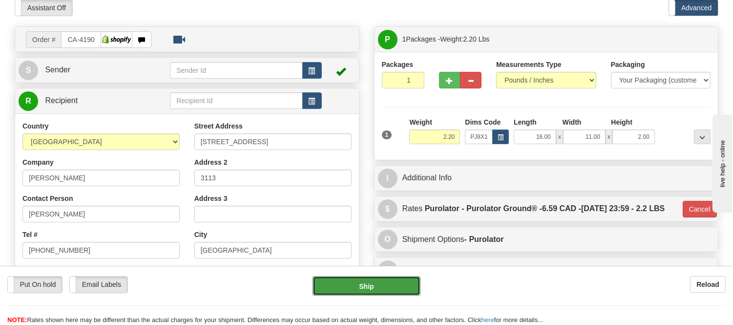
click at [360, 289] on button "Ship" at bounding box center [365, 286] width 107 height 20
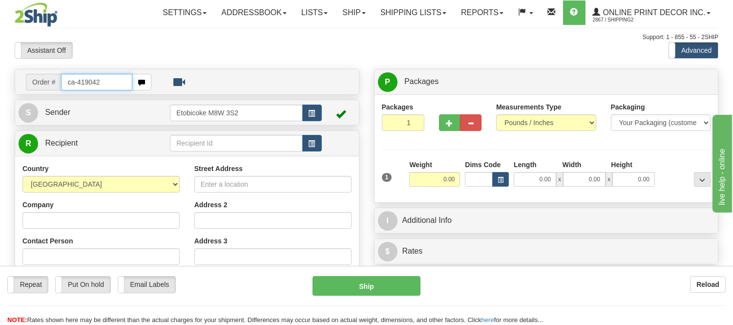
type input "ca-419042"
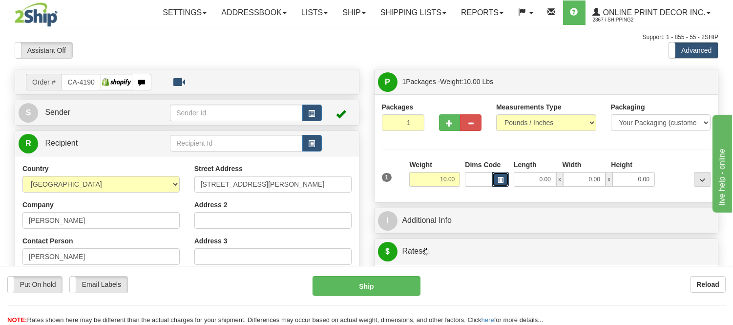
click at [499, 178] on span "button" at bounding box center [501, 179] width 6 height 5
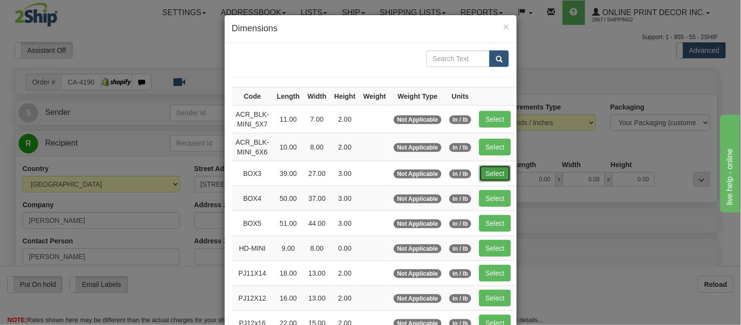
click at [493, 176] on button "Select" at bounding box center [495, 173] width 32 height 17
type input "BOX3"
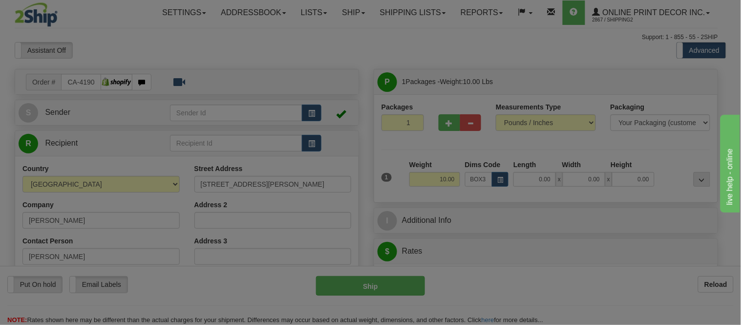
type input "39.00"
type input "27.00"
type input "3.00"
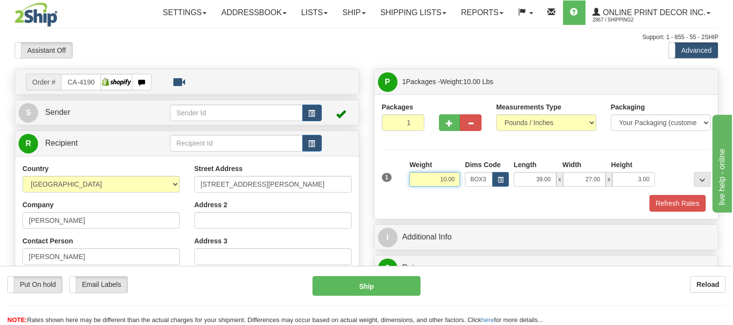
drag, startPoint x: 456, startPoint y: 178, endPoint x: 376, endPoint y: 192, distance: 80.8
click at [376, 192] on div "Packages 1 1 Measurements Type" at bounding box center [547, 156] width 344 height 125
drag, startPoint x: 457, startPoint y: 179, endPoint x: 420, endPoint y: 183, distance: 36.8
click at [420, 183] on input "11.98" at bounding box center [434, 179] width 51 height 15
type input "13.98"
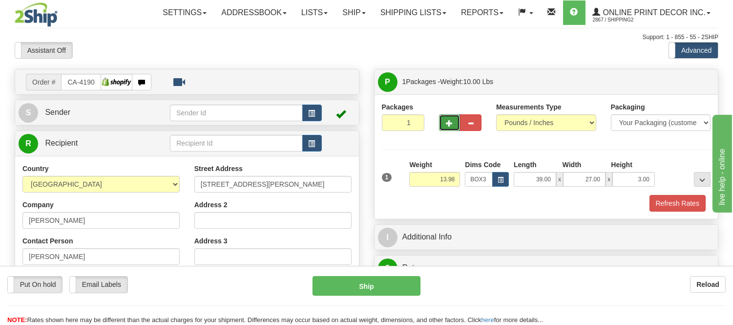
click at [453, 127] on button "button" at bounding box center [449, 122] width 21 height 17
radio input "true"
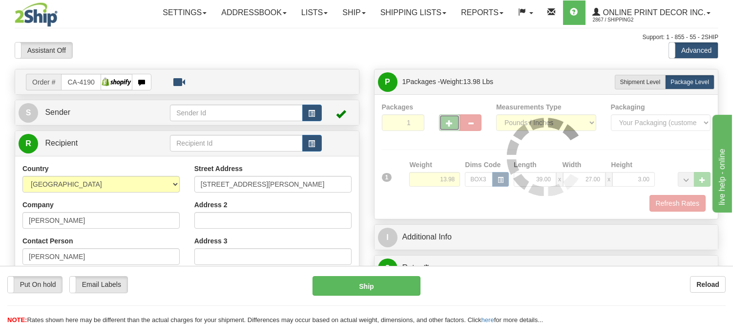
type input "2"
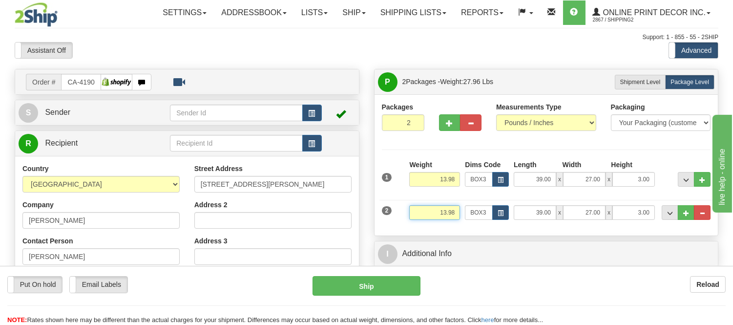
drag, startPoint x: 458, startPoint y: 212, endPoint x: 408, endPoint y: 228, distance: 51.7
click at [408, 228] on div "1 Weight 13.98 Dims Code BOX3" at bounding box center [546, 194] width 329 height 68
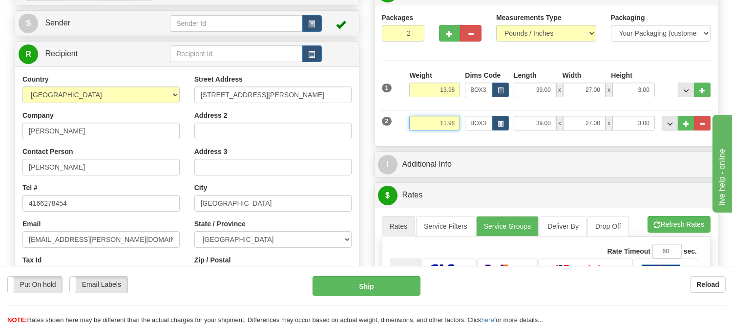
scroll to position [108, 0]
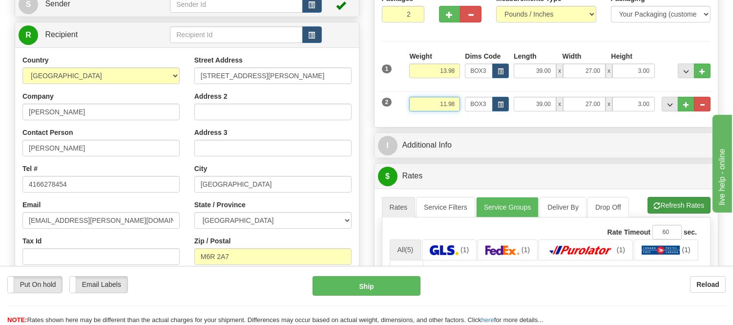
type input "11.98"
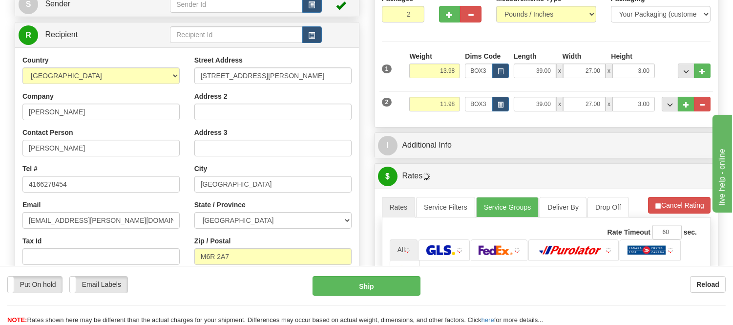
click at [676, 206] on li "Refresh Rates Cancel Rating" at bounding box center [679, 205] width 62 height 17
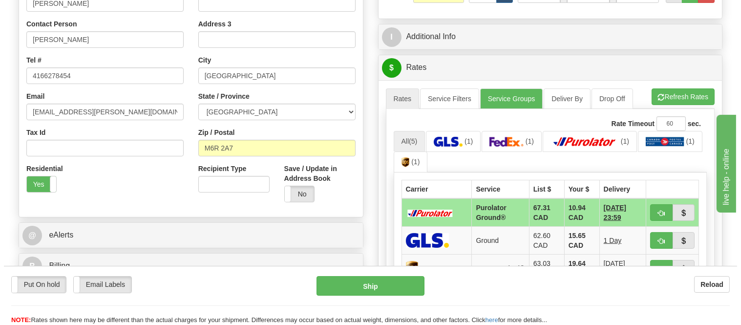
scroll to position [271, 0]
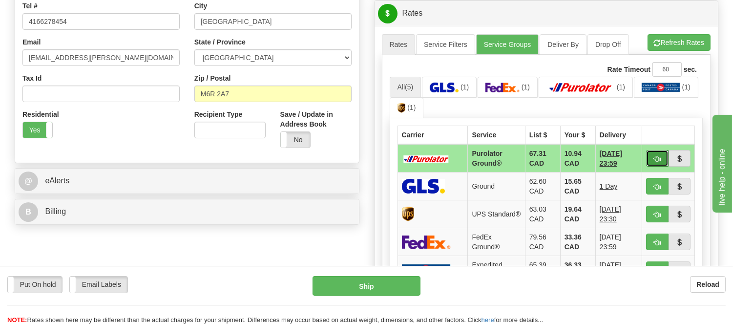
click at [656, 153] on button "button" at bounding box center [657, 158] width 22 height 17
type input "260"
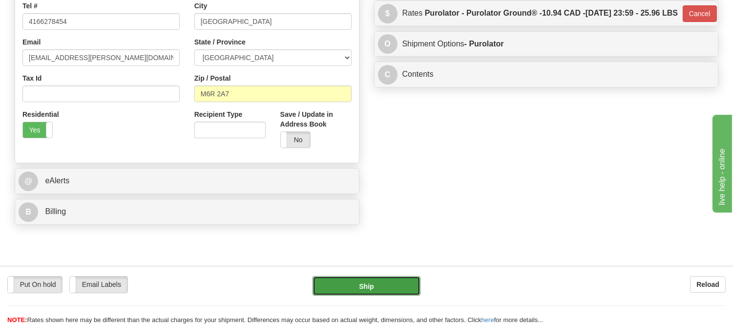
click at [406, 282] on button "Ship" at bounding box center [365, 286] width 107 height 20
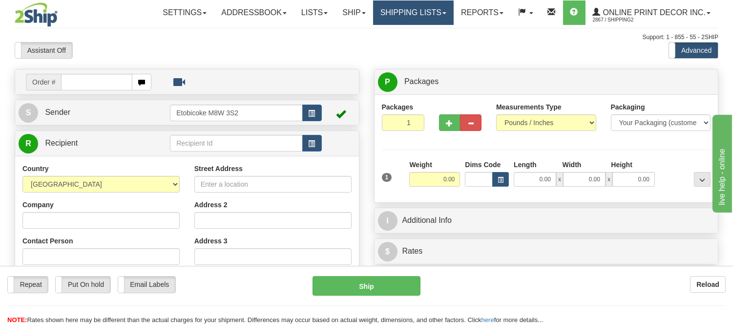
click at [403, 15] on link "Shipping lists" at bounding box center [413, 12] width 81 height 24
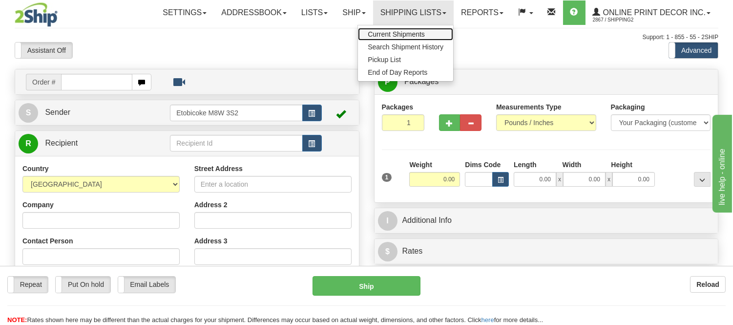
click at [392, 33] on span "Current Shipments" at bounding box center [396, 34] width 57 height 8
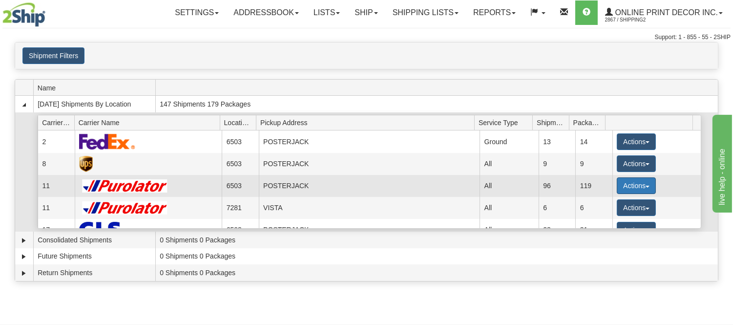
click at [627, 187] on button "Actions" at bounding box center [636, 185] width 39 height 17
click at [613, 203] on span "Details" at bounding box center [600, 203] width 26 height 7
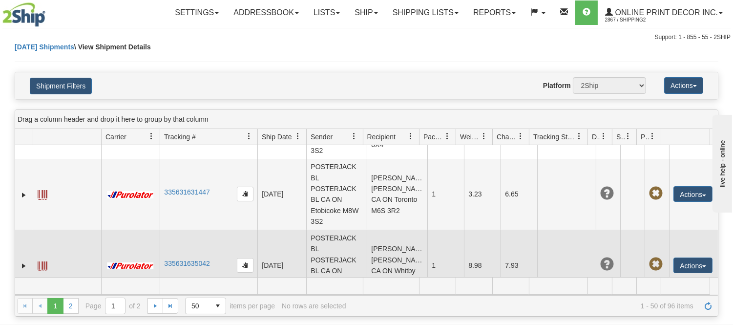
scroll to position [2712, 0]
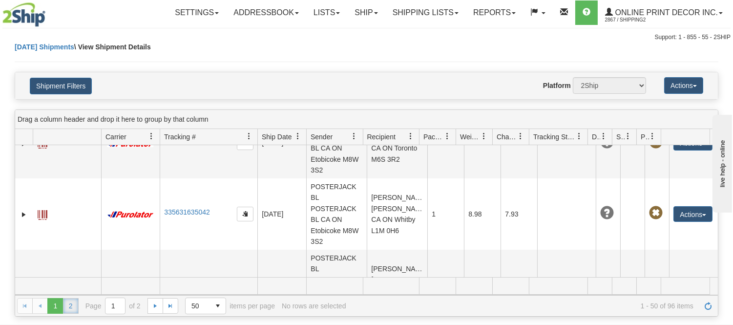
click at [70, 303] on link "2" at bounding box center [71, 306] width 16 height 16
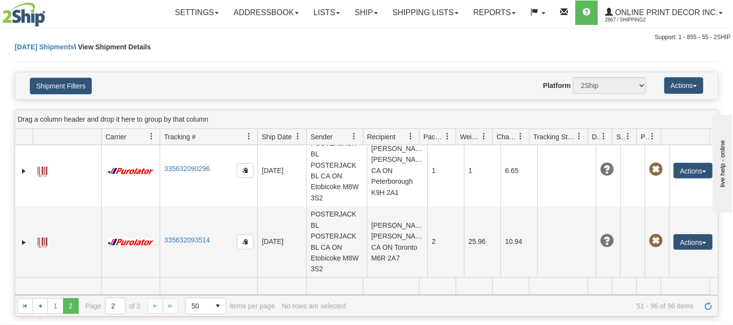
scroll to position [3202, 0]
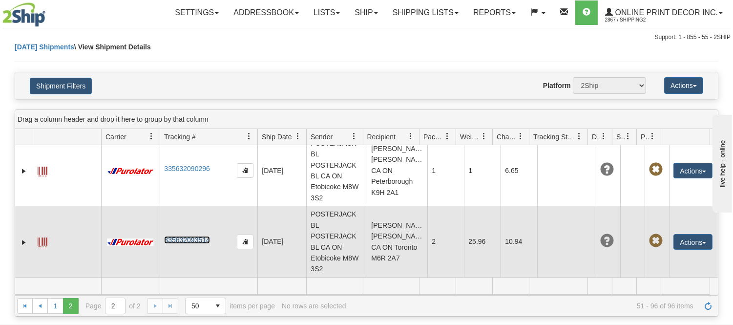
click at [184, 241] on link "335632093514" at bounding box center [186, 240] width 45 height 8
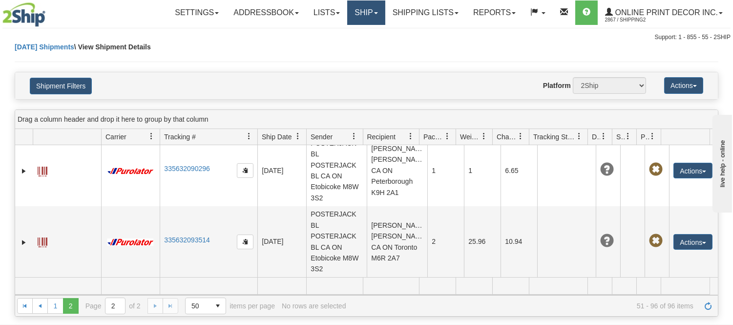
click at [367, 9] on link "Ship" at bounding box center [366, 12] width 38 height 24
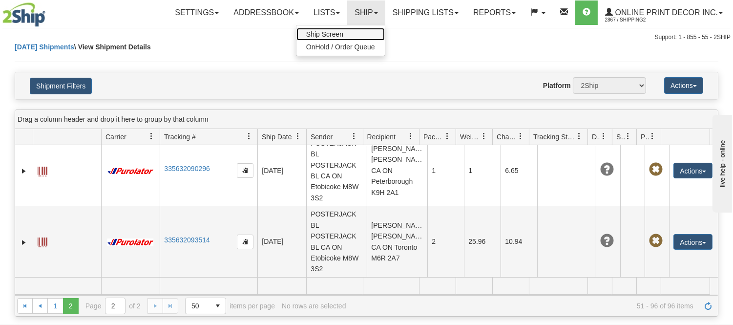
click at [356, 36] on link "Ship Screen" at bounding box center [340, 34] width 88 height 13
